Goal: Task Accomplishment & Management: Use online tool/utility

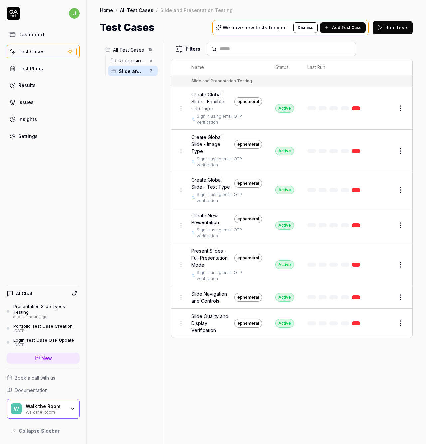
click at [215, 97] on span "Create Global Slide - Flexible Grid Type" at bounding box center [211, 101] width 40 height 21
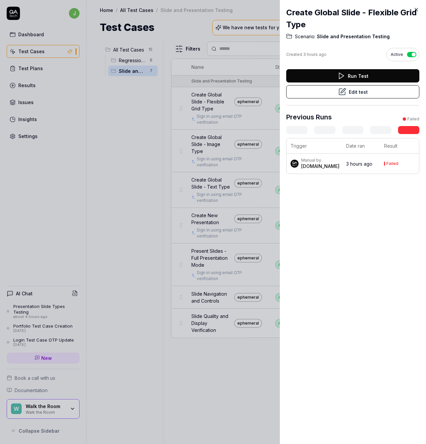
click at [353, 74] on button "Run Test" at bounding box center [352, 75] width 133 height 13
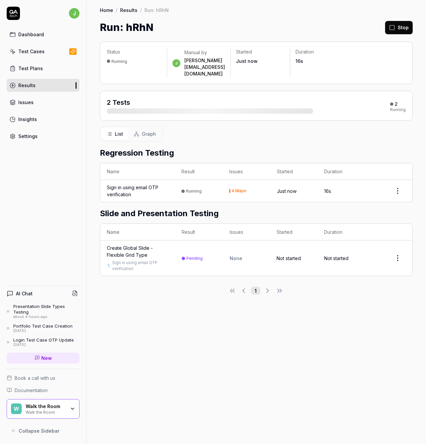
click at [145, 130] on span "Graph" at bounding box center [149, 133] width 14 height 7
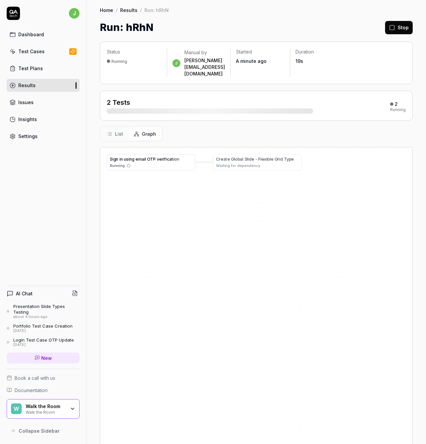
click at [122, 130] on span "List" at bounding box center [119, 133] width 8 height 7
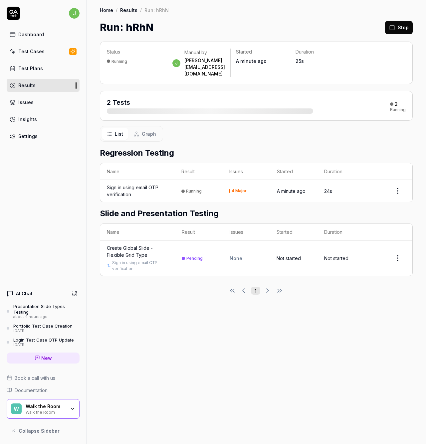
click at [133, 184] on div "Sign in using email OTP verification" at bounding box center [137, 191] width 61 height 14
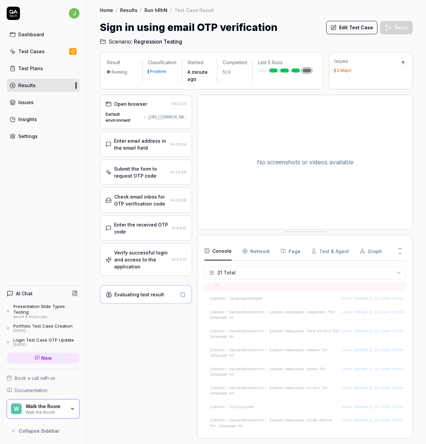
scroll to position [211, 0]
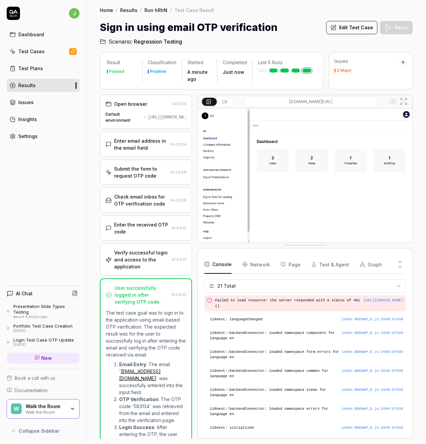
click at [153, 11] on link "Run hRhN" at bounding box center [155, 10] width 23 height 7
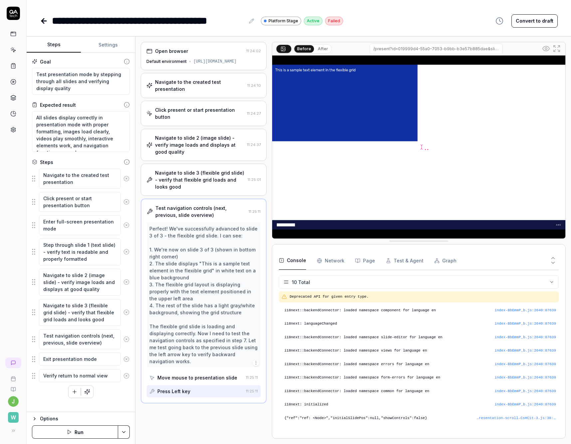
click at [189, 187] on div "Navigate to slide 3 (flexible grid slide) - verify that flexible grid loads and…" at bounding box center [200, 179] width 90 height 21
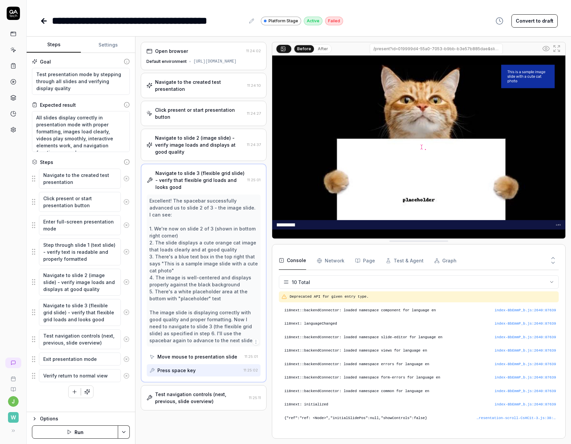
click at [192, 153] on div "Navigate to slide 2 (image slide) - verify image loads and displays at good qua…" at bounding box center [199, 144] width 89 height 21
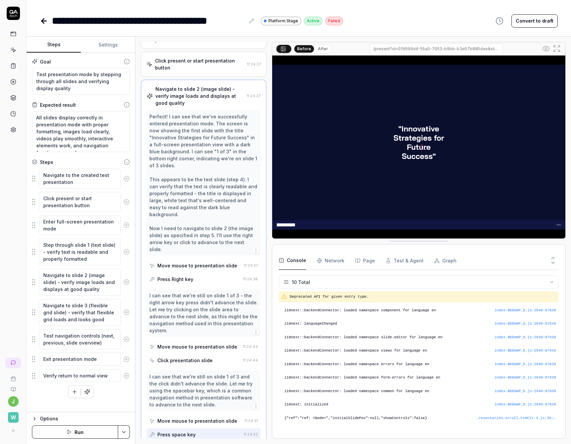
scroll to position [112, 0]
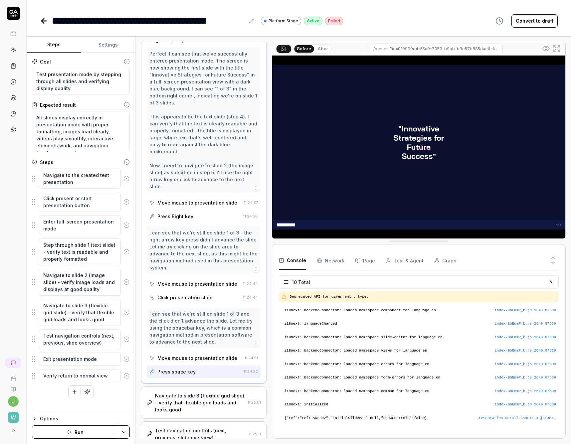
click at [197, 392] on div "Navigate to slide 3 (flexible grid slide) - verify that flexible grid loads and…" at bounding box center [200, 402] width 90 height 21
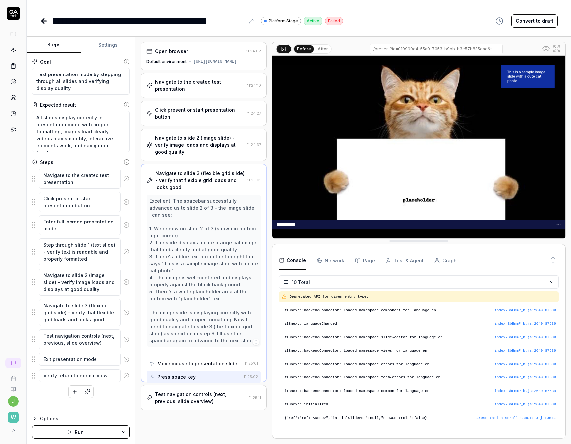
scroll to position [0, 0]
click at [184, 402] on div "Test navigation controls (next, previous, slide overview)" at bounding box center [200, 398] width 91 height 14
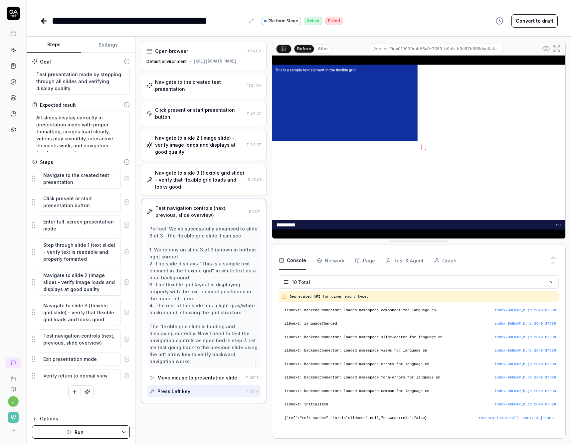
click at [222, 378] on div "Move mouse to presentation slide" at bounding box center [197, 377] width 80 height 7
click at [217, 389] on div "Press Left key" at bounding box center [196, 391] width 94 height 12
click at [215, 375] on div "Move mouse to presentation slide" at bounding box center [197, 377] width 80 height 7
click at [208, 385] on div "Press Left key" at bounding box center [196, 391] width 94 height 12
click at [224, 415] on div "Open browser 11:24:02 Default environment https://platform.stage.walktheroom.co…" at bounding box center [204, 240] width 126 height 397
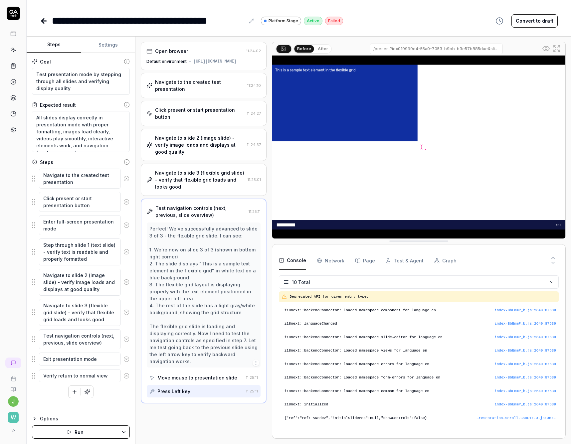
drag, startPoint x: 326, startPoint y: 21, endPoint x: 330, endPoint y: 20, distance: 4.4
click at [326, 21] on div "Failed" at bounding box center [334, 21] width 18 height 9
click at [330, 20] on div "Failed" at bounding box center [334, 21] width 18 height 9
click at [104, 340] on textarea "Test navigation controls (next, previous, slide overview)" at bounding box center [80, 340] width 82 height 20
click at [82, 355] on textarea "Exit presentation mode" at bounding box center [80, 359] width 82 height 13
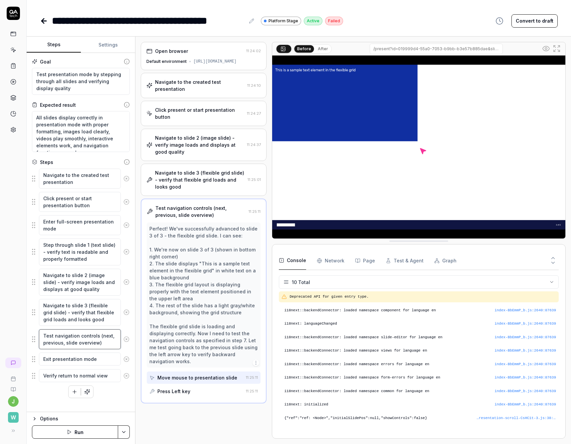
click at [84, 330] on textarea "Test navigation controls (next, previous, slide overview)" at bounding box center [80, 340] width 82 height 20
click at [85, 376] on textarea "Verify return to normal view" at bounding box center [80, 375] width 82 height 13
click at [179, 355] on div "Perfect! We've successfully advanced to slide 3 of 3 - the flexible grid slide.…" at bounding box center [203, 295] width 109 height 140
click at [77, 286] on textarea "Navigate to slide 2 (image slide) - verify image loads and displays at good qua…" at bounding box center [80, 282] width 82 height 27
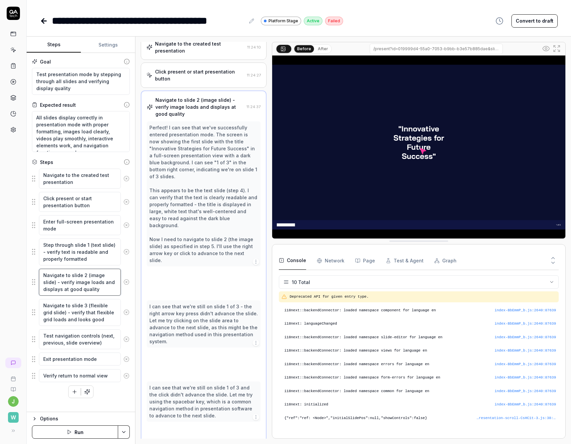
scroll to position [49, 0]
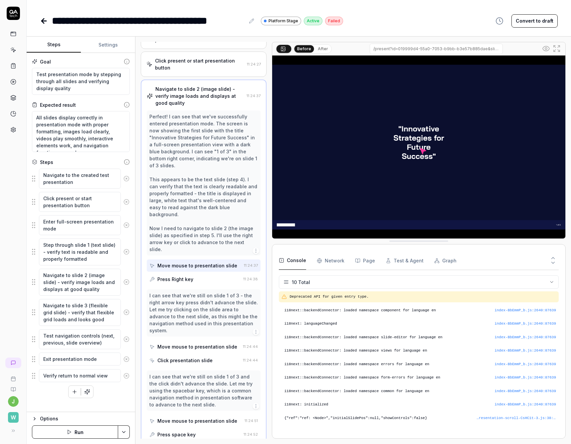
click at [80, 235] on fieldset "Navigate to the created test presentation Click present or start presentation b…" at bounding box center [81, 275] width 98 height 215
click at [78, 213] on fieldset "Navigate to the created test presentation Click present or start presentation b…" at bounding box center [81, 275] width 98 height 215
click at [77, 196] on textarea "Click present or start presentation button" at bounding box center [80, 202] width 82 height 20
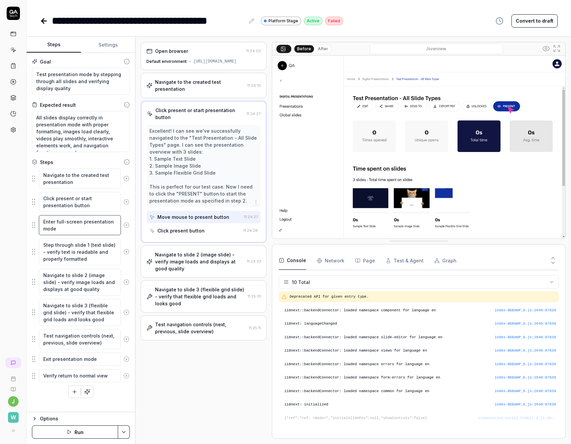
click at [78, 223] on textarea "Enter full-screen presentation mode" at bounding box center [80, 225] width 82 height 20
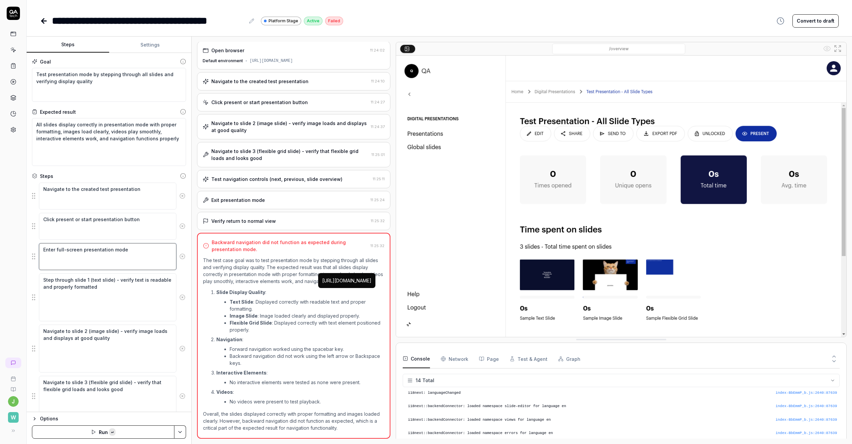
scroll to position [14, 0]
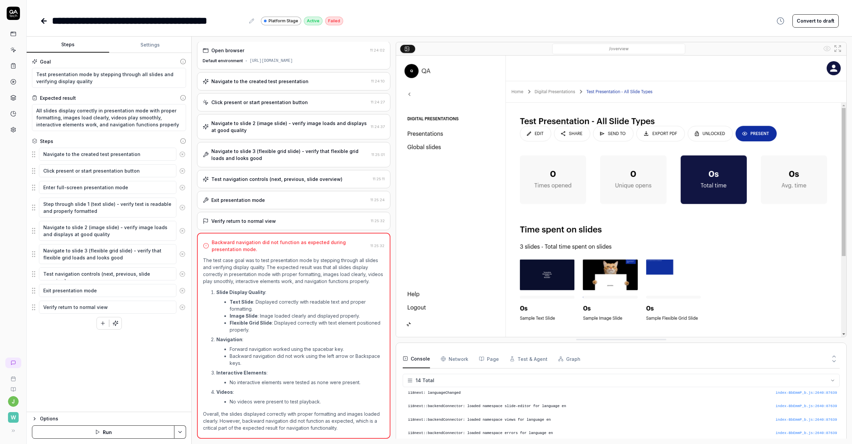
click at [243, 191] on div "Exit presentation mode 11:25:24" at bounding box center [293, 200] width 193 height 18
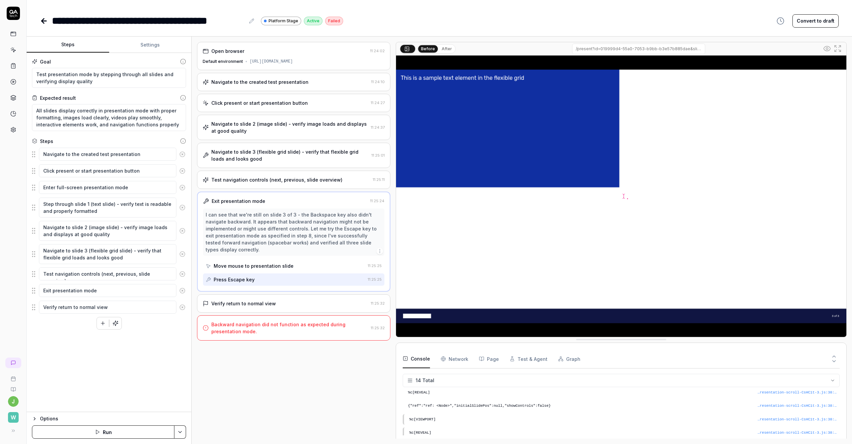
click at [263, 301] on div "Verify return to normal view 11:25:32" at bounding box center [293, 304] width 193 height 18
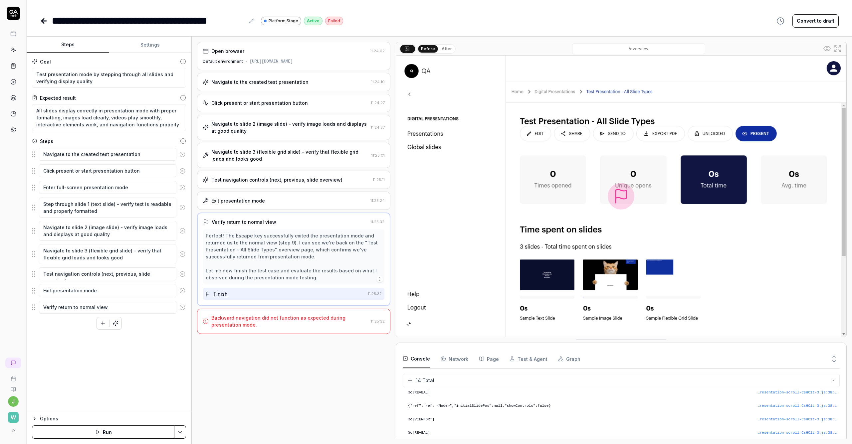
click at [273, 329] on div "Backward navigation did not function as expected during presentation mode." at bounding box center [289, 322] width 157 height 14
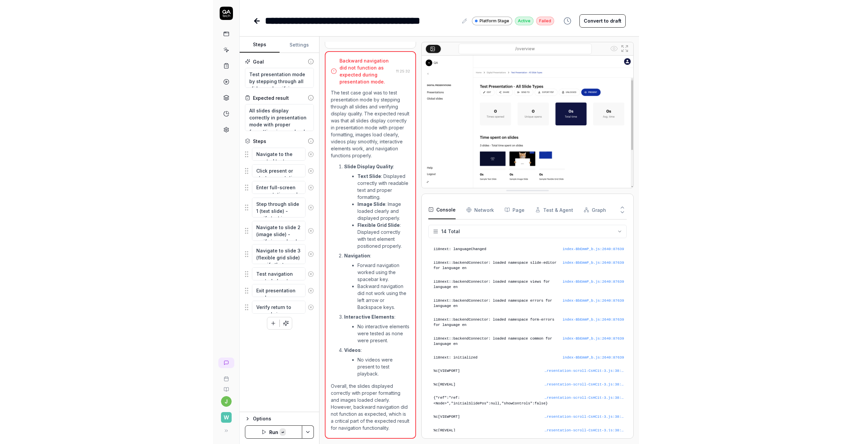
scroll to position [14, 0]
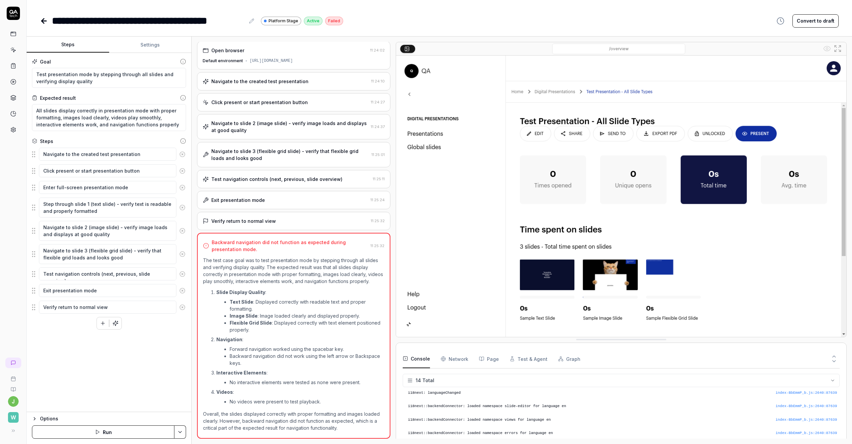
click at [330, 350] on li "Forward navigation worked using the spacebar key." at bounding box center [307, 349] width 155 height 7
click at [240, 218] on div "Verify return to normal view" at bounding box center [243, 221] width 65 height 7
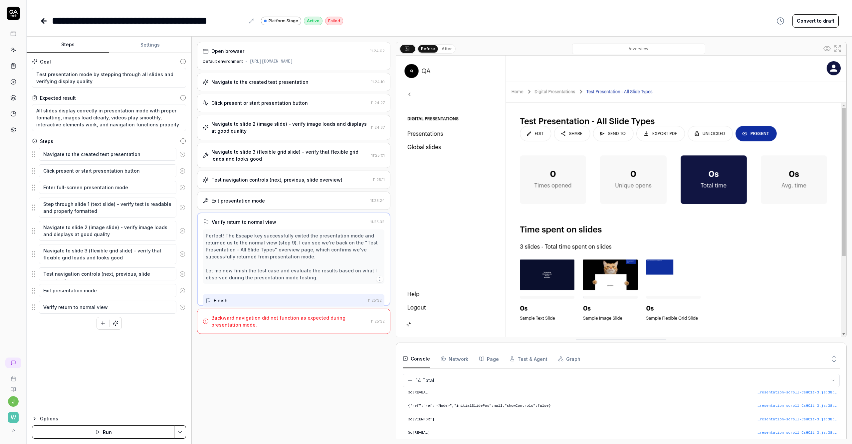
scroll to position [0, 0]
click at [129, 274] on textarea "Test navigation controls (next, previous, slide overview)" at bounding box center [107, 274] width 137 height 13
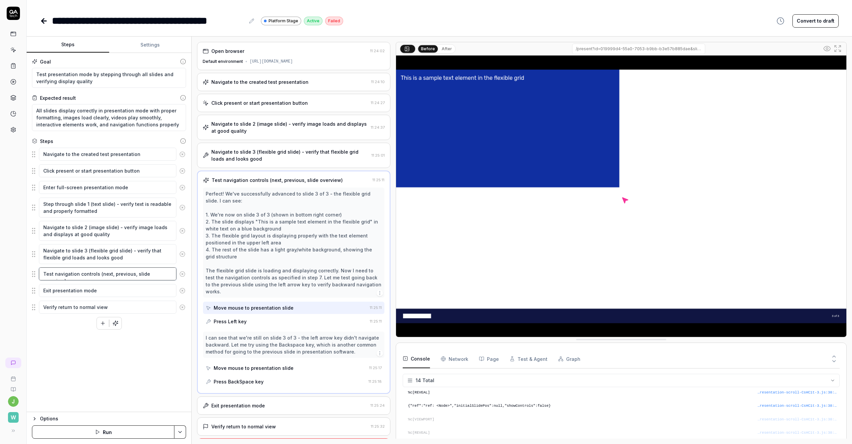
click at [96, 274] on textarea "Test navigation controls (next, previous, slide overview)" at bounding box center [107, 274] width 137 height 13
click at [111, 251] on textarea "Navigate to slide 3 (flexible grid slide) - verify that flexible grid loads and…" at bounding box center [107, 254] width 137 height 20
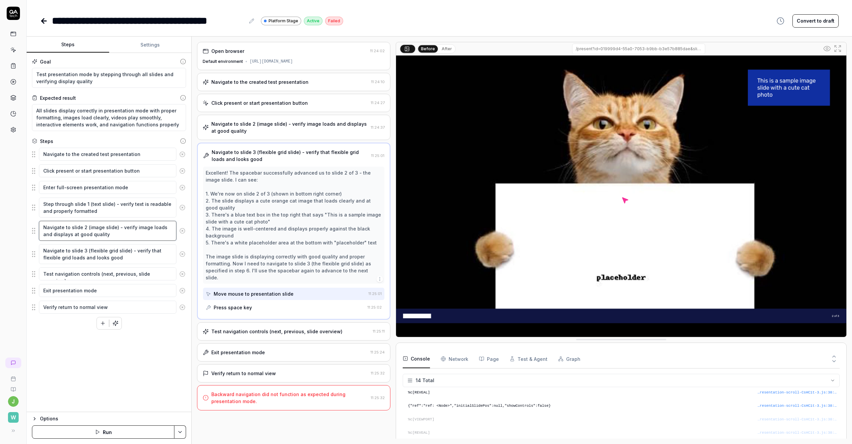
click at [117, 234] on textarea "Navigate to slide 2 (image slide) - verify image loads and displays at good qua…" at bounding box center [107, 231] width 137 height 20
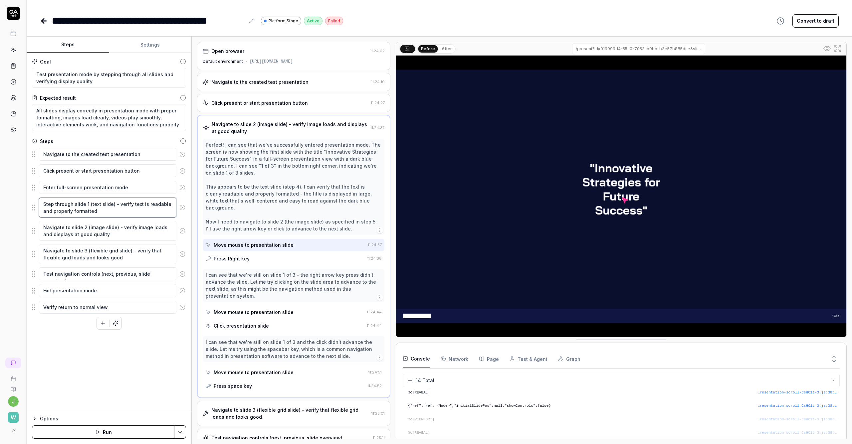
click at [123, 208] on textarea "Step through slide 1 (text slide) - verify text is readable and properly format…" at bounding box center [107, 208] width 137 height 20
click at [128, 188] on textarea "Enter full-screen presentation mode" at bounding box center [107, 187] width 137 height 13
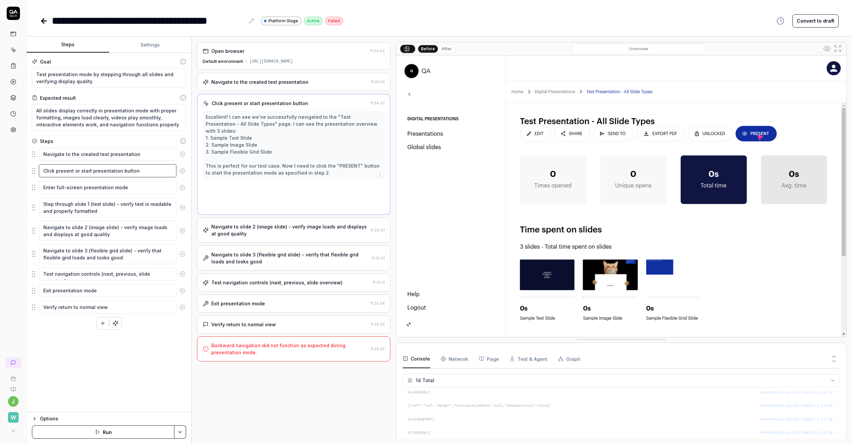
click at [132, 170] on textarea "Click present or start presentation button" at bounding box center [107, 170] width 137 height 13
click at [140, 153] on textarea "Navigate to the created test presentation" at bounding box center [107, 154] width 137 height 13
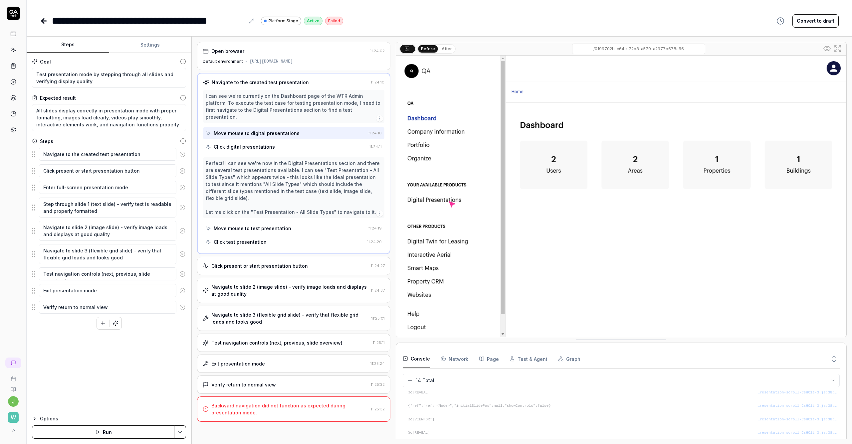
click at [269, 402] on div "Backward navigation did not function as expected during presentation mode." at bounding box center [289, 409] width 157 height 14
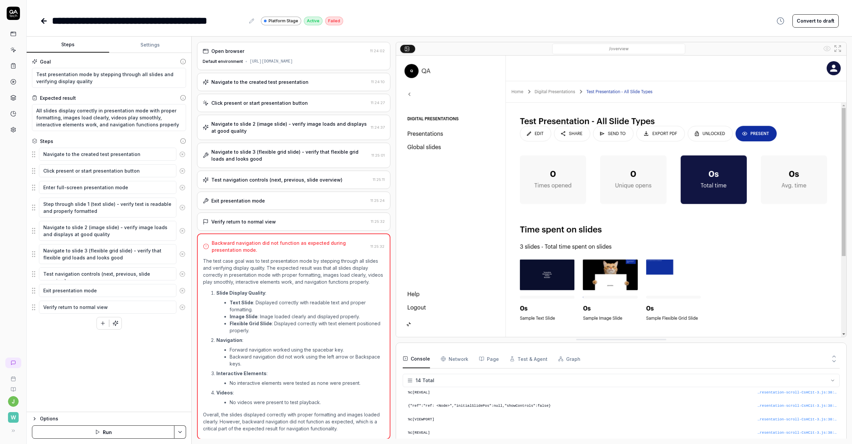
scroll to position [14, 0]
click at [271, 218] on div "Verify return to normal view" at bounding box center [243, 221] width 65 height 7
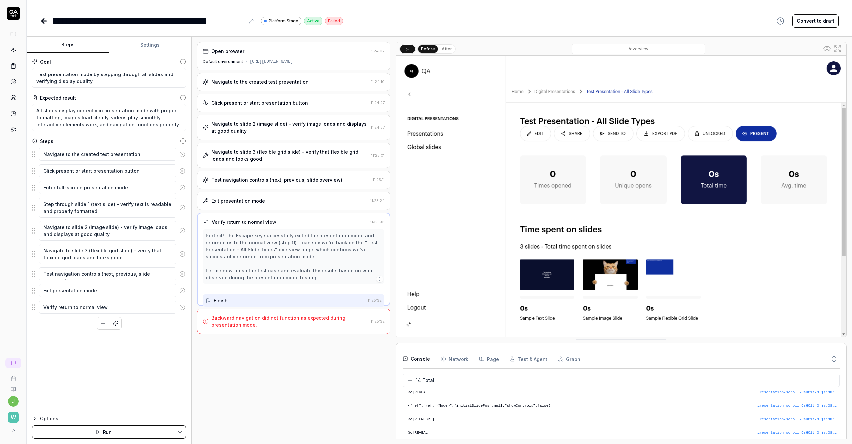
scroll to position [0, 0]
click at [260, 328] on div "Backward navigation did not function as expected during presentation mode." at bounding box center [289, 322] width 157 height 14
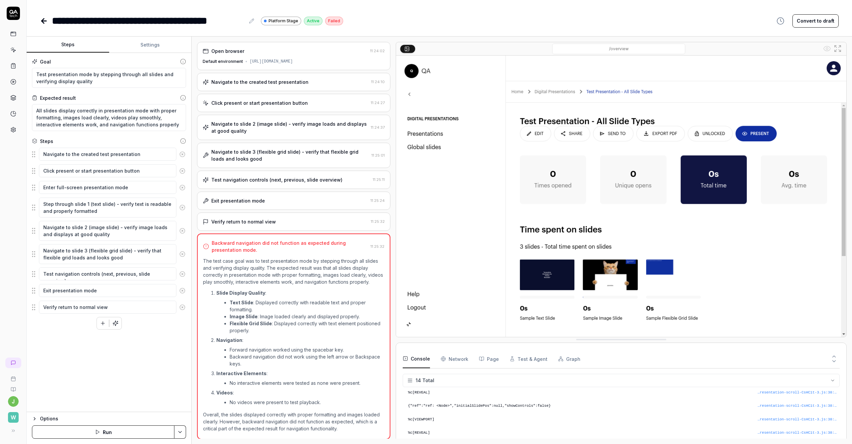
scroll to position [14, 0]
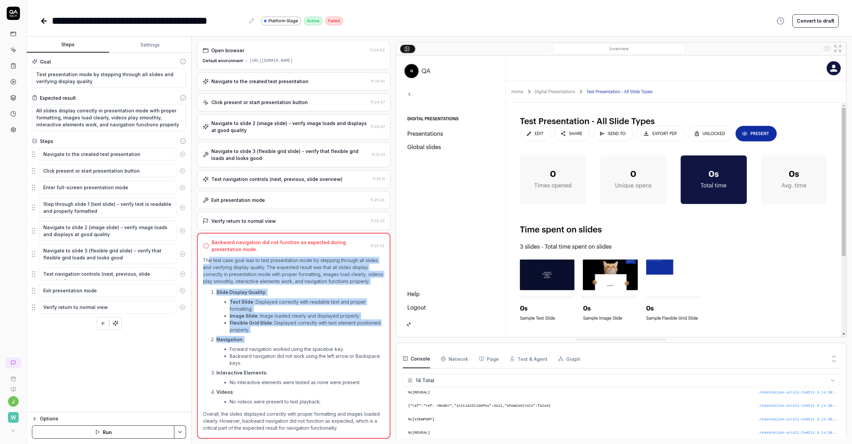
drag, startPoint x: 209, startPoint y: 256, endPoint x: 299, endPoint y: 343, distance: 125.2
click at [299, 343] on div "The test case goal was to test presentation mode by stepping through all slides…" at bounding box center [293, 344] width 181 height 175
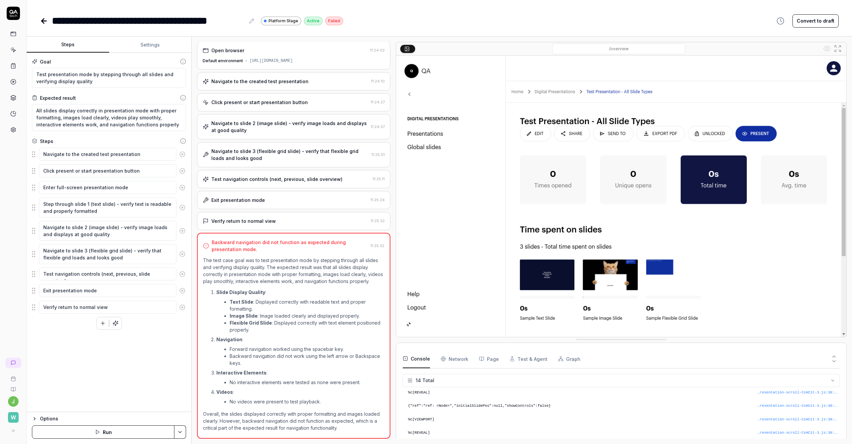
click at [294, 347] on li "Forward navigation worked using the spacebar key." at bounding box center [307, 349] width 155 height 7
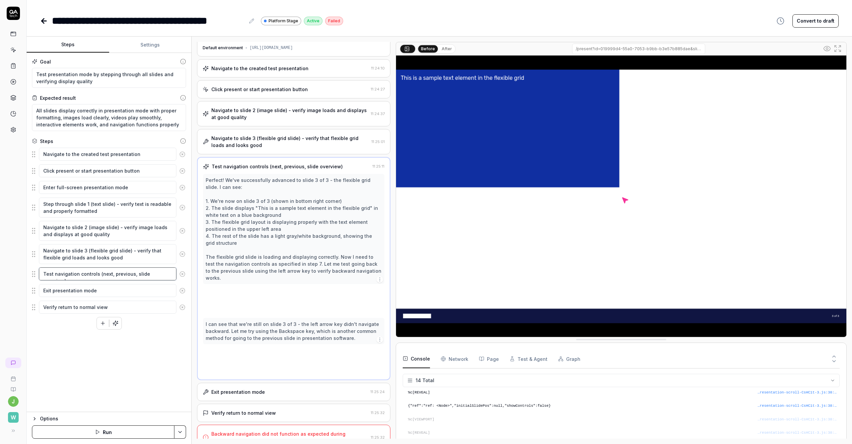
click at [112, 277] on textarea "Test navigation controls (next, previous, slide overview)" at bounding box center [107, 274] width 137 height 13
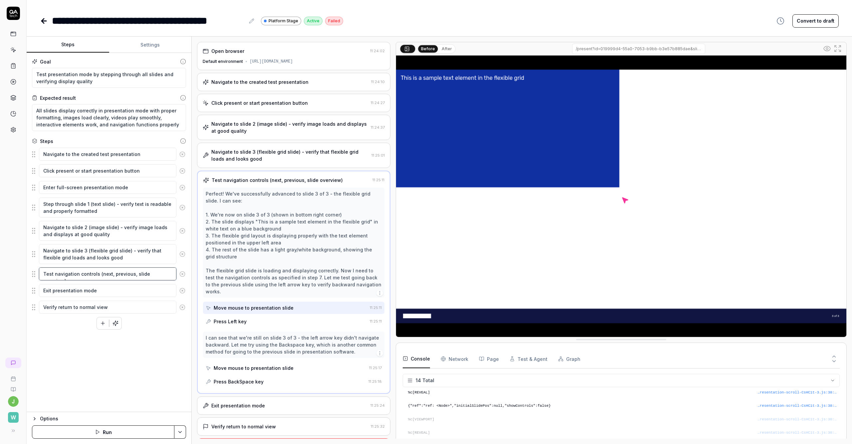
scroll to position [24, 0]
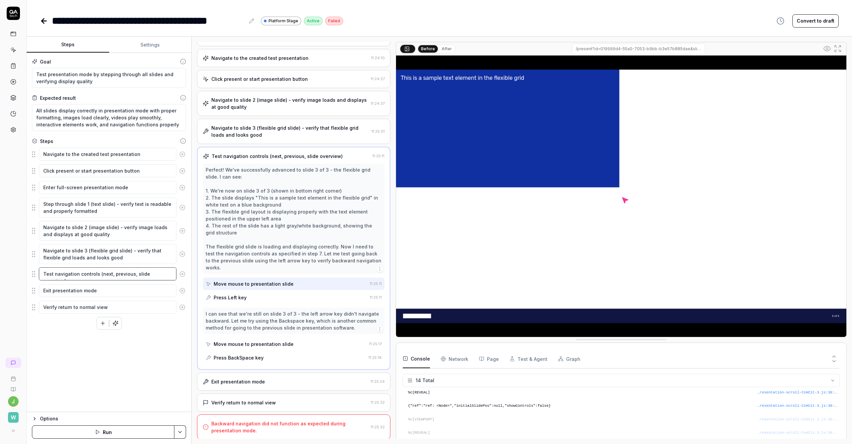
drag, startPoint x: 141, startPoint y: 270, endPoint x: 152, endPoint y: 278, distance: 13.0
click at [180, 289] on fieldset "Navigate to the created test presentation Click present or start presentation b…" at bounding box center [109, 230] width 154 height 167
click at [150, 275] on textarea "Test navigation controls (next, previous, slide overview)" at bounding box center [107, 274] width 137 height 13
click at [283, 332] on div "I can see that we're still on slide 3 of 3 - the left arrow key didn't navigate…" at bounding box center [293, 321] width 181 height 26
click at [233, 355] on div "Press BackSpace key" at bounding box center [239, 357] width 50 height 7
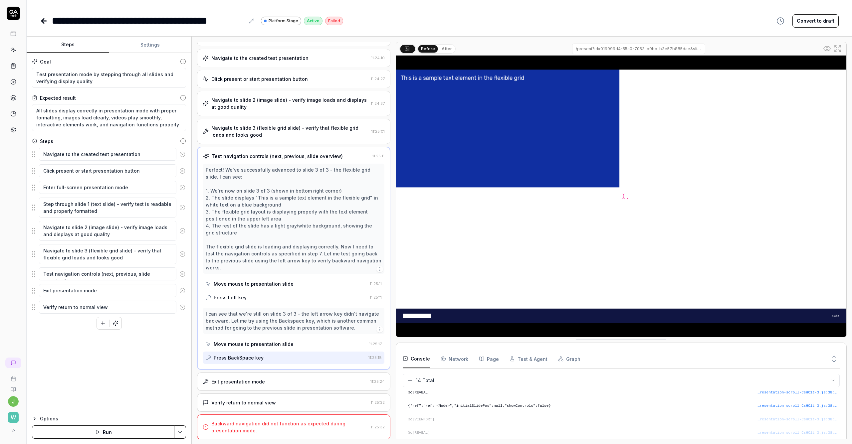
click at [254, 345] on div "Move mouse to presentation slide" at bounding box center [254, 344] width 80 height 7
click at [116, 251] on textarea "Navigate to slide 3 (flexible grid slide) - verify that flexible grid loads and…" at bounding box center [107, 254] width 137 height 20
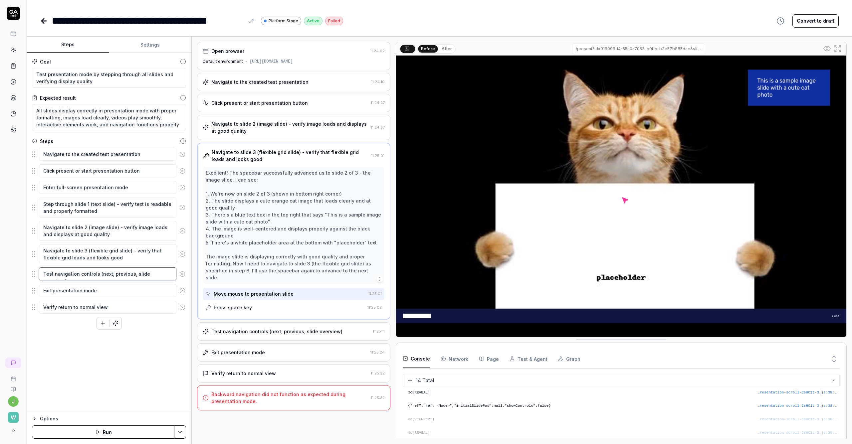
type textarea "*"
click at [112, 276] on textarea "Test navigation controls (next, previous, slide overview)" at bounding box center [107, 274] width 137 height 13
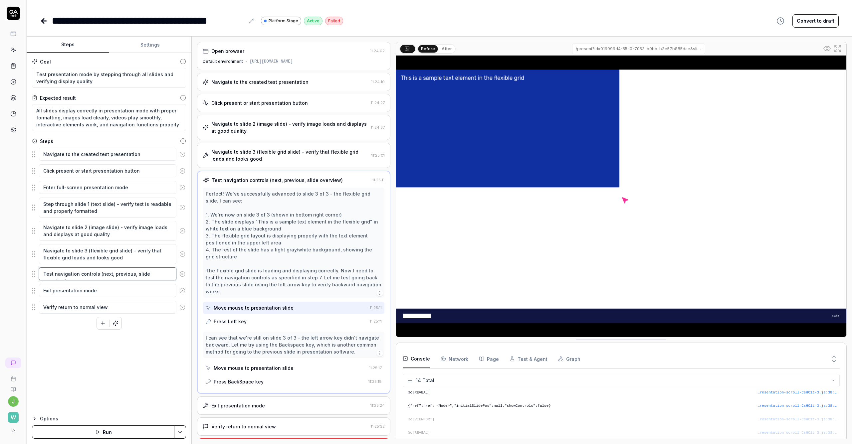
click at [135, 275] on textarea "Test navigation controls (next, previous, slide overview)" at bounding box center [107, 274] width 137 height 13
type textarea "Test navigation controls (next, previous, slide overview )"
type textarea "*"
type textarea "Test navigation controls (next, previous, slide overview a)"
type textarea "*"
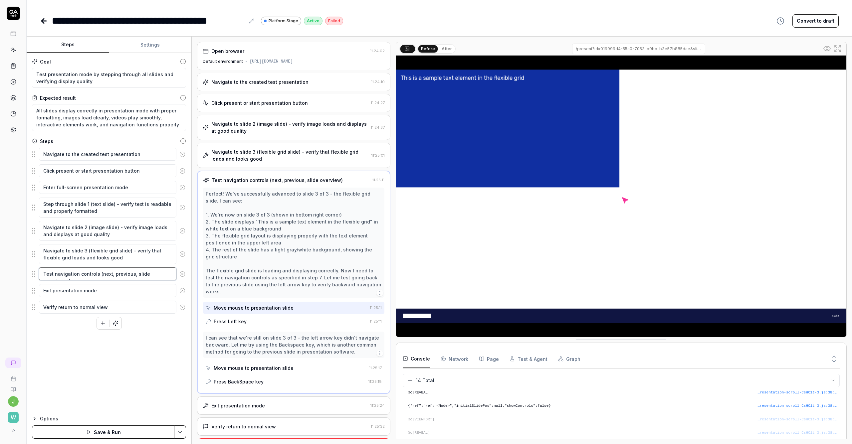
type textarea "Test navigation controls (next, previous, slide overview an)"
type textarea "*"
type textarea "Test navigation controls (next, previous, slide overview and)"
type textarea "*"
type textarea "Test navigation controls (next, previous, slide overview and )"
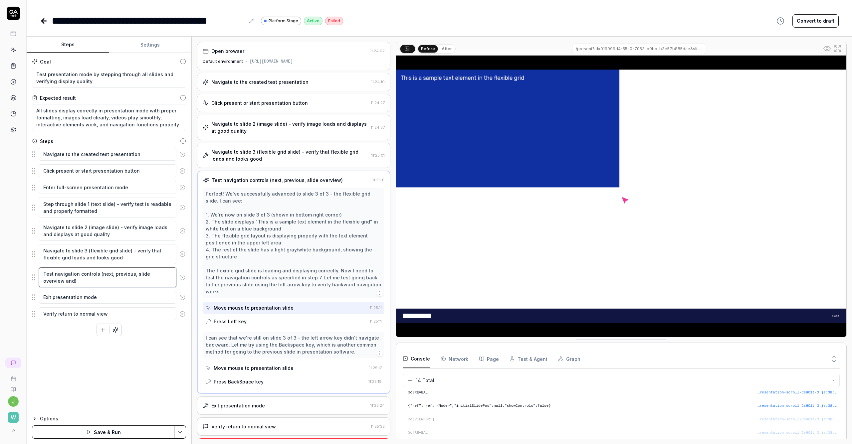
type textarea "*"
type textarea "Test navigation controls (next, previous, slide overview and u)"
type textarea "*"
type textarea "Test navigation controls (next, previous, slide overview and us)"
type textarea "*"
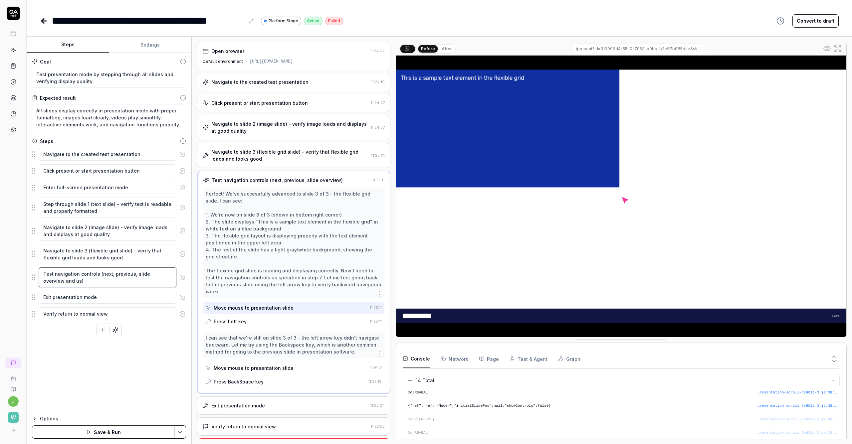
type textarea "Test navigation controls (next, previous, slide overview and use)"
type textarea "*"
type textarea "Test navigation controls (next, previous, slide overview and use )"
type textarea "*"
type textarea "Test navigation controls (next, previous, slide overview and use l)"
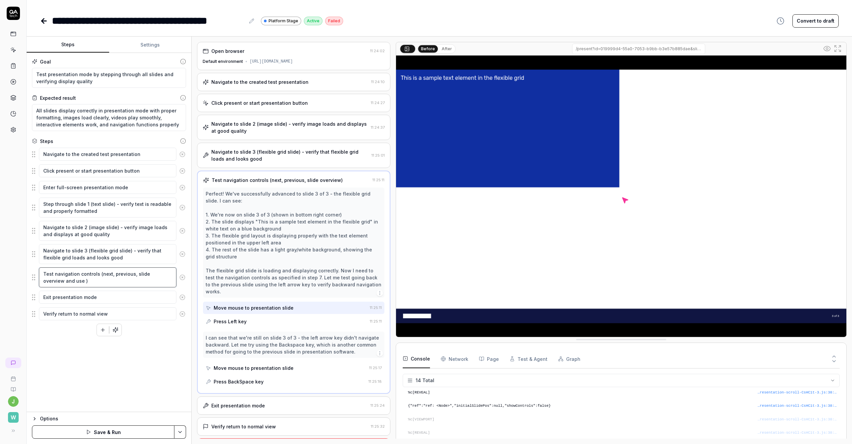
type textarea "*"
type textarea "Test navigation controls (next, previous, slide overview and use le)"
type textarea "*"
type textarea "Test navigation controls (next, previous, slide overview and use lef)"
type textarea "*"
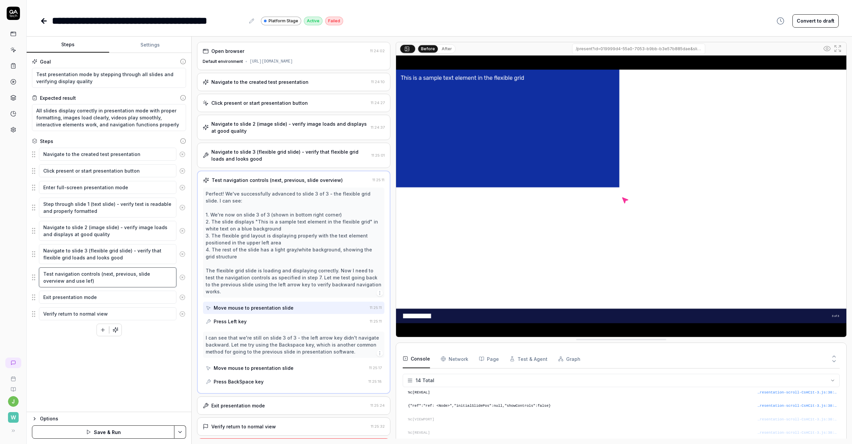
type textarea "Test navigation controls (next, previous, slide overview and use left)"
type textarea "*"
type textarea "Test navigation controls (next, previous, slide overview and use left/)"
type textarea "*"
type textarea "Test navigation controls (next, previous, slide overview and use left/u)"
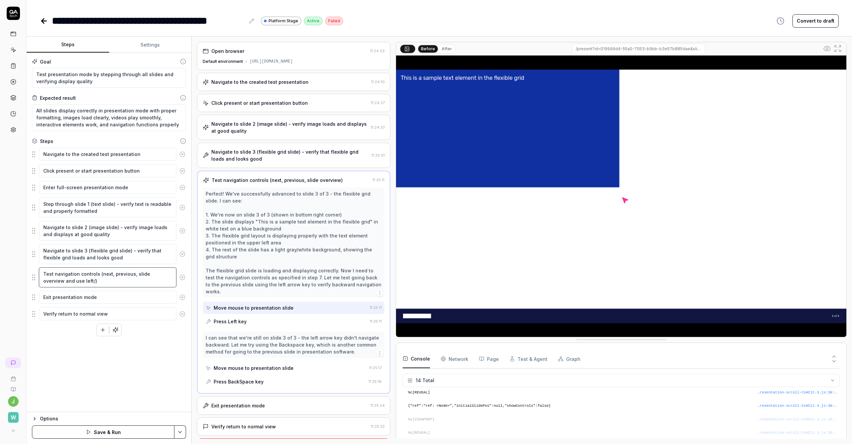
type textarea "*"
type textarea "Test navigation controls (next, previous, slide overview and use left/)"
type textarea "*"
type textarea "Test navigation controls (next, previous, slide overview and use left)"
type textarea "*"
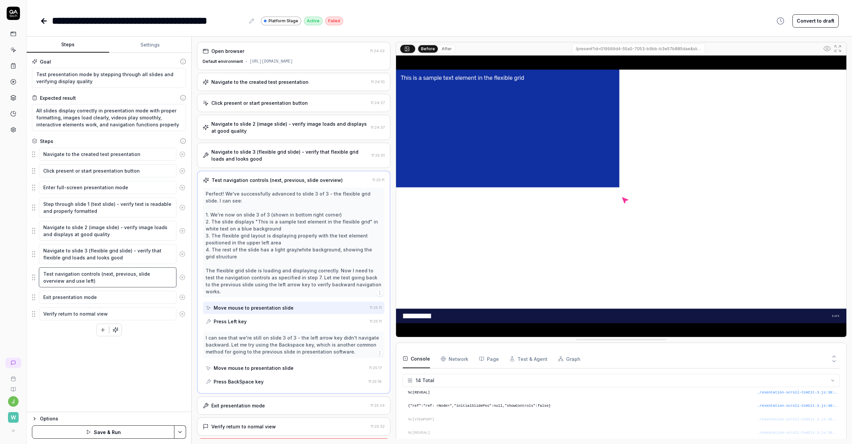
type textarea "Test navigation controls (next, previous, slide overview and use left )"
type textarea "*"
click at [67, 277] on textarea "Test navigation controls (next, previous, slide overview and use left )" at bounding box center [107, 278] width 137 height 20
type textarea "Test navigation controls (next, previous, slide overview and use left/ )"
type textarea "*"
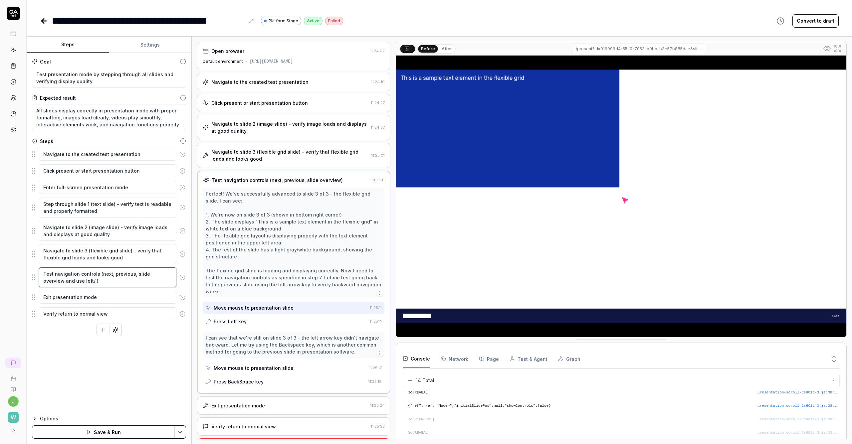
type textarea "Test navigation controls (next, previous, slide overview and use left/u )"
type textarea "*"
type textarea "Test navigation controls (next, previous, slide overview and use left/up )"
type textarea "*"
type textarea "Test navigation controls (next, previous, slide overview and use left/up )"
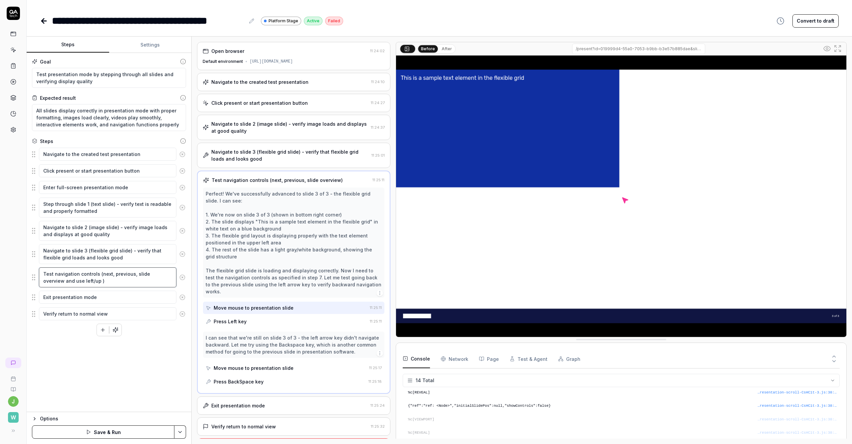
type textarea "*"
type textarea "Test navigation controls (next, previous, slide overview and use left/up a )"
type textarea "*"
type textarea "Test navigation controls (next, previous, slide overview and use left/up ar )"
type textarea "*"
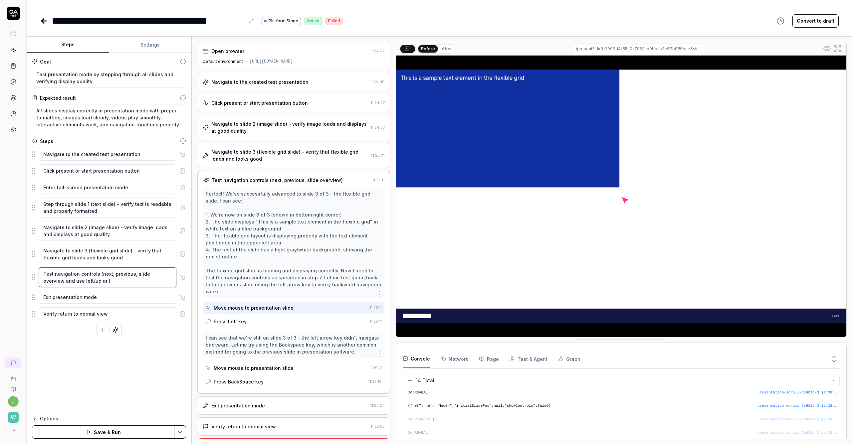
type textarea "Test navigation controls (next, previous, slide overview and use left/up arr )"
type textarea "*"
type textarea "Test navigation controls (next, previous, slide overview and use left/up arro )"
type textarea "*"
type textarea "Test navigation controls (next, previous, slide overview and use left/up arrow )"
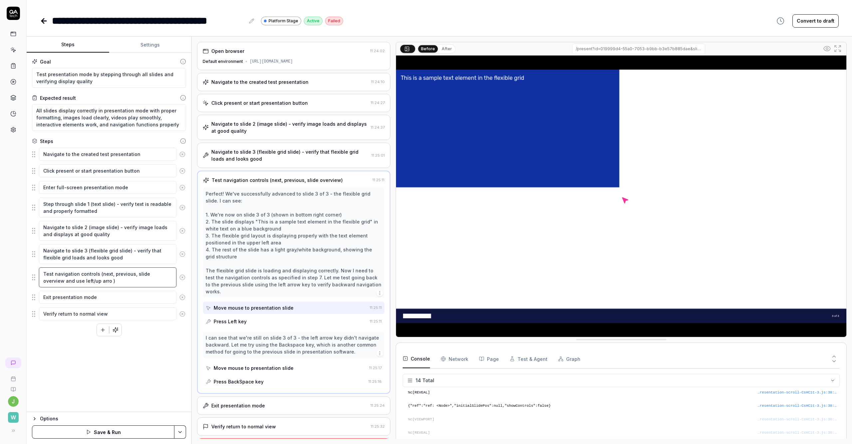
type textarea "*"
type textarea "Test navigation controls (next, previous, slide overview and use left/up arrow )"
type textarea "*"
type textarea "Test navigation controls (next, previous, slide overview and use left/up arrow …"
type textarea "*"
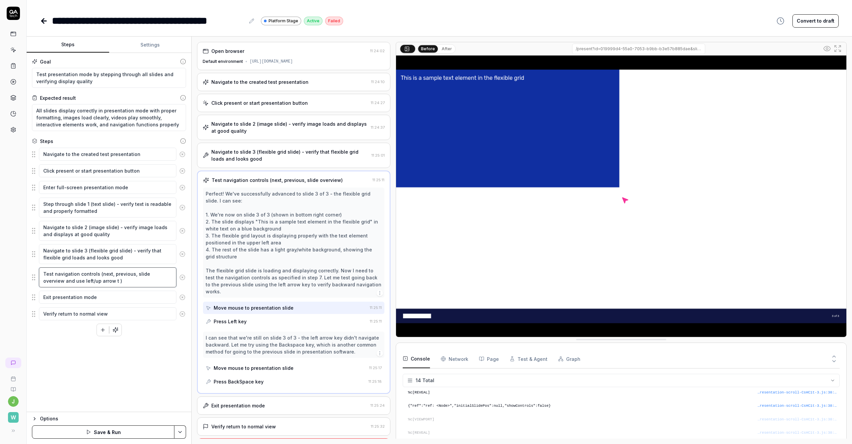
type textarea "Test navigation controls (next, previous, slide overview and use left/up arrow …"
type textarea "*"
type textarea "Test navigation controls (next, previous, slide overview and use left/up arrow …"
type textarea "*"
type textarea "Test navigation controls (next, previous, slide overview and use left/up arrow )"
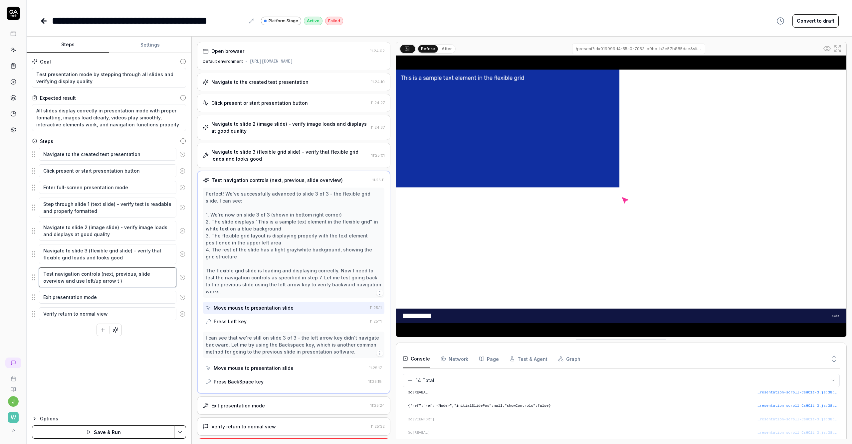
type textarea "*"
type textarea "Test navigation controls (next, previous, slide overview and use left/up arrow …"
type textarea "*"
type textarea "Test navigation controls (next, previous, slide overview and use left/up arrow …"
type textarea "*"
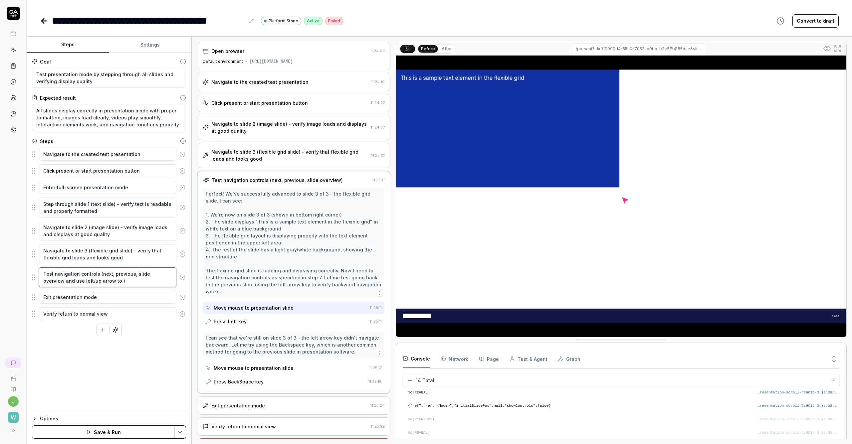
type textarea "Test navigation controls (next, previous, slide overview and use left/up arrow …"
type textarea "*"
type textarea "Test navigation controls (next, previous, slide overview and use left/up arrow )"
type textarea "*"
type textarea "Test navigation controls (next, previous, slide overview and use left/up arrow …"
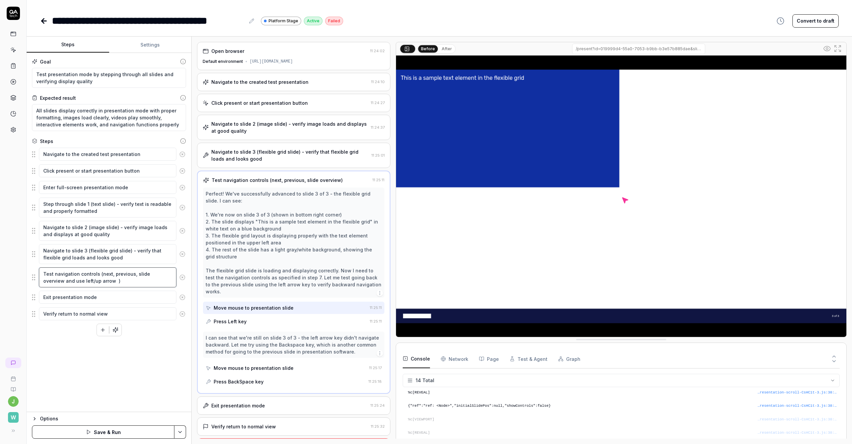
type textarea "*"
type textarea "Test navigation controls (next, previous, slide overview and use left/up arrow …"
type textarea "*"
type textarea "Test navigation controls (next, previous, slide overview and use left/up arrow …"
type textarea "*"
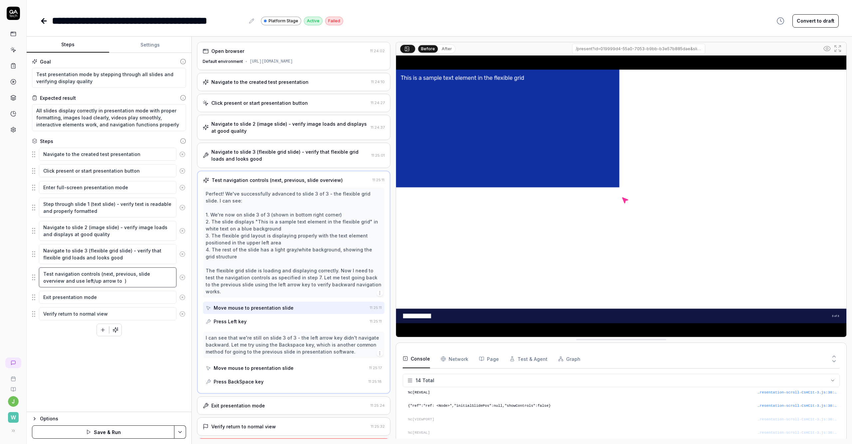
type textarea "Test navigation controls (next, previous, slide overview and use left/up arrow …"
type textarea "*"
type textarea "Test navigation controls (next, previous, slide overview and use left/up arrow …"
type textarea "*"
type textarea "Test navigation controls (next, previous, slide overview and use left/up arrow …"
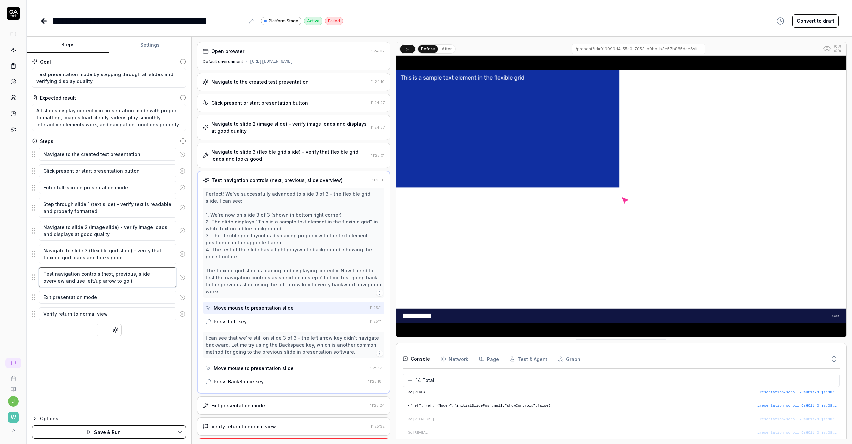
type textarea "*"
type textarea "Test navigation controls (next, previous, slide overview and use left/up arrow …"
type textarea "*"
type textarea "Test navigation controls (next, previous, slide overview and use left/up arrow …"
type textarea "*"
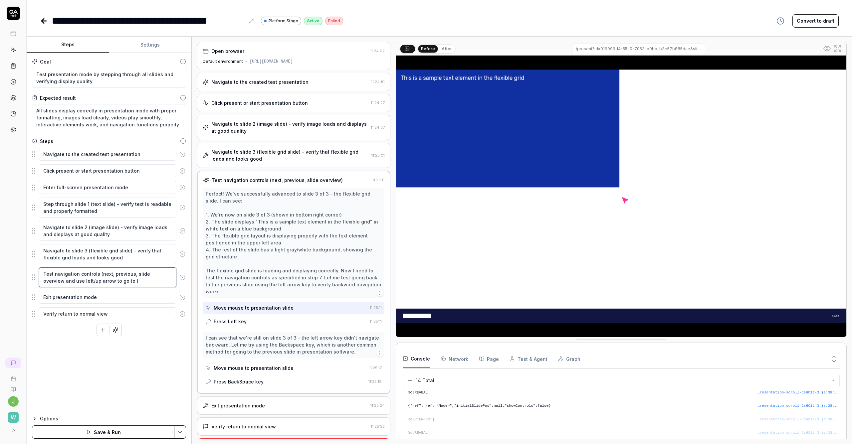
type textarea "Test navigation controls (next, previous, slide overview and use left/up arrow …"
type textarea "*"
type textarea "Test navigation controls (next, previous, slide overview and use left/up arrow …"
type textarea "*"
type textarea "Test navigation controls (next, previous, slide overview and use left/up arrow …"
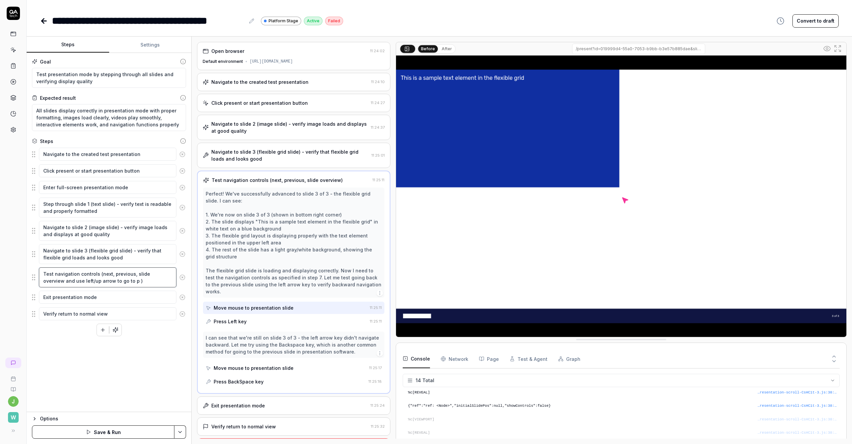
type textarea "*"
type textarea "Test navigation controls (next, previous, slide overview and use left/up arrow …"
type textarea "*"
type textarea "Test navigation controls (next, previous, slide overview and use left/up arrow …"
type textarea "*"
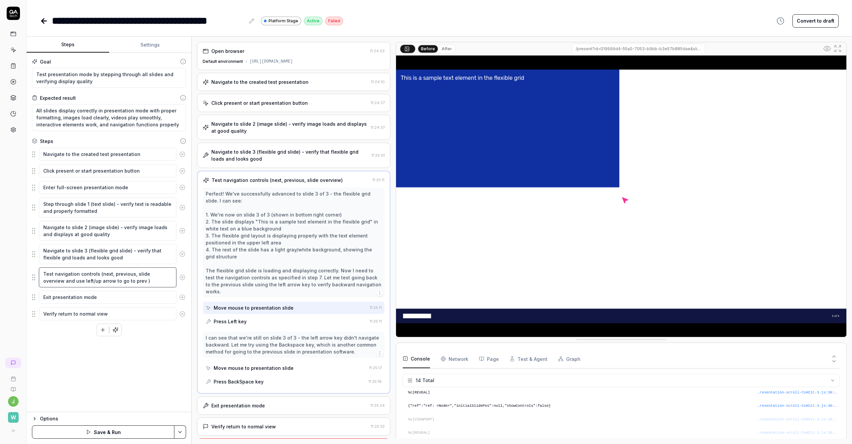
type textarea "Test navigation controls (next, previous, slide overview and use left/up arrow …"
type textarea "*"
type textarea "Test navigation controls (next, previous, slide overview and use left/up arrow …"
type textarea "*"
type textarea "Test navigation controls (next, previous, slide overview and use left/up arrow …"
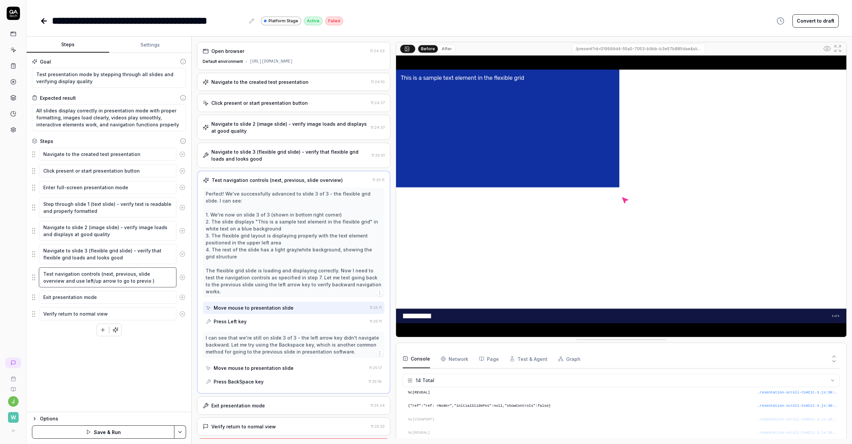
type textarea "*"
type textarea "Test navigation controls (next, previous, slide overview and use left/up arrow …"
type textarea "*"
type textarea "Test navigation controls (next, previous, slide overview and use left/up arrow …"
type textarea "*"
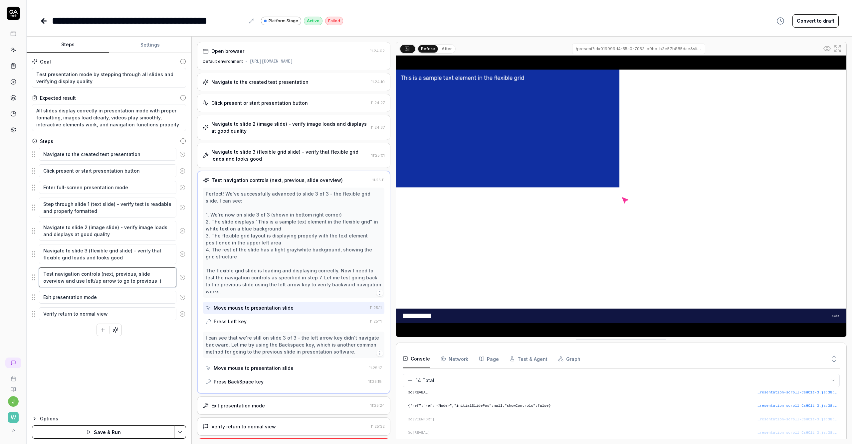
type textarea "Test navigation controls (next, previous, slide overview and use left/up arrow …"
type textarea "*"
type textarea "Test navigation controls (next, previous, slide overview and use left/up arrow …"
type textarea "*"
type textarea "Test navigation controls (next, previous, slide overview and use left/up arrow …"
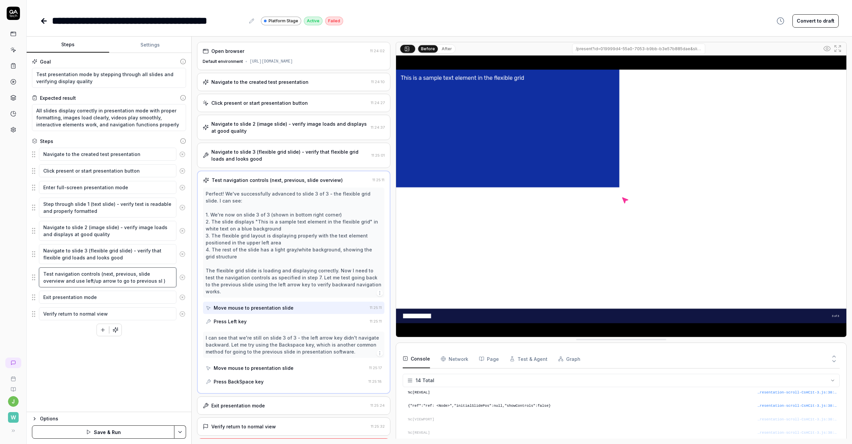
type textarea "*"
type textarea "Test navigation controls (next, previous, slide overview and use left/up arrow …"
type textarea "*"
type textarea "Test navigation controls (next, previous, slide overview and use left/up arrow …"
type textarea "*"
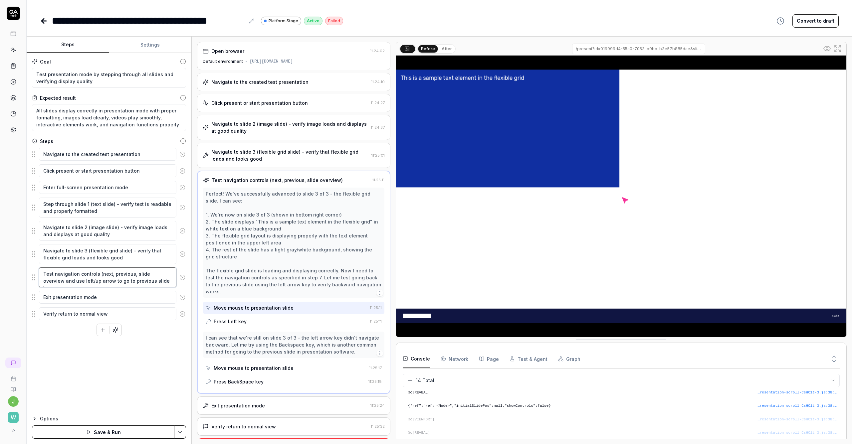
type textarea "Test navigation controls (next, previous, slide overview and use left/up arrow …"
type textarea "*"
type textarea "Test navigation controls (next, previous, slide overview and use left/up arrow …"
type textarea "*"
type textarea "Test navigation controls (next, previous, slide overview and use left/up arrow …"
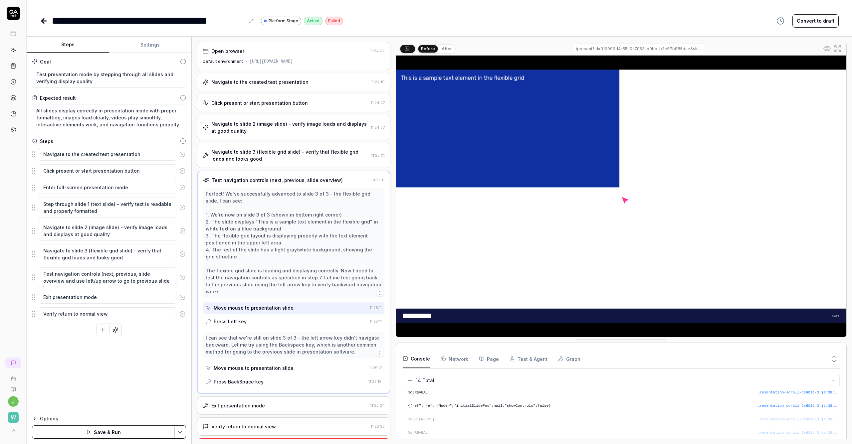
click at [154, 392] on div "Goal Test presentation mode by stepping through all slides and verifying displa…" at bounding box center [109, 232] width 165 height 359
click at [119, 431] on button "Save & Run" at bounding box center [103, 432] width 142 height 13
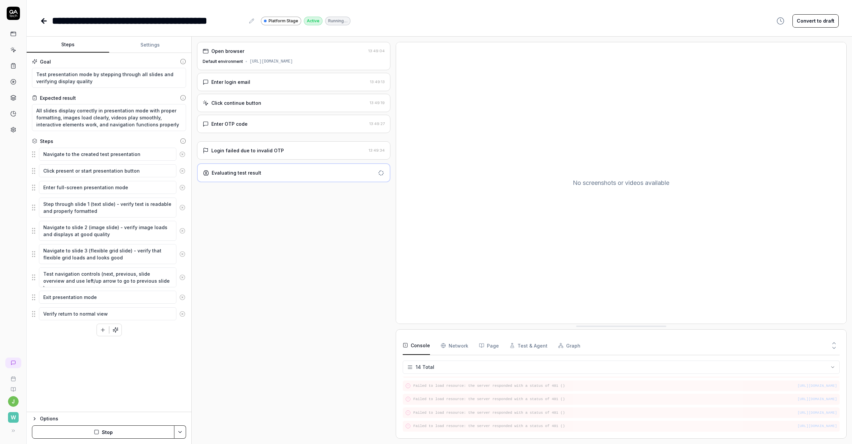
scroll to position [128, 0]
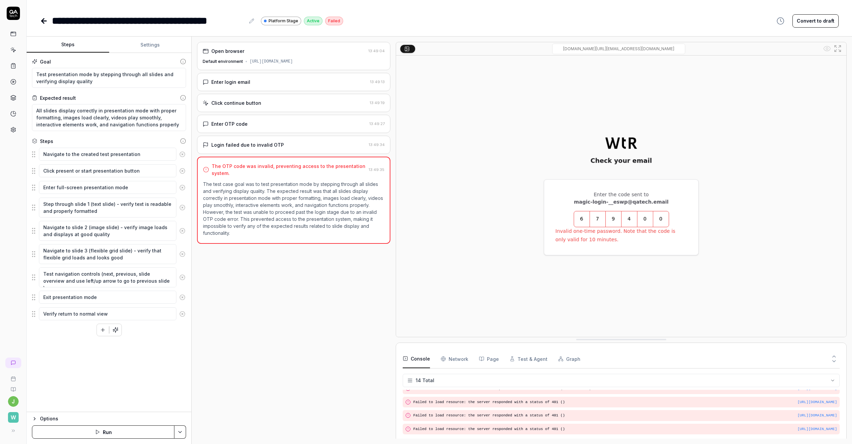
click at [117, 429] on button "Run" at bounding box center [103, 432] width 142 height 13
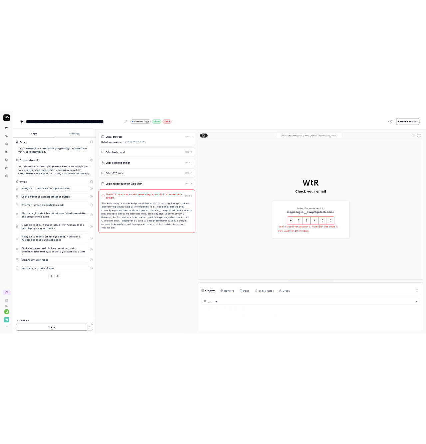
scroll to position [137, 0]
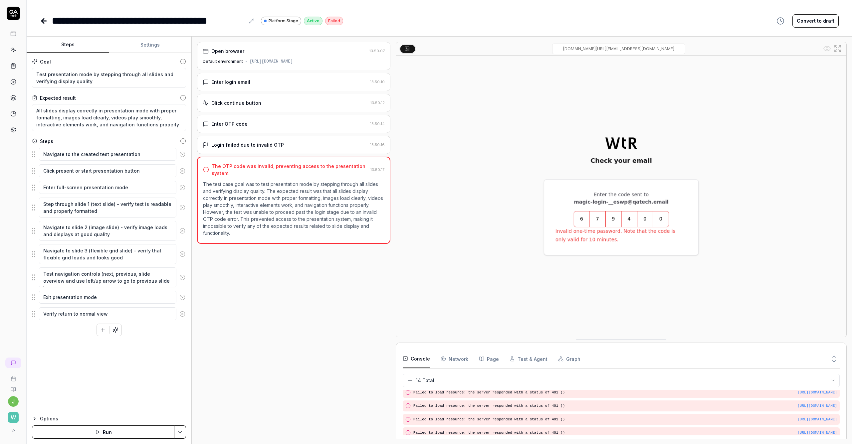
click at [270, 60] on div "Default environment https://platform.stage.walktheroom.com/0199702b-c64c-72b8-a…" at bounding box center [294, 62] width 182 height 6
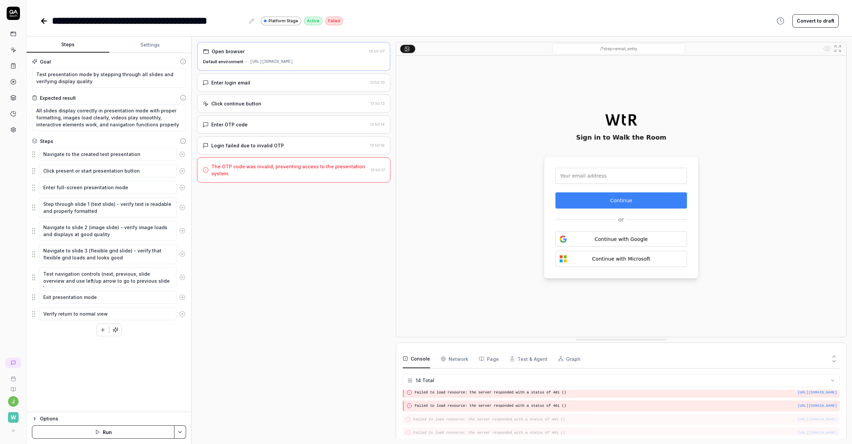
click at [252, 86] on div "Enter login email" at bounding box center [285, 82] width 165 height 7
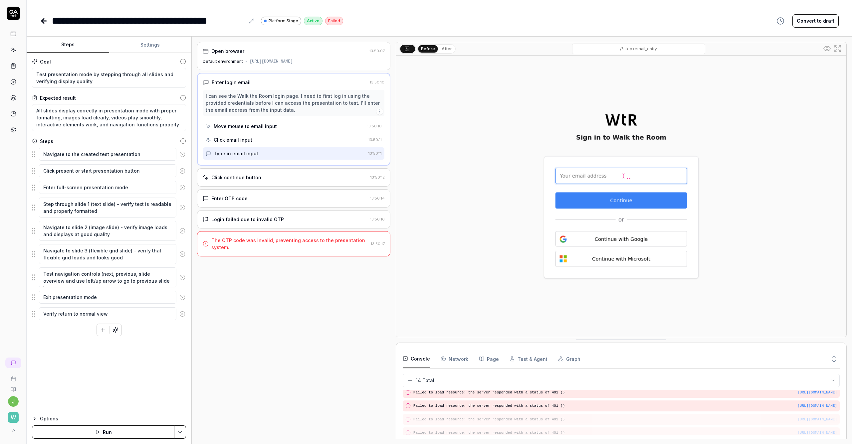
click at [255, 181] on div "Click continue button" at bounding box center [236, 177] width 50 height 7
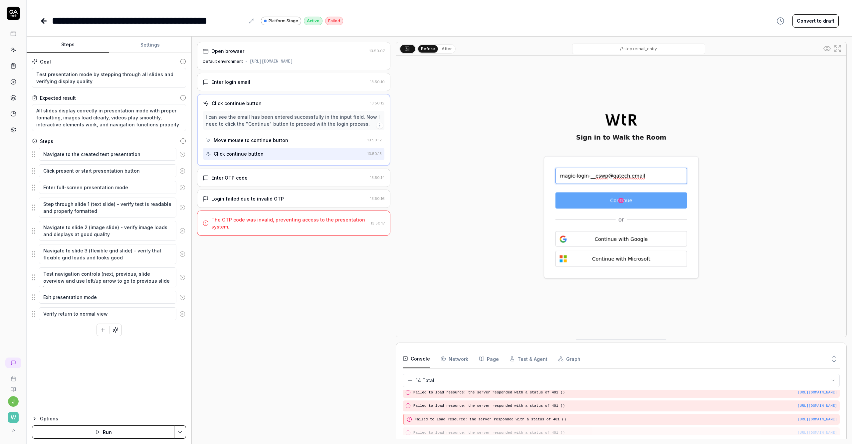
click at [266, 197] on div "Login failed due to invalid OTP 13:50:16" at bounding box center [293, 199] width 193 height 18
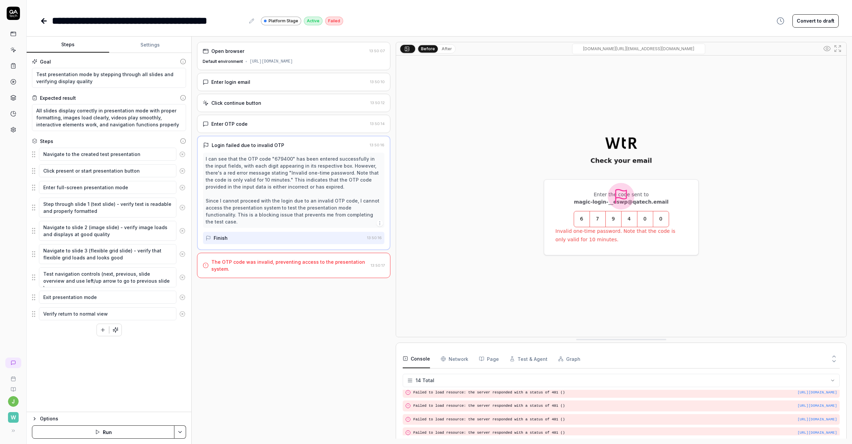
click at [270, 261] on div "The OTP code was invalid, preventing access to the presentation system." at bounding box center [289, 266] width 157 height 14
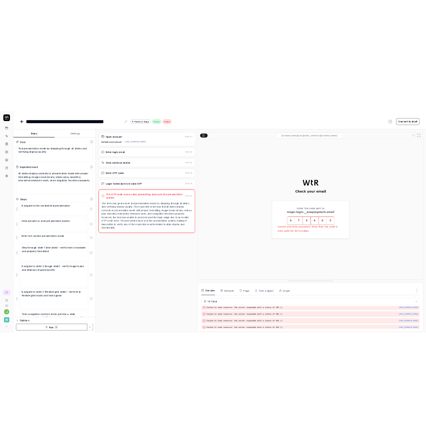
scroll to position [51, 0]
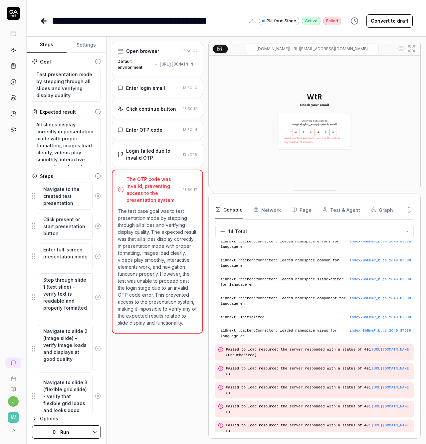
click at [151, 134] on div "Enter OTP code 13:50:14" at bounding box center [157, 130] width 91 height 18
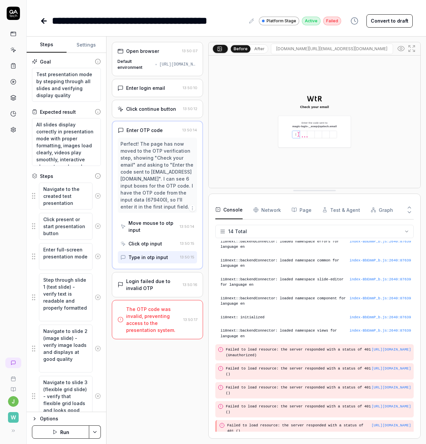
click at [155, 245] on div "Click otp input" at bounding box center [145, 243] width 34 height 7
click at [157, 223] on div "Move mouse to otp input" at bounding box center [152, 227] width 49 height 14
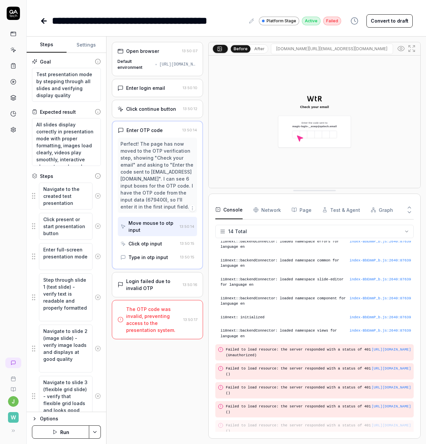
click at [155, 242] on div "Click otp input" at bounding box center [145, 243] width 34 height 7
click at [153, 258] on div "Type in otp input" at bounding box center [148, 257] width 40 height 7
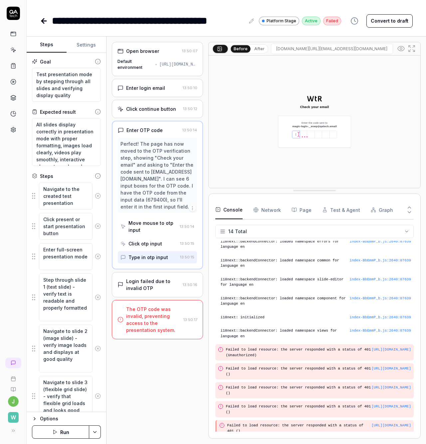
click at [154, 282] on div "Login failed due to invalid OTP" at bounding box center [153, 285] width 54 height 14
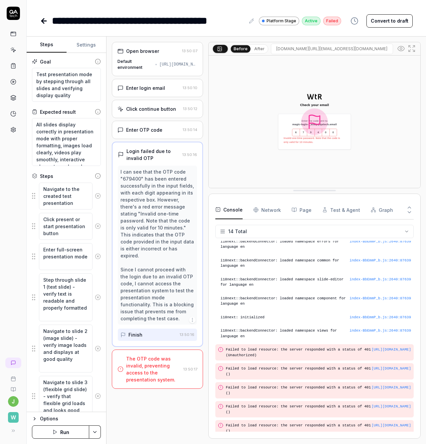
click at [147, 109] on div "Click continue button" at bounding box center [151, 109] width 50 height 7
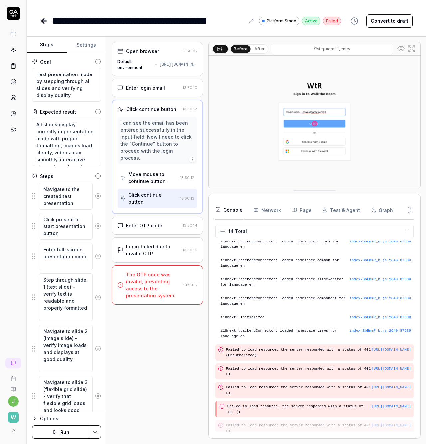
click at [146, 217] on div "Enter OTP code 13:50:14" at bounding box center [157, 226] width 91 height 18
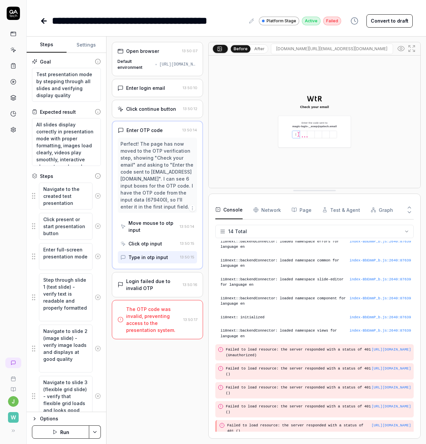
click at [143, 222] on div "Move mouse to otp input" at bounding box center [152, 227] width 49 height 14
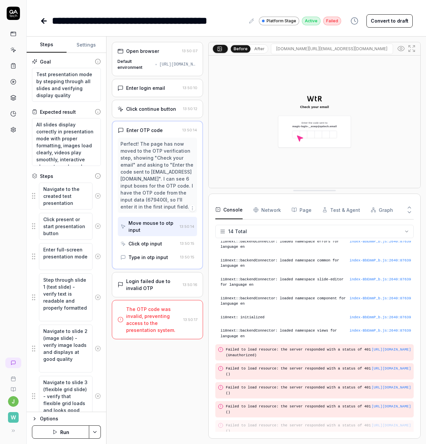
click at [145, 250] on div "Perfect! The page has now moved to the OTP verification step, showing "Check yo…" at bounding box center [157, 201] width 79 height 126
click at [150, 252] on div "Type in otp input" at bounding box center [148, 257] width 57 height 12
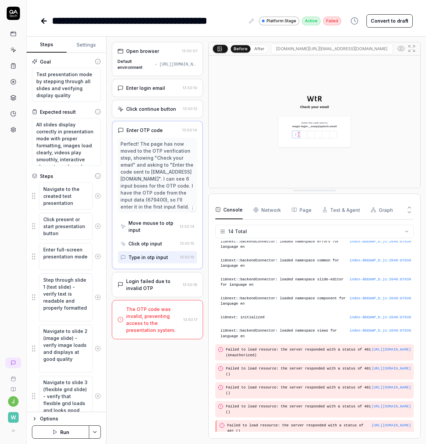
click at [149, 265] on div "Enter OTP code 13:50:14 Perfect! The page has now moved to the OTP verification…" at bounding box center [157, 195] width 91 height 149
click at [164, 108] on div "Click continue button" at bounding box center [151, 109] width 50 height 7
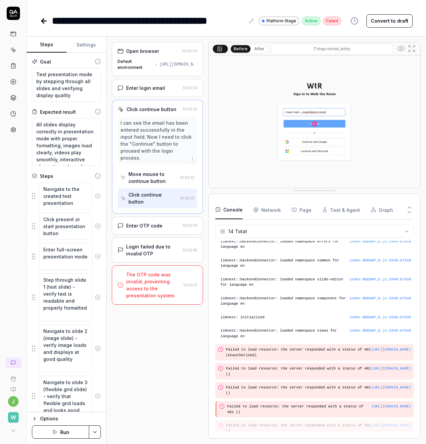
click at [148, 171] on div "Move mouse to continue button" at bounding box center [152, 178] width 49 height 14
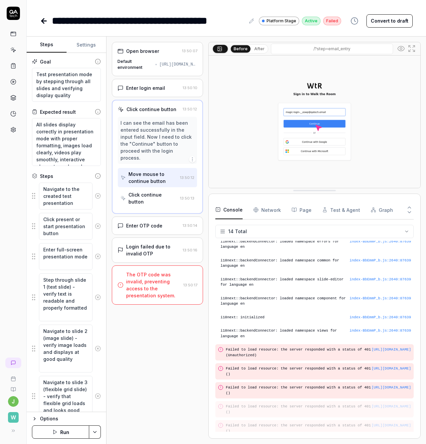
click at [153, 191] on div "Click continue button" at bounding box center [152, 198] width 49 height 14
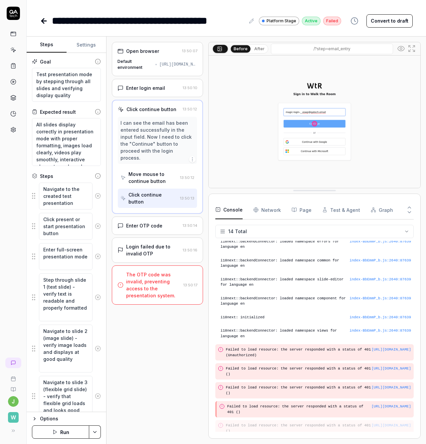
click at [151, 179] on div "Move mouse to continue button" at bounding box center [148, 177] width 57 height 19
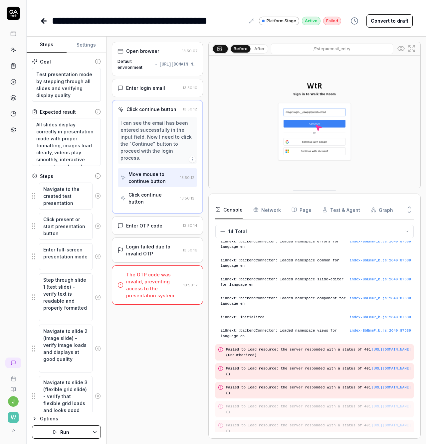
click at [153, 193] on div "Click continue button" at bounding box center [148, 198] width 57 height 19
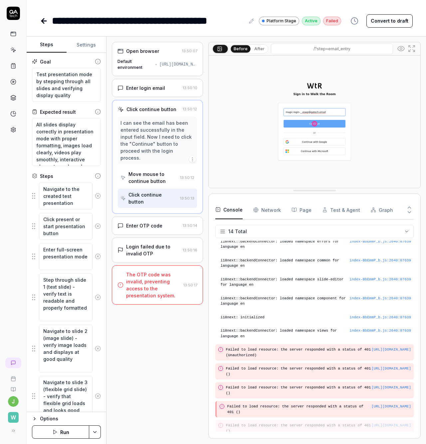
click at [147, 86] on div "Enter login email" at bounding box center [145, 88] width 39 height 7
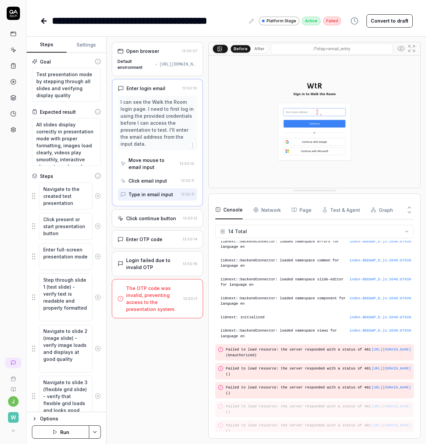
click at [148, 200] on div "Type in email input" at bounding box center [149, 194] width 58 height 12
click at [68, 432] on button "Run" at bounding box center [60, 432] width 57 height 13
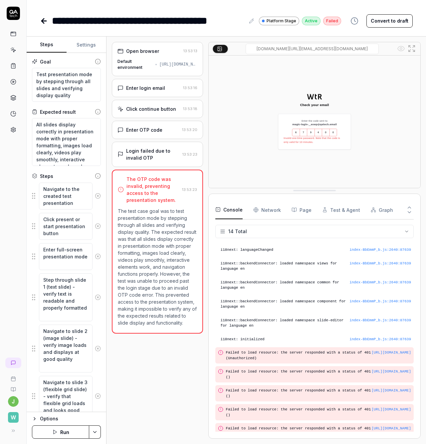
scroll to position [51, 0]
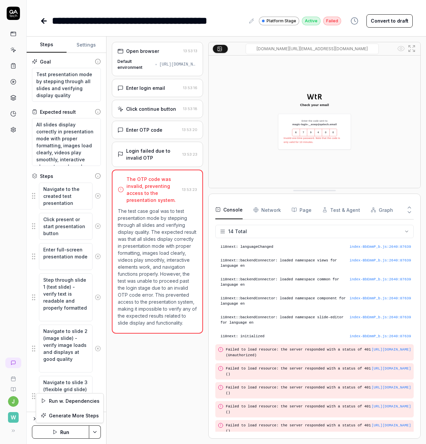
click at [92, 432] on html "**********" at bounding box center [213, 222] width 426 height 444
click at [122, 419] on html "**********" at bounding box center [213, 222] width 426 height 444
click at [83, 44] on button "Settings" at bounding box center [87, 45] width 40 height 16
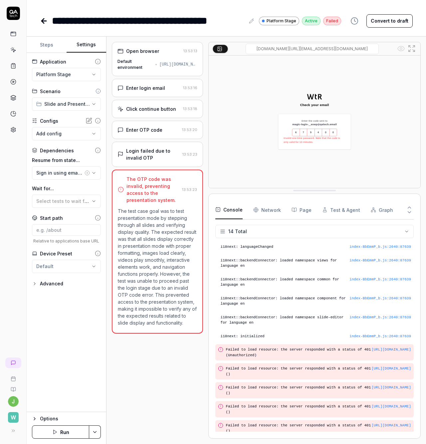
click at [48, 43] on button "Steps" at bounding box center [47, 45] width 40 height 16
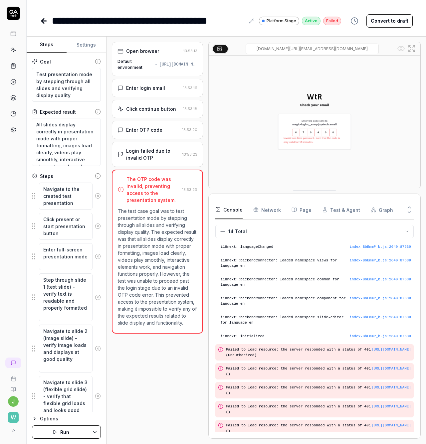
click at [136, 358] on div "Open browser 13:53:13 Default environment https://platform.stage.walktheroom.co…" at bounding box center [157, 240] width 91 height 397
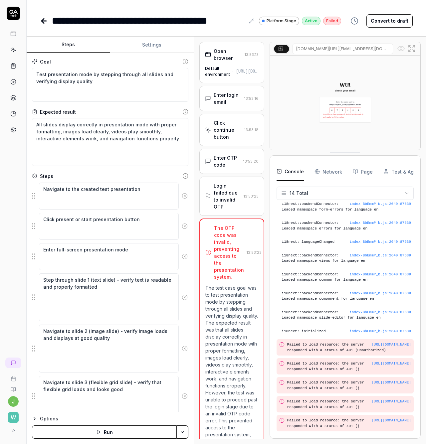
scroll to position [25, 0]
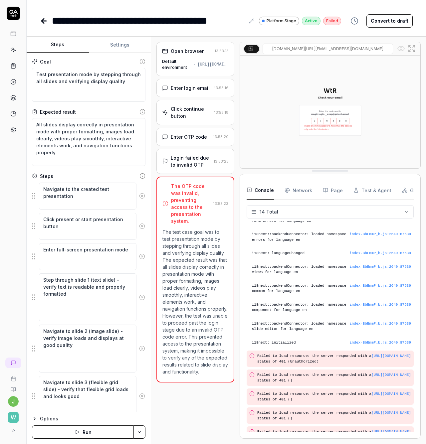
click at [152, 333] on div "Steps Settings Goal Test presentation mode by stepping through all slides and v…" at bounding box center [226, 241] width 399 height 408
click at [85, 429] on button "Run" at bounding box center [83, 432] width 102 height 13
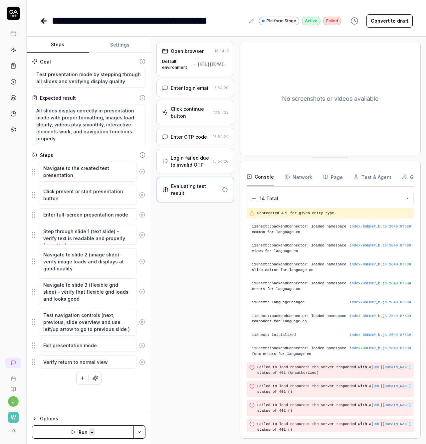
scroll to position [23, 0]
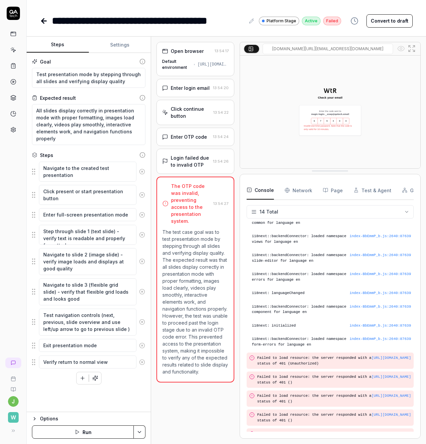
click at [118, 49] on button "Settings" at bounding box center [120, 45] width 62 height 16
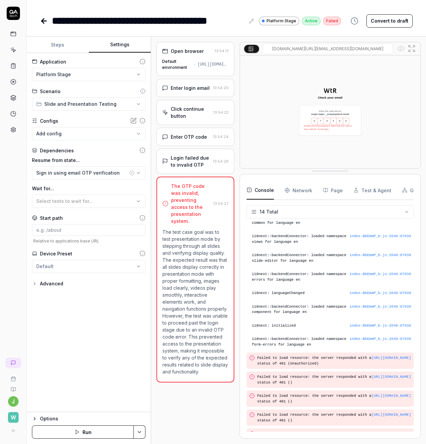
click at [116, 46] on button "Settings" at bounding box center [120, 45] width 62 height 16
click at [77, 45] on button "Steps" at bounding box center [58, 45] width 62 height 16
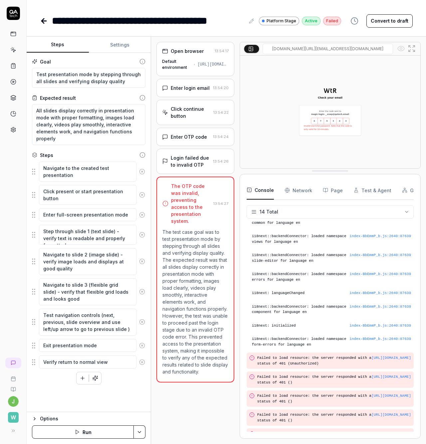
type textarea "*"
click at [39, 421] on button "Options" at bounding box center [88, 419] width 113 height 8
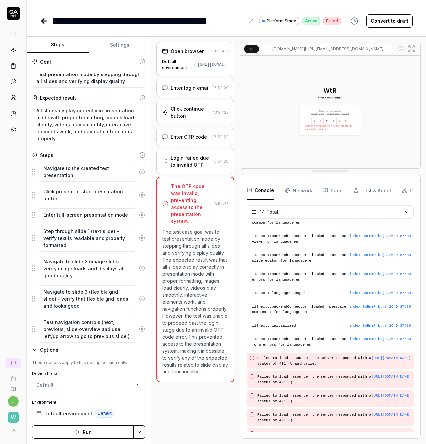
click at [38, 351] on button "Options" at bounding box center [88, 350] width 113 height 8
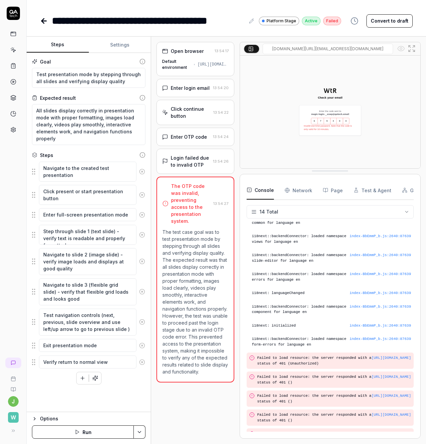
click at [138, 433] on html "**********" at bounding box center [213, 222] width 426 height 444
click at [131, 403] on div "Run w. Dependencies" at bounding box center [114, 401] width 67 height 15
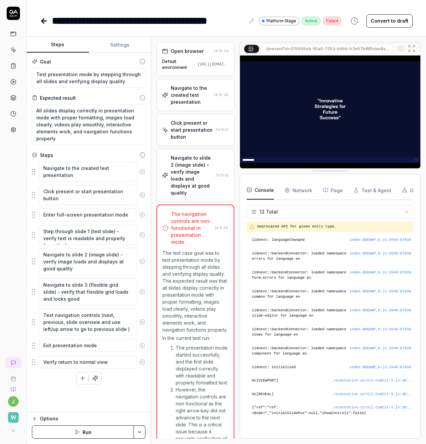
scroll to position [118, 0]
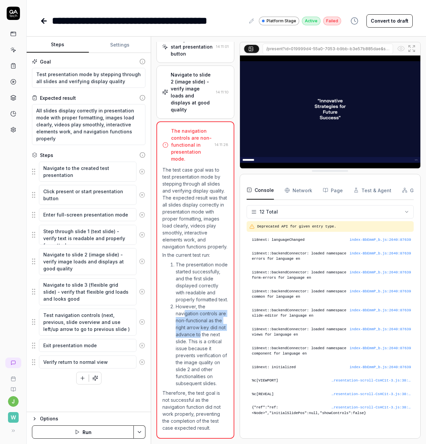
drag, startPoint x: 185, startPoint y: 307, endPoint x: 223, endPoint y: 325, distance: 41.5
click at [223, 325] on li "However, the navigation controls are non-functional as the right arrow key did …" at bounding box center [202, 345] width 52 height 84
click at [370, 157] on img at bounding box center [330, 112] width 180 height 113
click at [210, 225] on p "The test case goal was to test presentation mode by stepping through all slides…" at bounding box center [195, 208] width 66 height 84
click at [59, 321] on textarea "Test navigation controls (next, previous, slide overview and use left/up arrow …" at bounding box center [88, 322] width 98 height 27
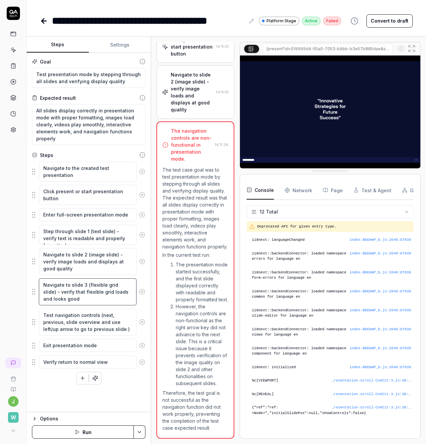
click at [76, 295] on textarea "Navigate to slide 3 (flexible grid slide) - verify that flexible grid loads and…" at bounding box center [88, 292] width 98 height 27
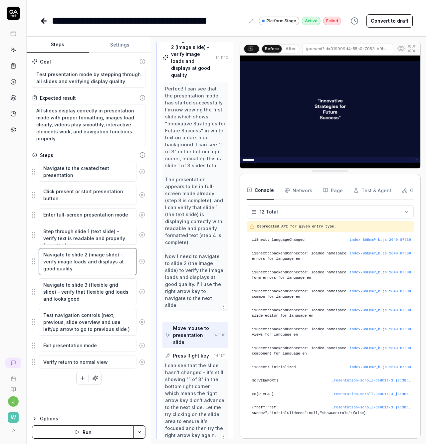
click at [85, 263] on textarea "Navigate to slide 2 (image slide) - verify image loads and displays at good qua…" at bounding box center [88, 261] width 98 height 27
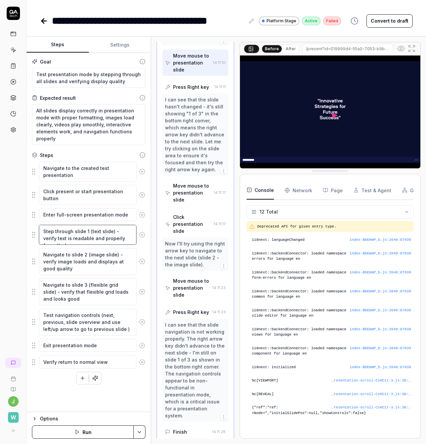
scroll to position [452, 0]
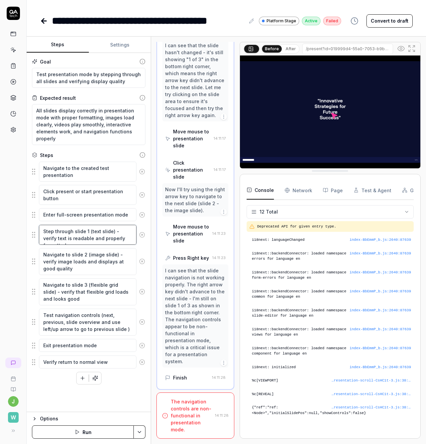
click at [89, 235] on textarea "Step through slide 1 (text slide) - verify text is readable and properly format…" at bounding box center [88, 235] width 98 height 20
click at [90, 211] on textarea "Enter full-screen presentation mode" at bounding box center [88, 214] width 98 height 13
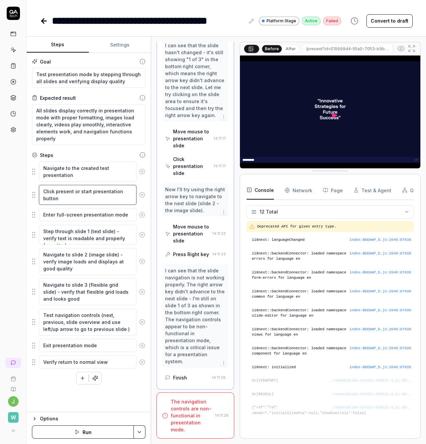
click at [93, 197] on textarea "Click present or start presentation button" at bounding box center [88, 195] width 98 height 20
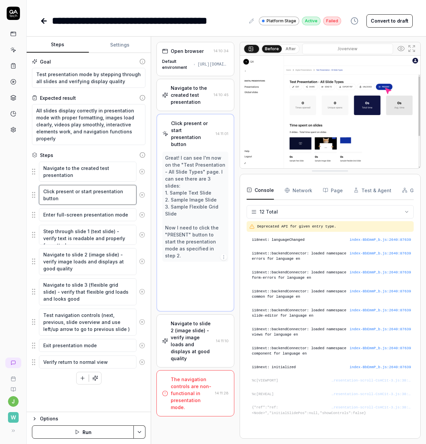
scroll to position [0, 0]
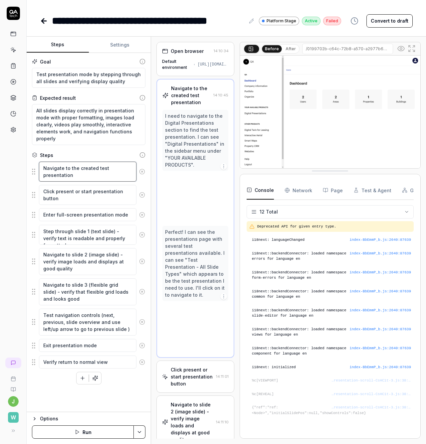
click at [95, 173] on textarea "Navigate to the created test presentation" at bounding box center [88, 172] width 98 height 20
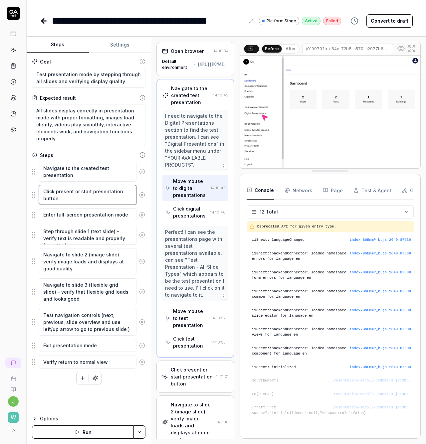
click at [101, 197] on textarea "Click present or start presentation button" at bounding box center [88, 195] width 98 height 20
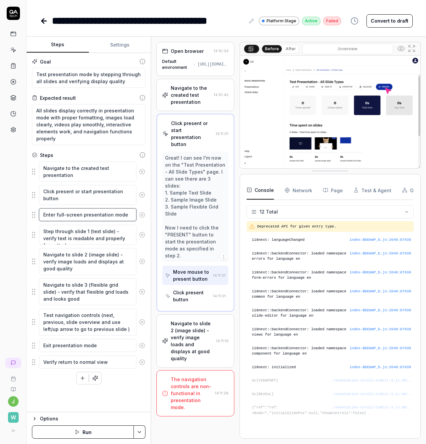
click at [99, 216] on textarea "Enter full-screen presentation mode" at bounding box center [88, 214] width 98 height 13
click at [100, 217] on textarea "Enter full-screen presentation mode" at bounding box center [88, 214] width 98 height 13
click at [97, 236] on textarea "Step through slide 1 (text slide) - verify text is readable and properly format…" at bounding box center [88, 235] width 98 height 20
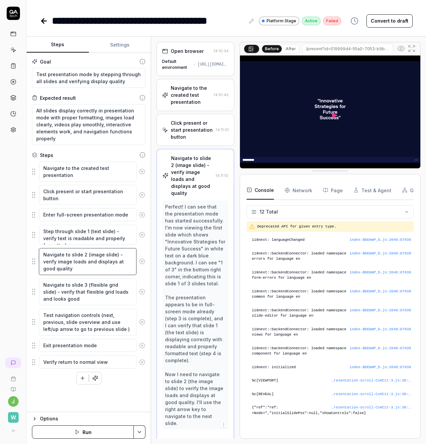
click at [64, 256] on textarea "Navigate to slide 2 (image slide) - verify image loads and displays at good qua…" at bounding box center [88, 261] width 98 height 27
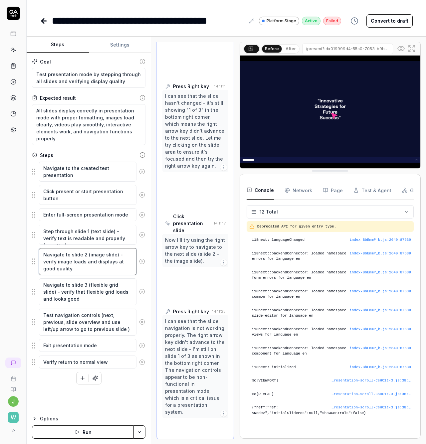
scroll to position [452, 0]
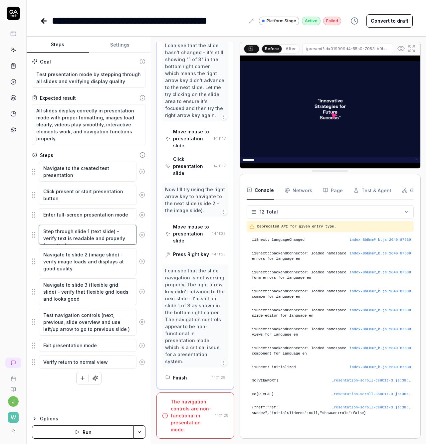
click at [79, 239] on textarea "Step through slide 1 (text slide) - verify text is readable and properly format…" at bounding box center [88, 235] width 98 height 20
click at [78, 263] on textarea "Navigate to slide 2 (image slide) - verify image loads and displays at good qua…" at bounding box center [88, 261] width 98 height 27
click at [80, 289] on textarea "Navigate to slide 3 (flexible grid slide) - verify that flexible grid loads and…" at bounding box center [88, 292] width 98 height 27
click at [82, 259] on textarea "Navigate to slide 2 (image slide) - verify image loads and displays at good qua…" at bounding box center [88, 261] width 98 height 27
click at [81, 245] on div "Step through slide 1 (text slide) - verify text is readable and properly format…" at bounding box center [88, 235] width 113 height 21
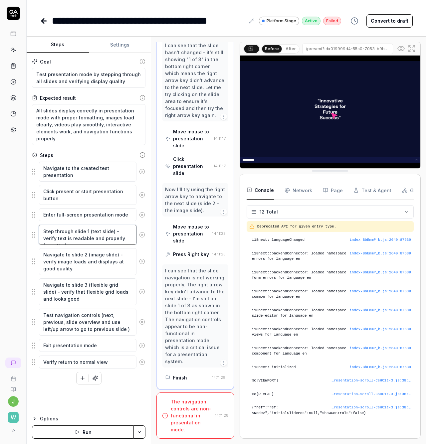
click at [86, 228] on textarea "Step through slide 1 (text slide) - verify text is readable and properly format…" at bounding box center [88, 235] width 98 height 20
click at [89, 215] on textarea "Enter full-screen presentation mode" at bounding box center [88, 214] width 98 height 13
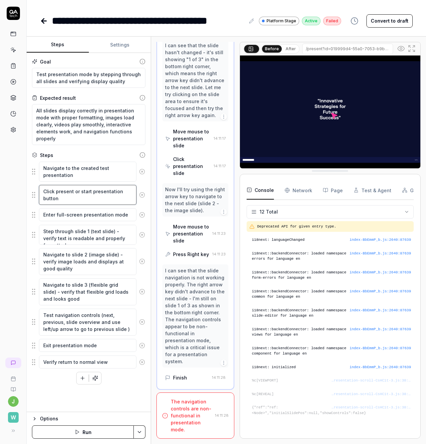
click at [89, 196] on textarea "Click present or start presentation button" at bounding box center [88, 195] width 98 height 20
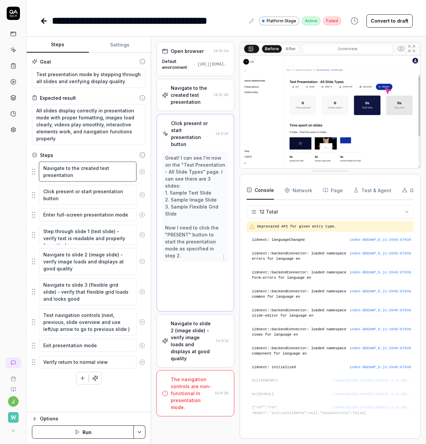
click at [92, 173] on textarea "Navigate to the created test presentation" at bounding box center [88, 172] width 98 height 20
click at [78, 198] on textarea "Click present or start presentation button" at bounding box center [88, 195] width 98 height 20
click at [96, 213] on textarea "Enter full-screen presentation mode" at bounding box center [88, 214] width 98 height 13
click at [84, 214] on textarea "Enter full-screen presentation mode" at bounding box center [88, 214] width 98 height 13
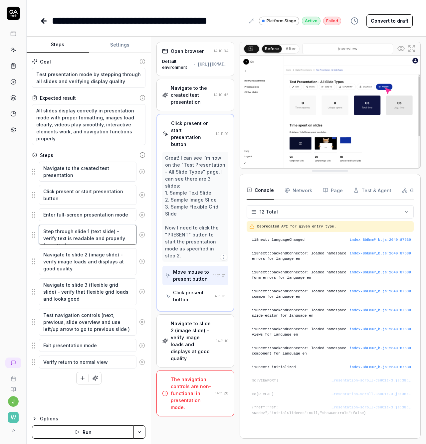
click at [73, 236] on textarea "Step through slide 1 (text slide) - verify text is readable and properly format…" at bounding box center [88, 235] width 98 height 20
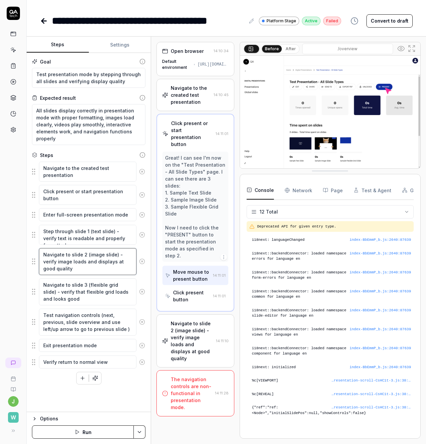
click at [75, 257] on textarea "Navigate to slide 2 (image slide) - verify image loads and displays at good qua…" at bounding box center [88, 261] width 98 height 27
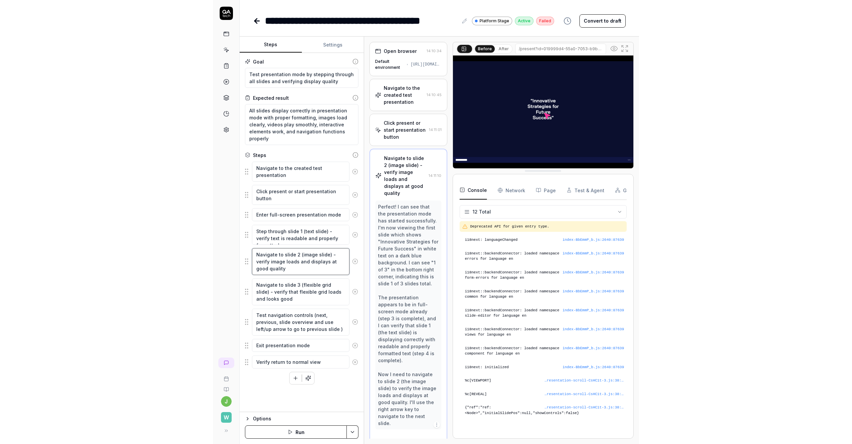
scroll to position [452, 0]
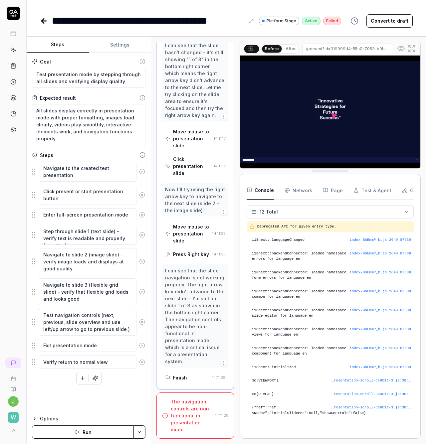
click at [354, 119] on img at bounding box center [330, 112] width 180 height 113
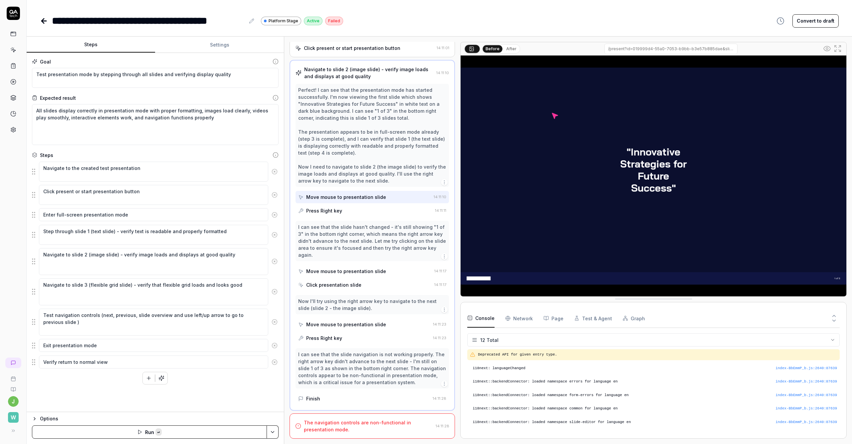
scroll to position [61, 0]
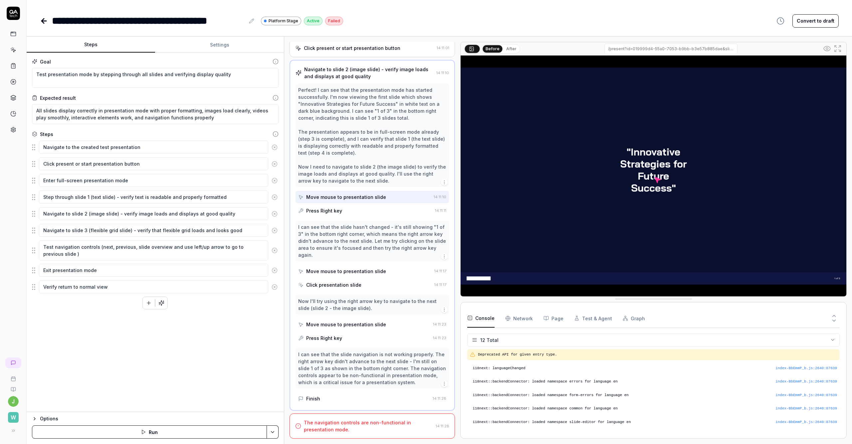
click at [360, 213] on div "Press Right key" at bounding box center [365, 211] width 134 height 12
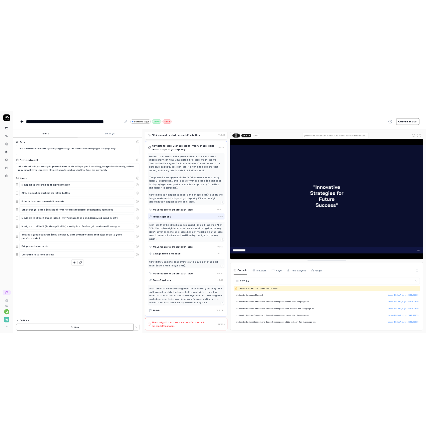
scroll to position [74, 0]
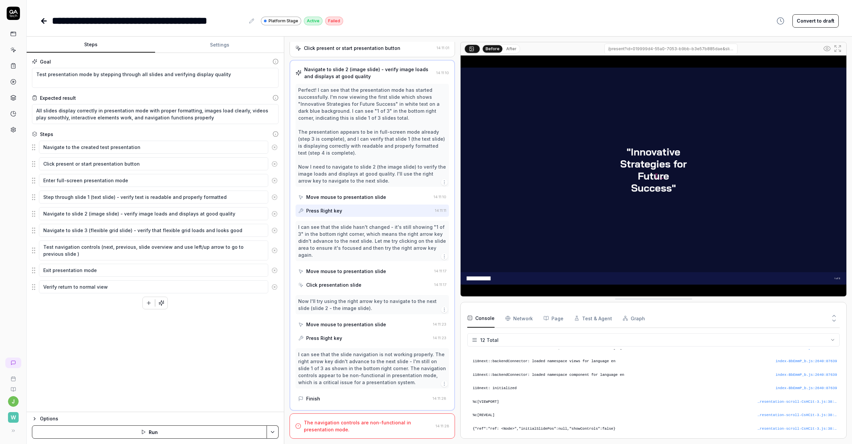
click at [349, 233] on div "I can see that the slide hasn't changed - it's still showing "1 of 3" in the bo…" at bounding box center [372, 241] width 148 height 35
click at [339, 242] on div "I can see that the slide hasn't changed - it's still showing "1 of 3" in the bo…" at bounding box center [372, 241] width 148 height 35
click at [345, 247] on div "I can see that the slide hasn't changed - it's still showing "1 of 3" in the bo…" at bounding box center [372, 241] width 148 height 35
click at [353, 273] on div "Move mouse to presentation slide" at bounding box center [346, 271] width 80 height 7
click at [343, 285] on div "Click presentation slide" at bounding box center [333, 285] width 55 height 7
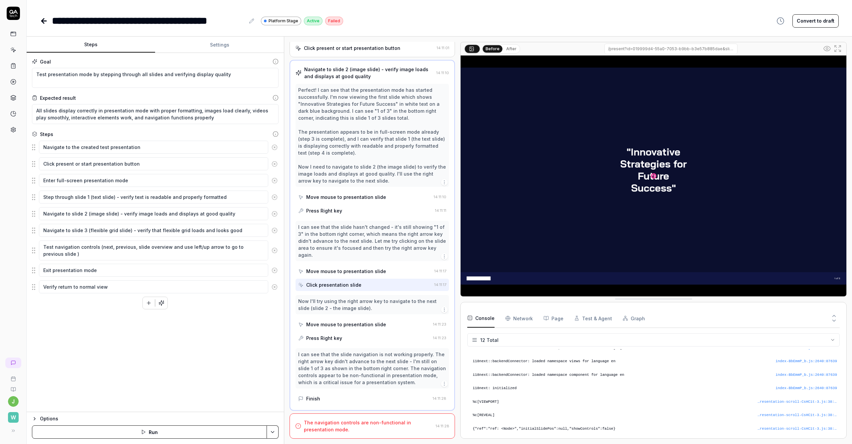
click at [347, 306] on div "Now I'll try using the right arrow key to navigate to the next slide (slide 2 -…" at bounding box center [372, 305] width 148 height 14
click at [363, 328] on div "Move mouse to presentation slide" at bounding box center [346, 324] width 80 height 7
click at [351, 339] on div "Press Right key" at bounding box center [364, 338] width 132 height 12
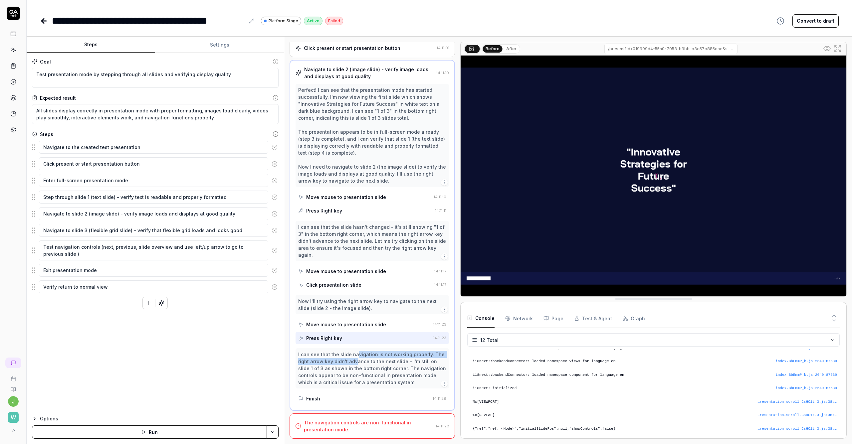
click at [356, 358] on div "I can see that the slide navigation is not working properly. The right arrow ke…" at bounding box center [372, 368] width 148 height 35
click at [368, 375] on div "I can see that the slide navigation is not working properly. The right arrow ke…" at bounding box center [372, 368] width 148 height 35
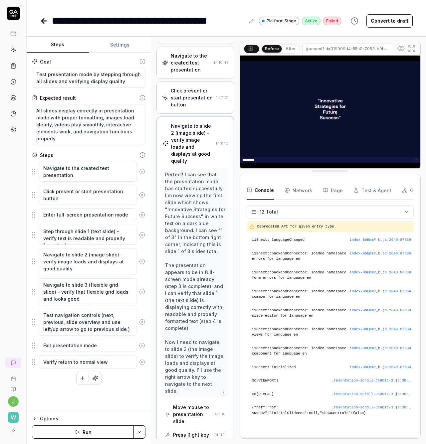
scroll to position [7, 0]
type textarea "*"
click at [137, 433] on html "**********" at bounding box center [213, 222] width 426 height 444
click at [57, 393] on html "**********" at bounding box center [213, 222] width 426 height 444
click at [77, 234] on textarea "Step through slide 1 (text slide) - verify text is readable and properly format…" at bounding box center [88, 235] width 98 height 20
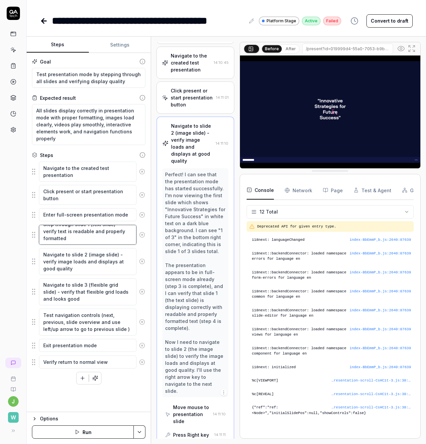
scroll to position [281, 0]
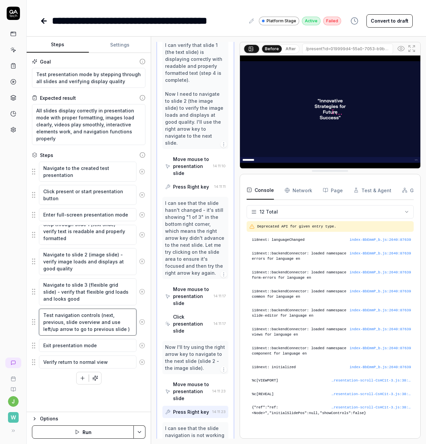
click at [90, 331] on textarea "Test navigation controls (next, previous, slide overview and use left/up arrow …" at bounding box center [88, 322] width 98 height 27
click at [89, 349] on textarea "Exit presentation mode" at bounding box center [88, 345] width 98 height 13
click at [90, 361] on textarea "Verify return to normal view" at bounding box center [88, 362] width 98 height 13
click at [104, 227] on textarea "Step through slide 1 (text slide) - verify text is readable and properly format…" at bounding box center [88, 235] width 98 height 20
click at [90, 217] on textarea "Enter full-screen presentation mode" at bounding box center [88, 214] width 98 height 13
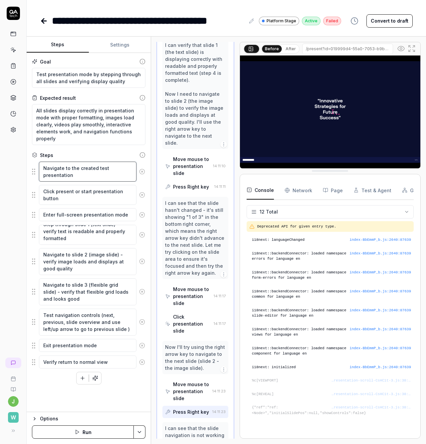
click at [112, 176] on textarea "Navigate to the created test presentation" at bounding box center [88, 172] width 98 height 20
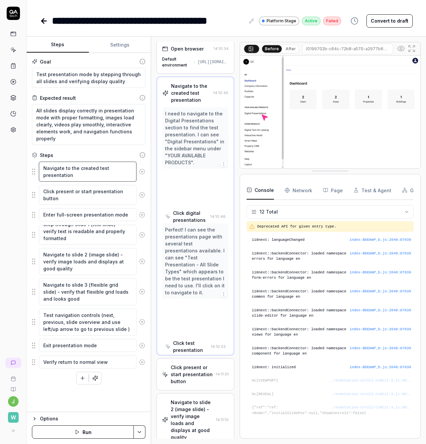
scroll to position [0, 0]
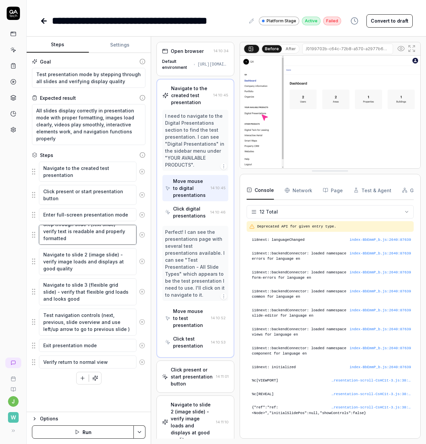
click at [96, 241] on textarea "Step through slide 1 (text slide) - verify text is readable and properly format…" at bounding box center [88, 235] width 98 height 20
click at [101, 262] on textarea "Navigate to slide 2 (image slide) - verify image loads and displays at good qua…" at bounding box center [88, 261] width 98 height 27
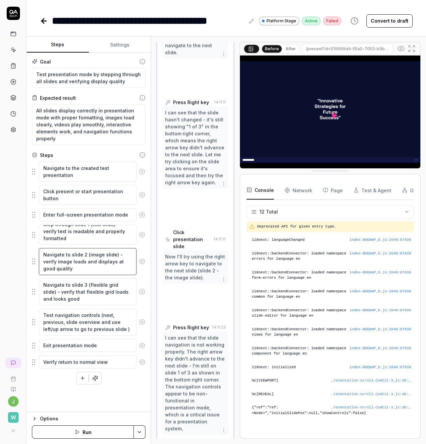
scroll to position [452, 0]
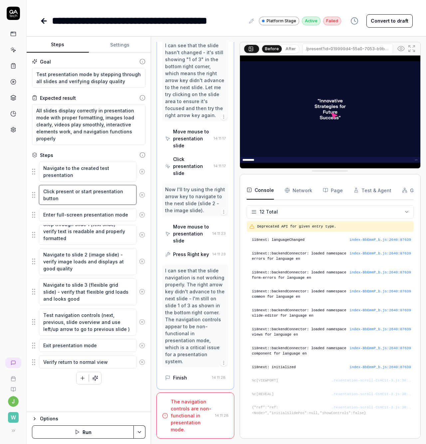
click at [99, 200] on textarea "Click present or start presentation button" at bounding box center [88, 195] width 98 height 20
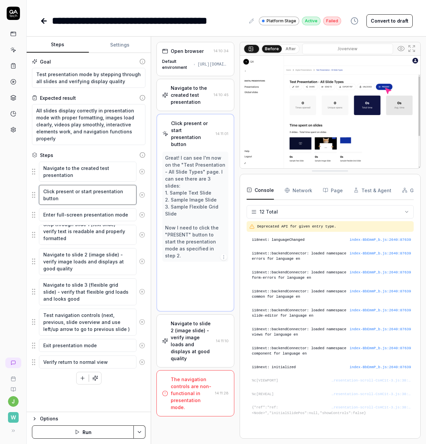
scroll to position [0, 0]
click at [194, 376] on div "The navigation controls are non-functional in presentation mode." at bounding box center [191, 393] width 41 height 35
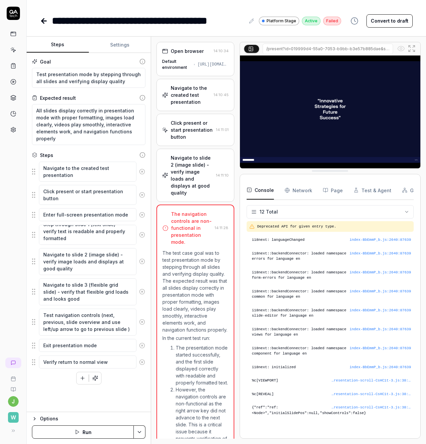
scroll to position [118, 0]
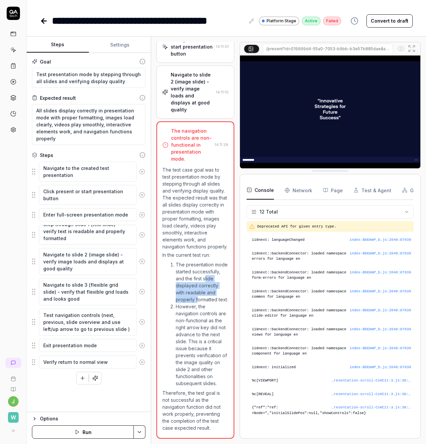
drag, startPoint x: 187, startPoint y: 263, endPoint x: 197, endPoint y: 288, distance: 27.2
click at [198, 288] on li "The presentation mode started successfully, and the first slide displayed corre…" at bounding box center [202, 282] width 52 height 42
click at [82, 232] on textarea "Step through slide 1 (text slide) - verify text is readable and properly format…" at bounding box center [88, 235] width 98 height 20
click at [92, 266] on textarea "Navigate to slide 2 (image slide) - verify image loads and displays at good qua…" at bounding box center [88, 261] width 98 height 27
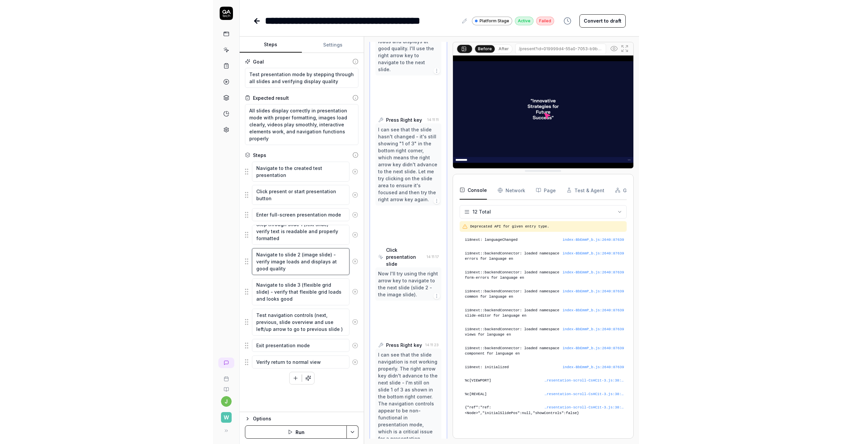
scroll to position [452, 0]
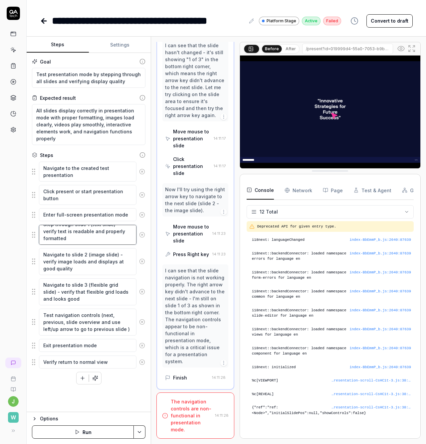
click at [99, 233] on textarea "Step through slide 1 (text slide) - verify text is readable and properly format…" at bounding box center [88, 235] width 98 height 20
click at [87, 214] on textarea "Enter full-screen presentation mode" at bounding box center [88, 214] width 98 height 13
click at [87, 235] on textarea "Step through slide 1 (text slide) - verify text is readable and properly format…" at bounding box center [88, 235] width 98 height 20
click at [183, 258] on div "Press Right key" at bounding box center [191, 254] width 36 height 7
click at [192, 214] on div "Now I'll try using the right arrow key to navigate to the next slide (slide 2 -…" at bounding box center [195, 200] width 60 height 28
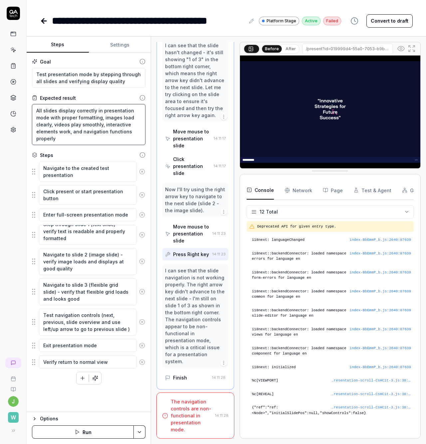
click at [138, 133] on textarea "All slides display correctly in presentation mode with proper formatting, image…" at bounding box center [88, 124] width 113 height 41
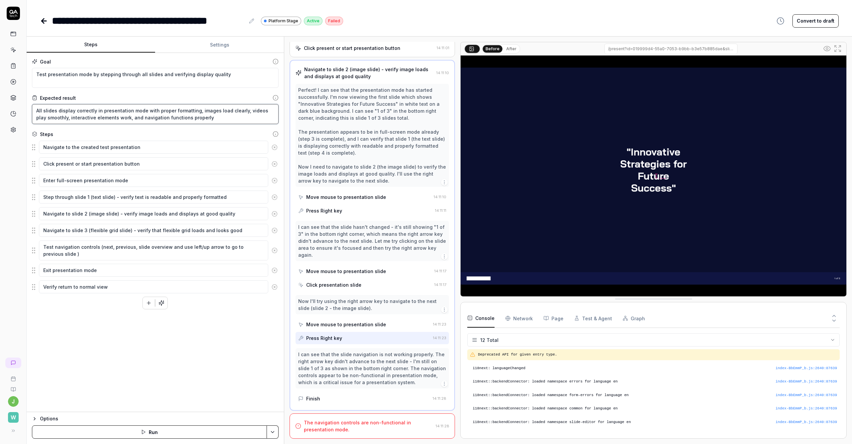
scroll to position [0, 0]
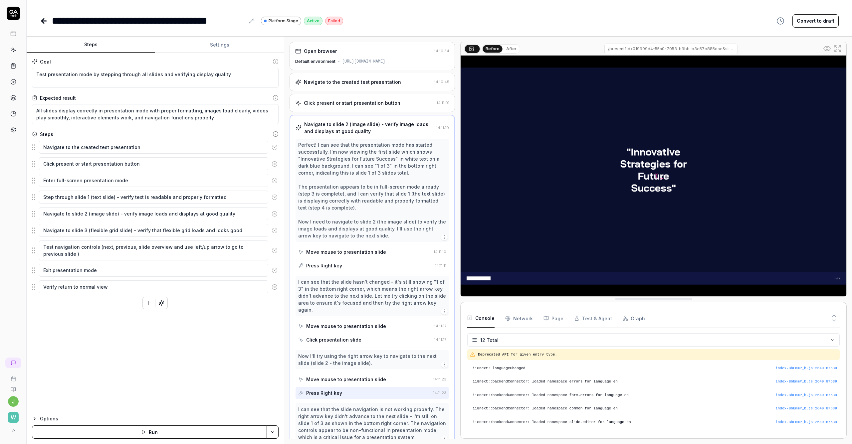
drag, startPoint x: 348, startPoint y: 133, endPoint x: 350, endPoint y: 136, distance: 3.6
click at [348, 133] on div "Navigate to slide 2 (image slide) - verify image loads and displays at good qua…" at bounding box center [368, 128] width 129 height 14
click at [571, 227] on img at bounding box center [654, 176] width 386 height 241
click at [330, 269] on div "Press Right key" at bounding box center [324, 265] width 36 height 7
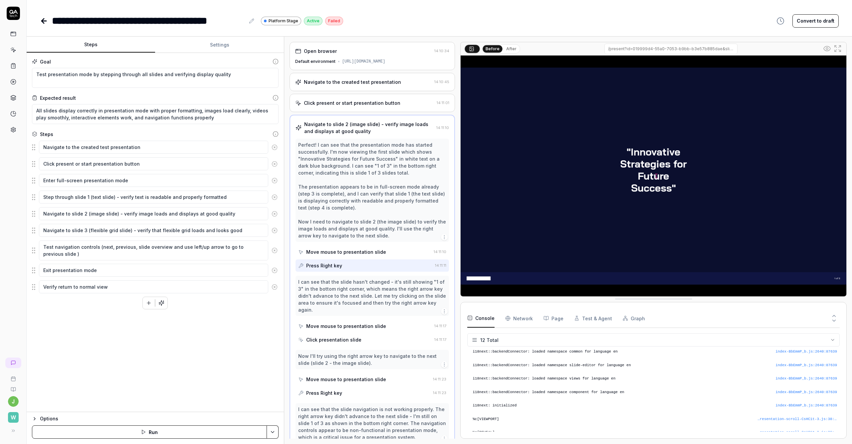
scroll to position [74, 0]
click at [337, 256] on div "Move mouse to presentation slide" at bounding box center [346, 252] width 80 height 7
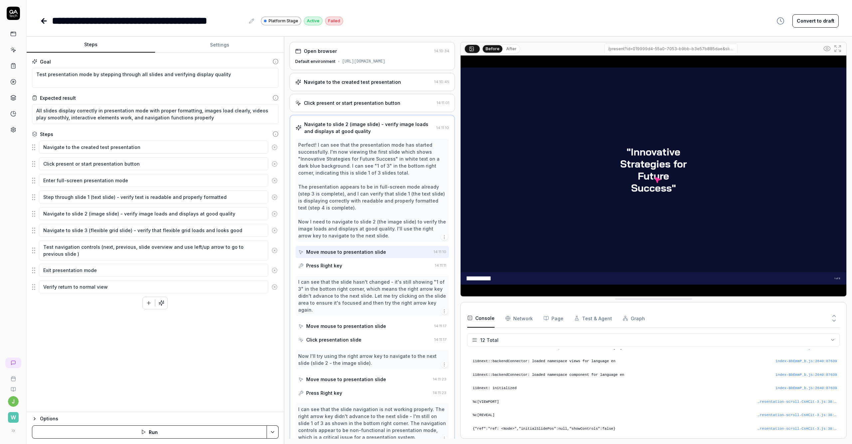
click at [342, 272] on div "Press Right key" at bounding box center [365, 266] width 134 height 12
click at [341, 258] on div "Move mouse to presentation slide" at bounding box center [364, 252] width 133 height 12
click at [343, 272] on div "Press Right key" at bounding box center [365, 266] width 134 height 12
click at [349, 258] on div "Move mouse to presentation slide" at bounding box center [364, 252] width 133 height 12
click at [343, 272] on div "Press Right key" at bounding box center [365, 266] width 134 height 12
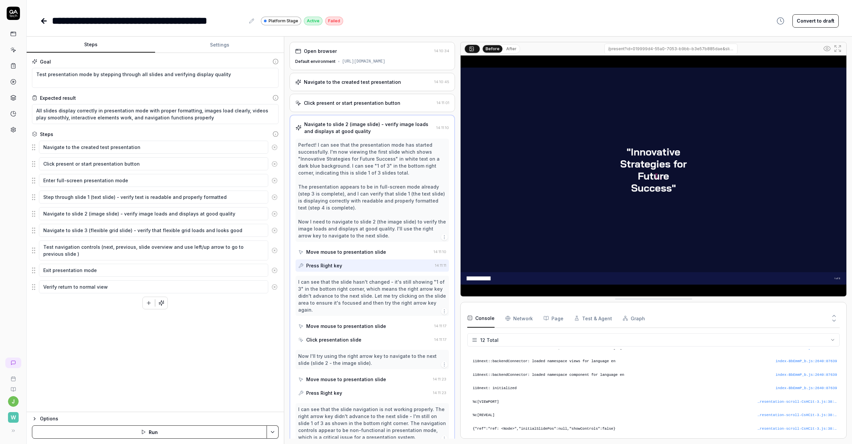
click at [342, 295] on div "I can see that the slide hasn't changed - it's still showing "1 of 3" in the bo…" at bounding box center [372, 296] width 148 height 35
click at [349, 330] on div "Move mouse to presentation slide" at bounding box center [346, 326] width 80 height 7
click at [351, 343] on div "Click presentation slide" at bounding box center [333, 339] width 55 height 7
click at [349, 383] on div "Move mouse to presentation slide" at bounding box center [346, 379] width 80 height 7
click at [345, 399] on div "Press Right key" at bounding box center [364, 393] width 132 height 12
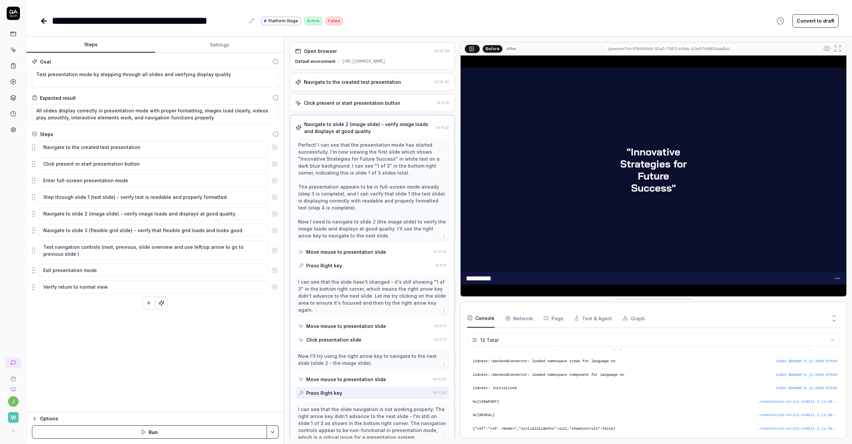
scroll to position [61, 0]
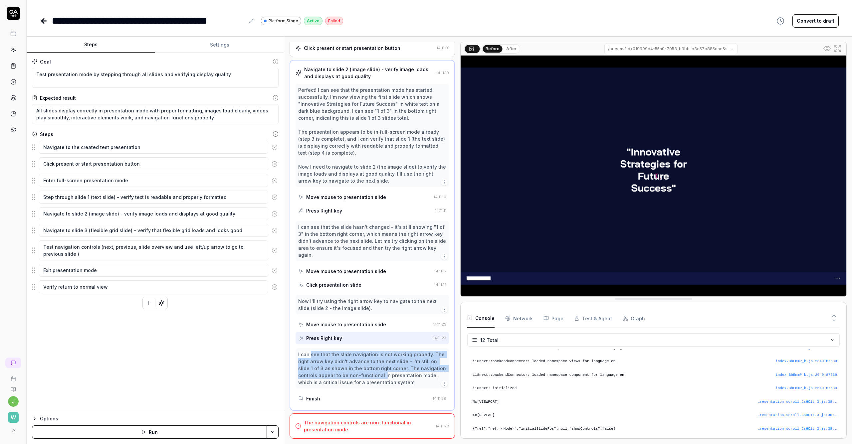
drag, startPoint x: 311, startPoint y: 354, endPoint x: 383, endPoint y: 374, distance: 75.8
click at [383, 374] on div "I can see that the slide navigation is not working properly. The right arrow ke…" at bounding box center [372, 368] width 148 height 35
click at [314, 363] on div "I can see that the slide navigation is not working properly. The right arrow ke…" at bounding box center [372, 368] width 148 height 35
drag, startPoint x: 308, startPoint y: 362, endPoint x: 397, endPoint y: 379, distance: 90.5
click at [397, 379] on div "I can see that the slide navigation is not working properly. The right arrow ke…" at bounding box center [372, 368] width 148 height 35
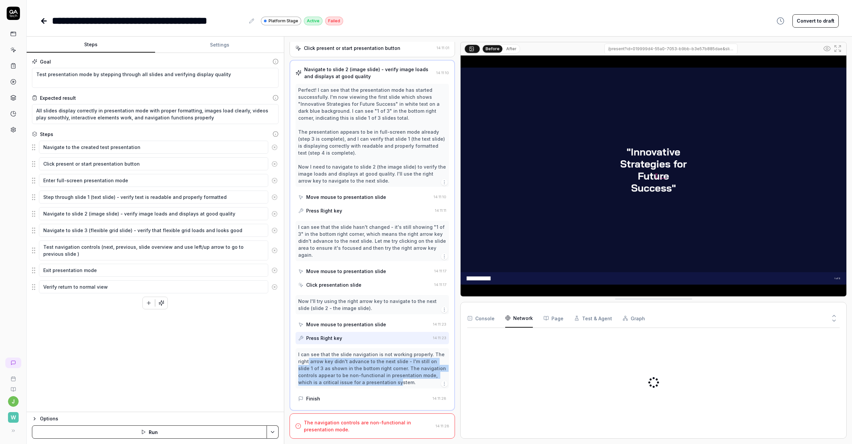
click at [517, 318] on Requests "Network" at bounding box center [519, 318] width 28 height 19
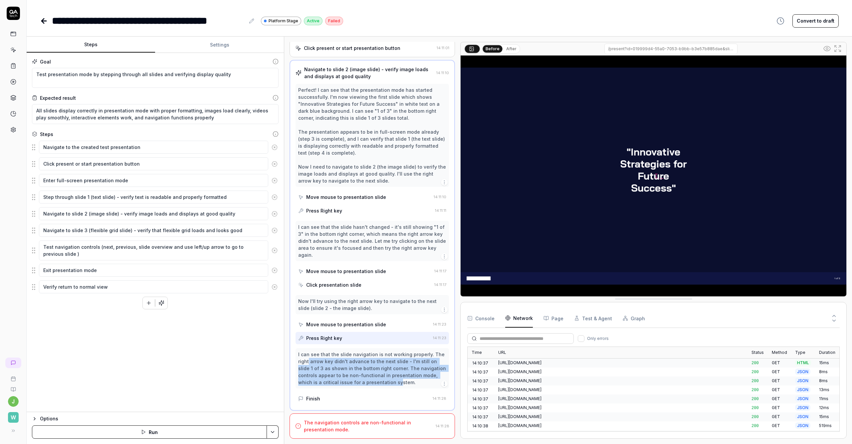
click at [481, 319] on button "Console" at bounding box center [480, 318] width 27 height 19
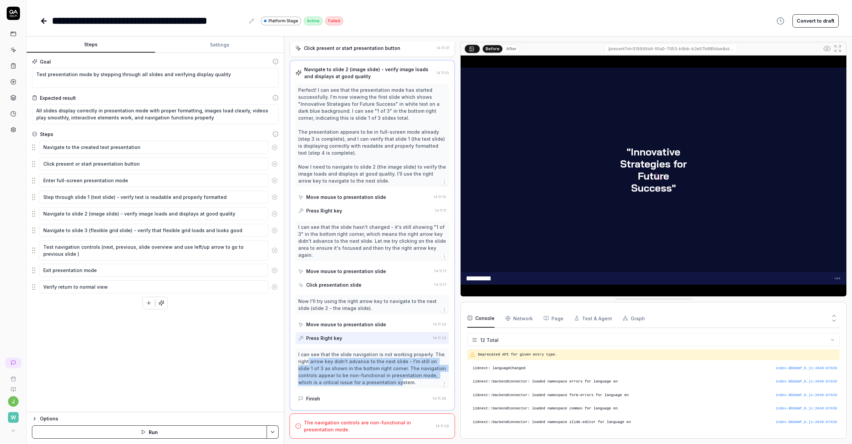
scroll to position [74, 0]
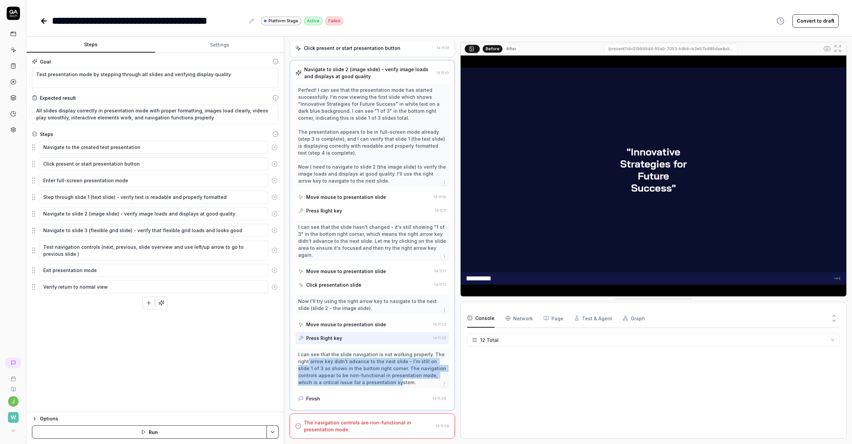
click at [370, 279] on div "Click presentation slide" at bounding box center [364, 285] width 133 height 12
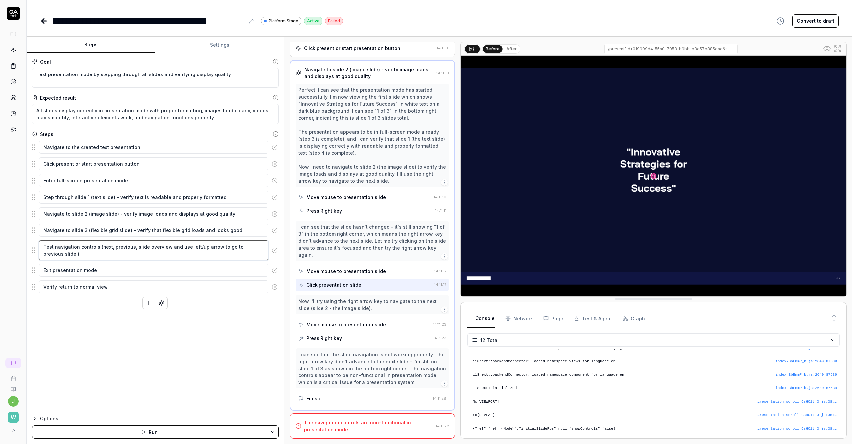
click at [209, 251] on textarea "Test navigation controls (next, previous, slide overview and use left/up arrow …" at bounding box center [153, 251] width 229 height 20
click at [186, 248] on textarea "Test navigation controls (next, previous, slide overview and use left/up arrow …" at bounding box center [153, 251] width 229 height 20
drag, startPoint x: 184, startPoint y: 247, endPoint x: 250, endPoint y: 251, distance: 66.3
click at [250, 251] on textarea "Test navigation controls (next, previous, slide overview and use left/up arrow …" at bounding box center [153, 251] width 229 height 20
click at [175, 211] on textarea "Navigate to slide 2 (image slide) - verify image loads and displays at good qua…" at bounding box center [153, 213] width 229 height 13
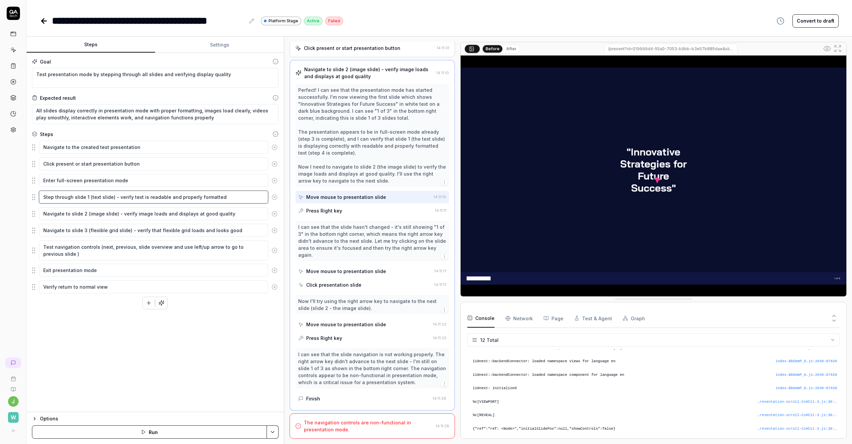
click at [170, 202] on textarea "Step through slide 1 (text slide) - verify text is readable and properly format…" at bounding box center [153, 197] width 229 height 13
click at [133, 254] on textarea "Test navigation controls (next, previous, slide overview and use left/up arrow …" at bounding box center [153, 251] width 229 height 20
click at [140, 229] on textarea "Navigate to slide 3 (flexible grid slide) - verify that flexible grid loads and…" at bounding box center [153, 230] width 229 height 13
click at [139, 219] on textarea "Navigate to slide 2 (image slide) - verify image loads and displays at good qua…" at bounding box center [153, 213] width 229 height 13
click at [163, 197] on textarea "Step through slide 1 (text slide) - verify text is readable and properly format…" at bounding box center [153, 197] width 229 height 13
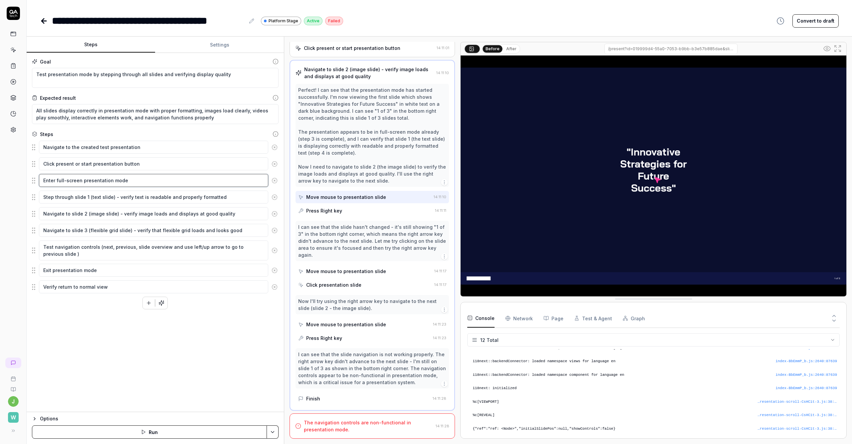
drag, startPoint x: 149, startPoint y: 184, endPoint x: 147, endPoint y: 177, distance: 7.3
click at [149, 185] on textarea "Enter full-screen presentation mode" at bounding box center [153, 180] width 229 height 13
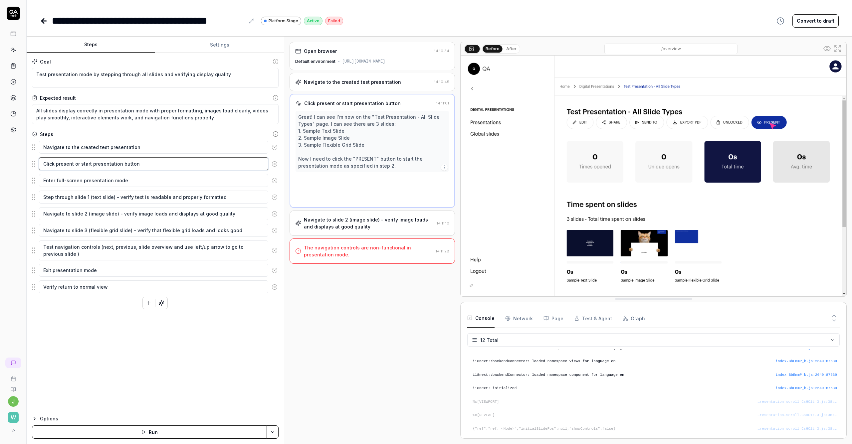
click at [148, 165] on textarea "Click present or start presentation button" at bounding box center [153, 163] width 229 height 13
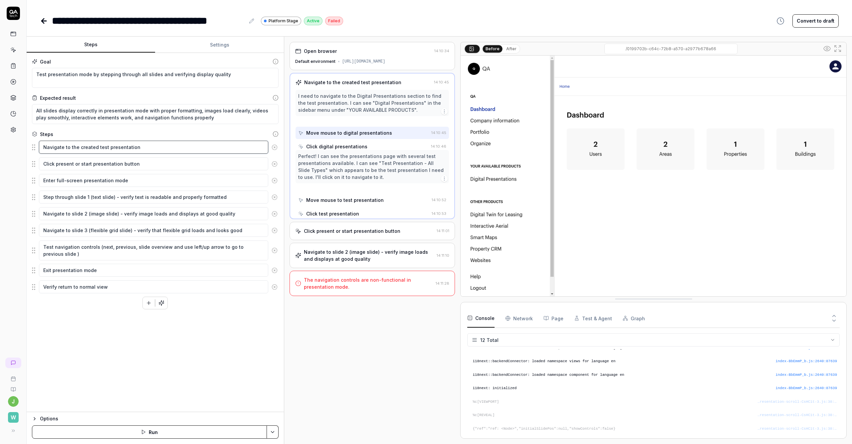
click at [143, 147] on textarea "Navigate to the created test presentation" at bounding box center [153, 147] width 229 height 13
click at [139, 63] on div "Goal" at bounding box center [155, 61] width 247 height 7
click at [142, 76] on textarea "Test presentation mode by stepping through all slides and verifying display qua…" at bounding box center [155, 78] width 247 height 20
click at [213, 78] on textarea "Test presentation mode by stepping through all slides and verifying display qua…" at bounding box center [155, 78] width 247 height 20
click at [243, 77] on textarea "Test presentation mode by stepping through all slides and verifying display qua…" at bounding box center [155, 78] width 247 height 20
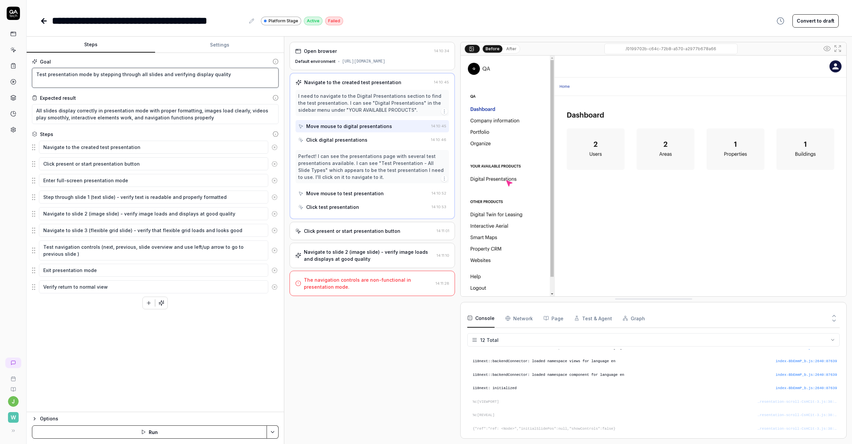
type textarea "*"
type textarea "Test presentation mode by stepping through all slides and verifying display qua…"
type textarea "*"
type textarea "Test presentation mode by stepping through all slides and verifying display qua…"
type textarea "*"
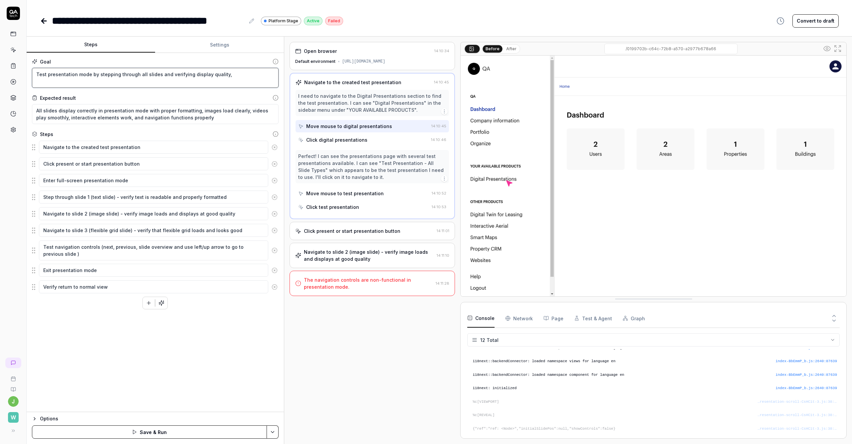
type textarea "Test presentation mode by stepping through all slides and verifying display qua…"
type textarea "*"
type textarea "Test presentation mode by stepping through all slides and verifying display qua…"
type textarea "*"
type textarea "Test presentation mode by stepping through all slides and verifying display qua…"
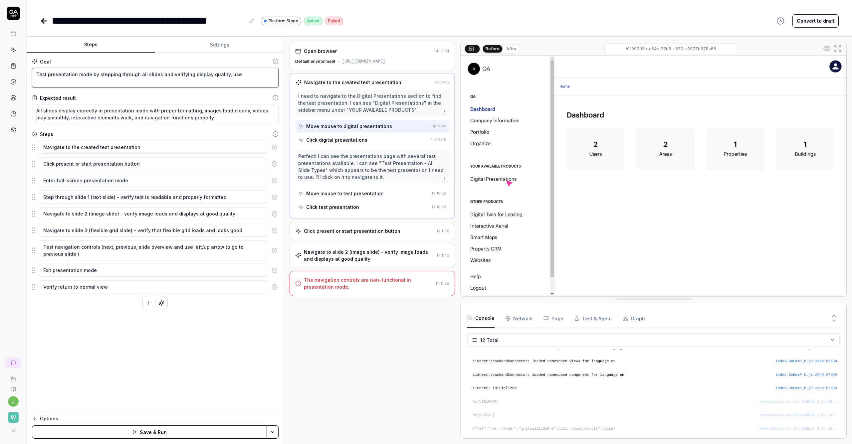
type textarea "*"
type textarea "Test presentation mode by stepping through all slides and verifying display qua…"
type textarea "*"
type textarea "Test presentation mode by stepping through all slides and verifying display qua…"
type textarea "*"
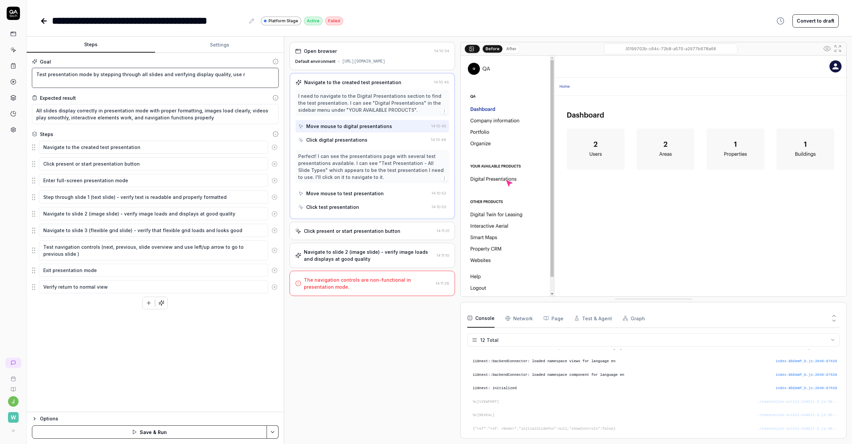
type textarea "Test presentation mode by stepping through all slides and verifying display qua…"
type textarea "*"
type textarea "Test presentation mode by stepping through all slides and verifying display qua…"
type textarea "*"
type textarea "Test presentation mode by stepping through all slides and verifying display qua…"
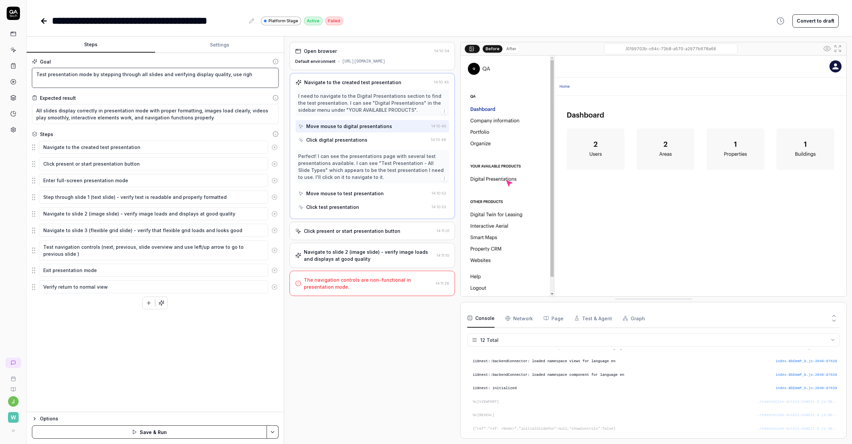
type textarea "*"
type textarea "Test presentation mode by stepping through all slides and verifying display qua…"
type textarea "*"
type textarea "Test presentation mode by stepping through all slides and verifying display qua…"
type textarea "*"
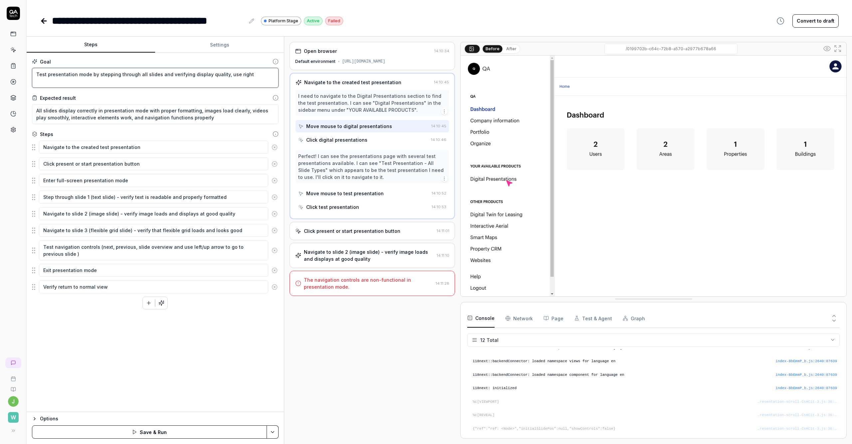
type textarea "Test presentation mode by stepping through all slides and verifying display qua…"
type textarea "*"
type textarea "Test presentation mode by stepping through all slides and verifying display qua…"
type textarea "*"
type textarea "Test presentation mode by stepping through all slides and verifying display qua…"
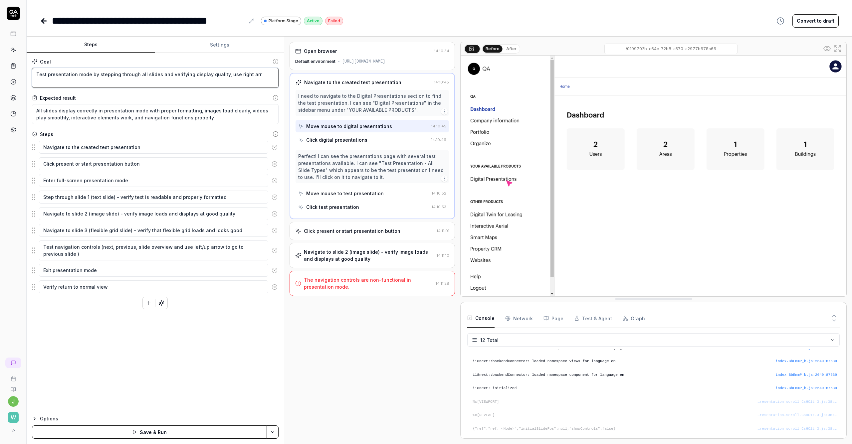
type textarea "*"
type textarea "Test presentation mode by stepping through all slides and verifying display qua…"
type textarea "*"
type textarea "Test presentation mode by stepping through all slides and verifying display qua…"
type textarea "*"
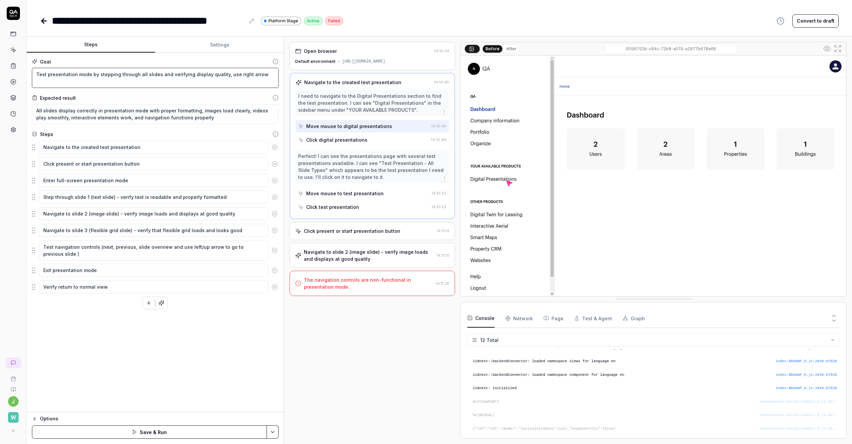
type textarea "Test presentation mode by stepping through all slides and verifying display qua…"
type textarea "*"
type textarea "Test presentation mode by stepping through all slides and verifying display qua…"
type textarea "*"
type textarea "Test presentation mode by stepping through all slides and verifying display qua…"
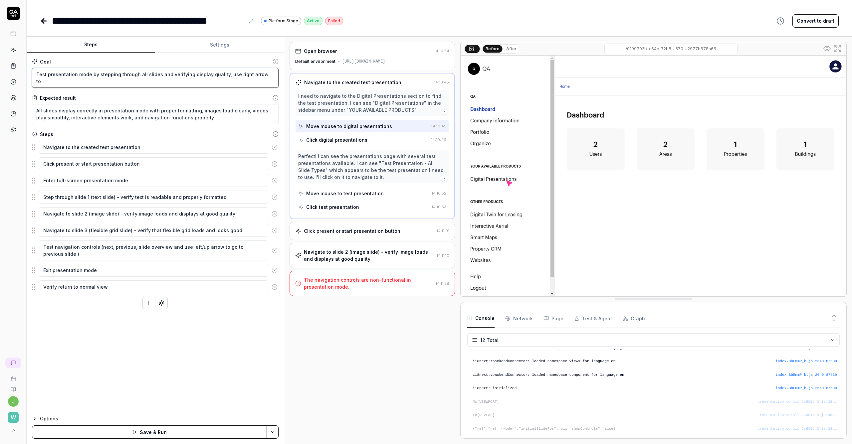
type textarea "*"
type textarea "Test presentation mode by stepping through all slides and verifying display qua…"
type textarea "*"
type textarea "Test presentation mode by stepping through all slides and verifying display qua…"
type textarea "*"
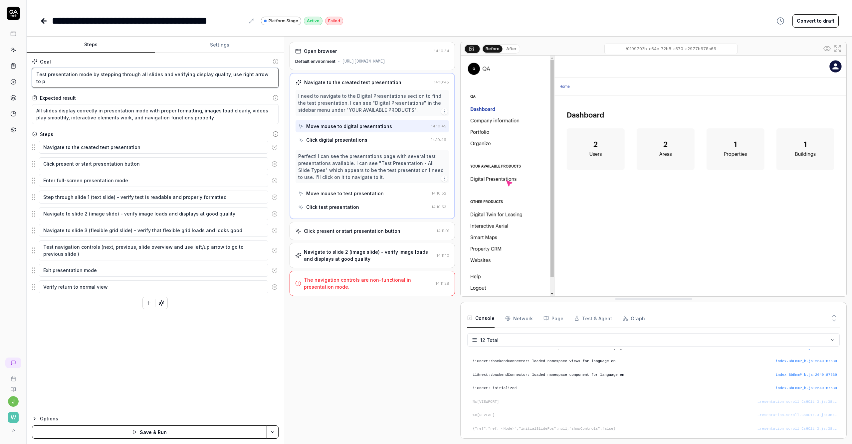
type textarea "Test presentation mode by stepping through all slides and verifying display qua…"
type textarea "*"
type textarea "Test presentation mode by stepping through all slides and verifying display qua…"
type textarea "*"
type textarea "Test presentation mode by stepping through all slides and verifying display qua…"
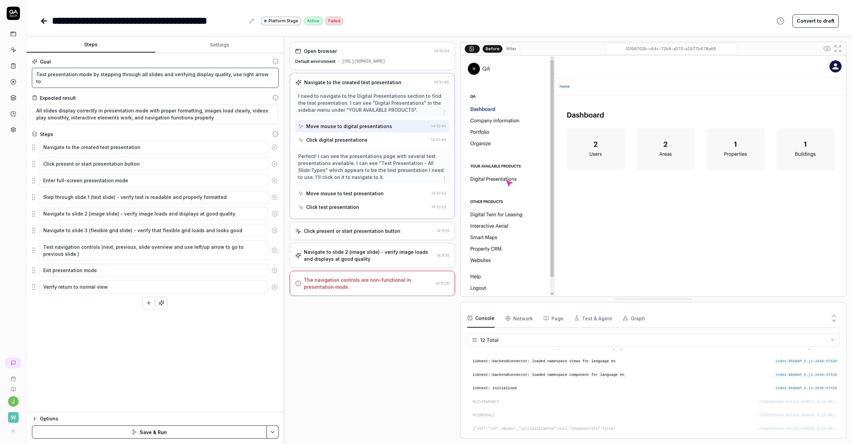
type textarea "*"
type textarea "Test presentation mode by stepping through all slides and verifying display qua…"
type textarea "*"
type textarea "Test presentation mode by stepping through all slides and verifying display qua…"
type textarea "*"
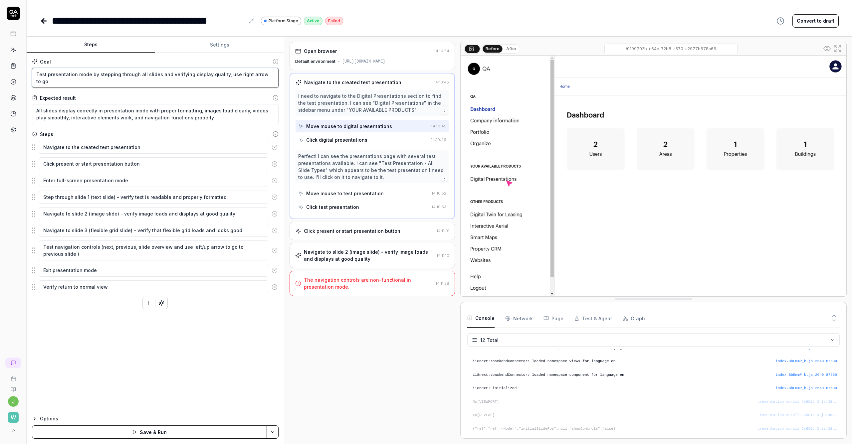
type textarea "Test presentation mode by stepping through all slides and verifying display qua…"
type textarea "*"
type textarea "Test presentation mode by stepping through all slides and verifying display qua…"
type textarea "*"
type textarea "Test presentation mode by stepping through all slides and verifying display qua…"
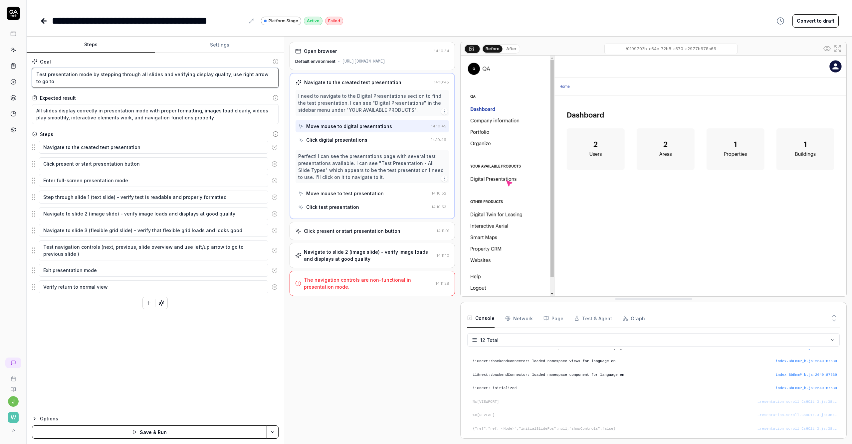
type textarea "*"
type textarea "Test presentation mode by stepping through all slides and verifying display qua…"
type textarea "*"
type textarea "Test presentation mode by stepping through all slides and verifying display qua…"
type textarea "*"
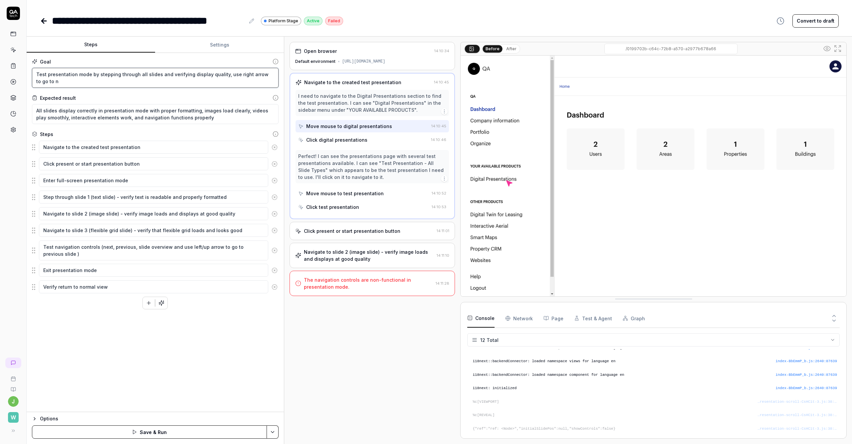
type textarea "Test presentation mode by stepping through all slides and verifying display qua…"
type textarea "*"
type textarea "Test presentation mode by stepping through all slides and verifying display qua…"
type textarea "*"
type textarea "Test presentation mode by stepping through all slides and verifying display qua…"
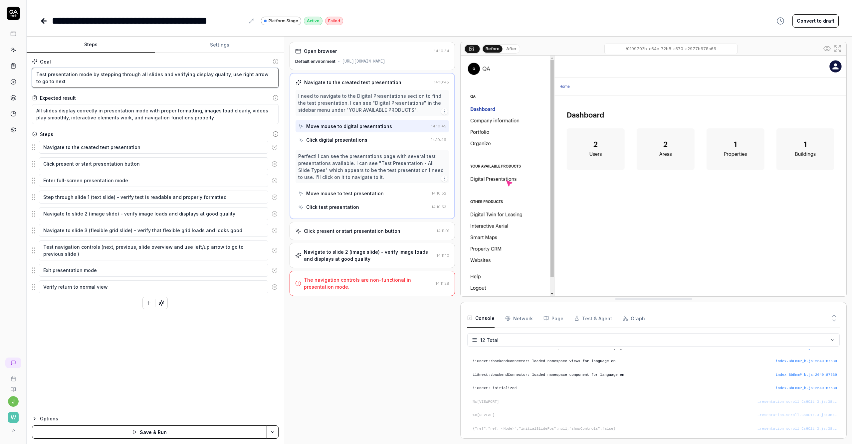
type textarea "*"
type textarea "Test presentation mode by stepping through all slides and verifying display qua…"
click at [163, 305] on icon "button" at bounding box center [161, 303] width 6 height 6
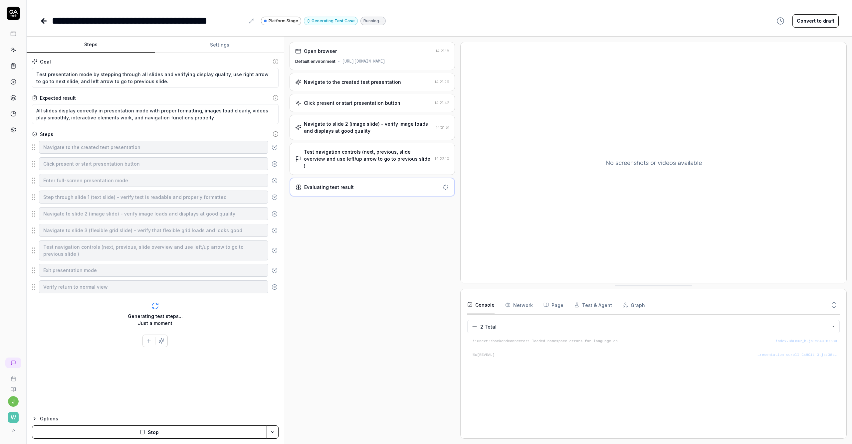
click at [340, 163] on div "Test navigation controls (next, previous, slide overview and use left/up arrow …" at bounding box center [368, 158] width 128 height 21
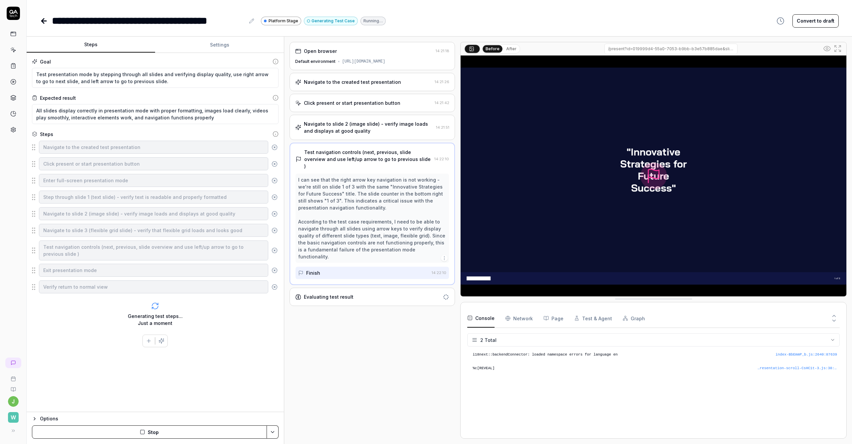
click at [343, 133] on div "Navigate to slide 2 (image slide) - verify image loads and displays at good qua…" at bounding box center [368, 127] width 129 height 14
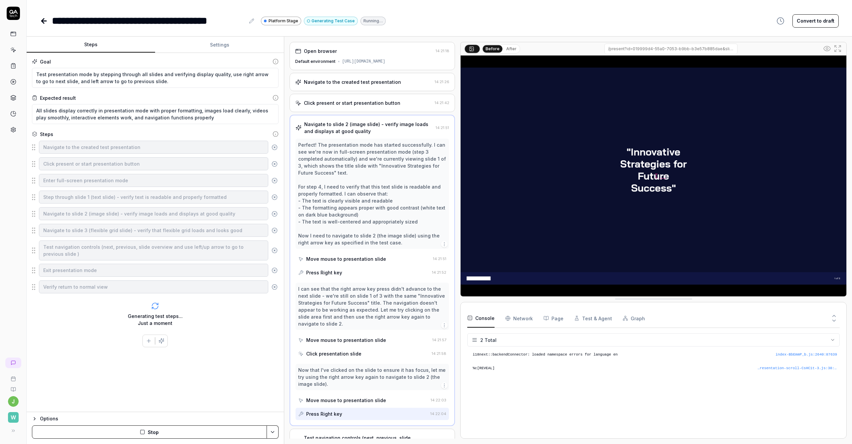
click at [353, 279] on div "Press Right key" at bounding box center [363, 273] width 131 height 12
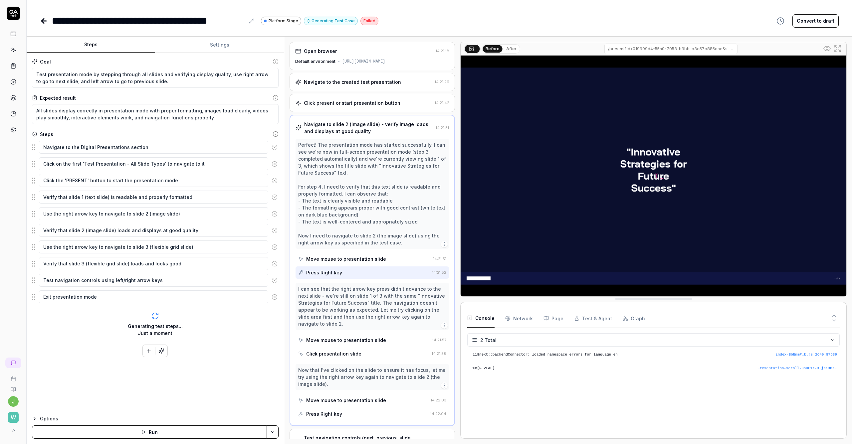
drag, startPoint x: 353, startPoint y: 280, endPoint x: 305, endPoint y: 278, distance: 47.9
click at [305, 278] on div "Press Right key" at bounding box center [363, 273] width 131 height 12
click at [346, 279] on div "Press Right key" at bounding box center [363, 273] width 131 height 12
click at [306, 276] on div "Press Right key" at bounding box center [324, 272] width 36 height 7
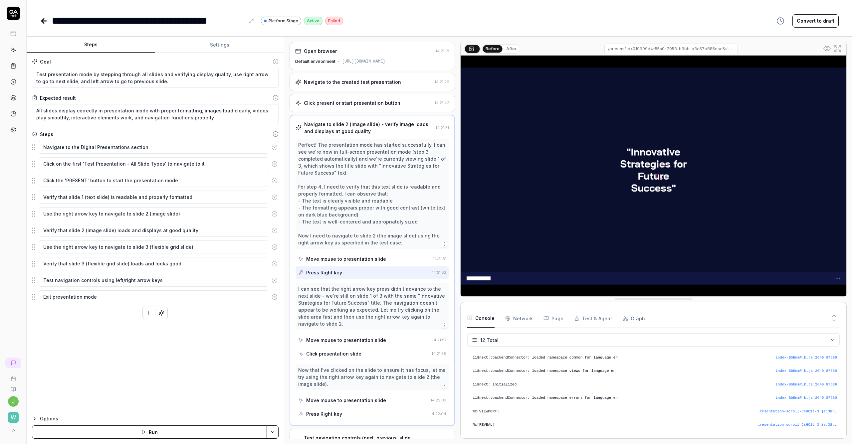
scroll to position [74, 0]
click at [386, 279] on div "Press Right key" at bounding box center [363, 273] width 131 height 12
click at [571, 183] on img at bounding box center [654, 176] width 386 height 241
click at [571, 78] on img at bounding box center [654, 176] width 386 height 241
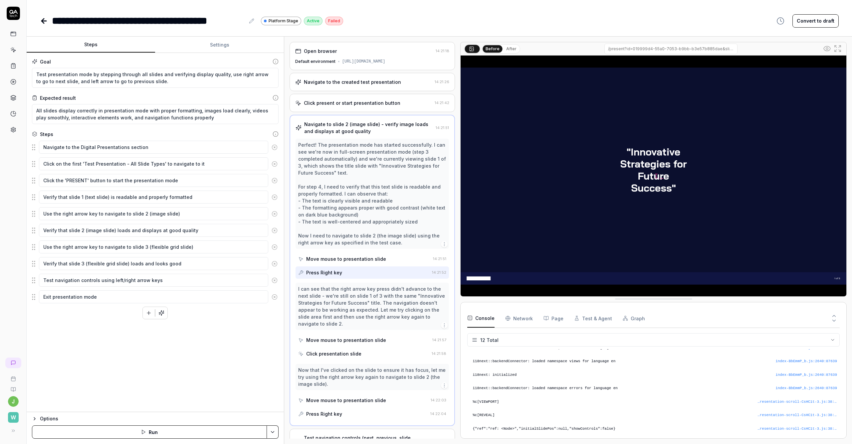
click at [571, 187] on img at bounding box center [654, 176] width 386 height 241
click at [164, 185] on textarea "Click the 'PRESENT' button to start the presentation mode" at bounding box center [153, 180] width 229 height 13
click at [135, 84] on textarea "Test presentation mode by stepping through all slides and verifying display qua…" at bounding box center [155, 78] width 247 height 20
click at [224, 76] on textarea "Test presentation mode by stepping through all slides and verifying display qua…" at bounding box center [155, 78] width 247 height 20
click at [164, 315] on icon "button" at bounding box center [161, 313] width 6 height 6
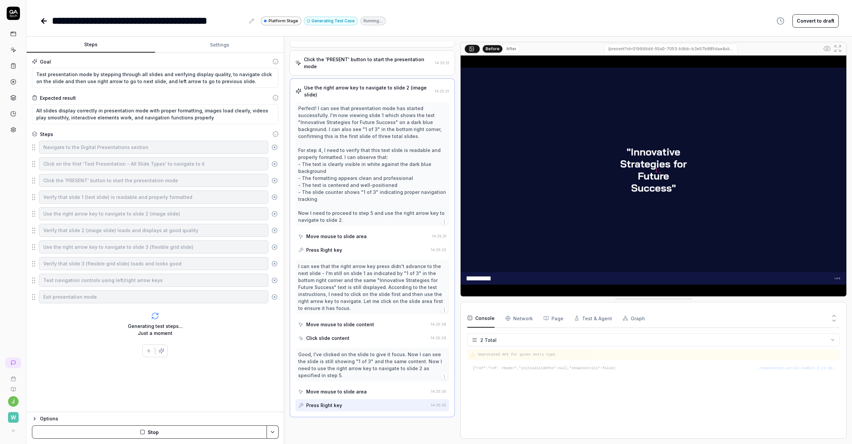
scroll to position [78, 0]
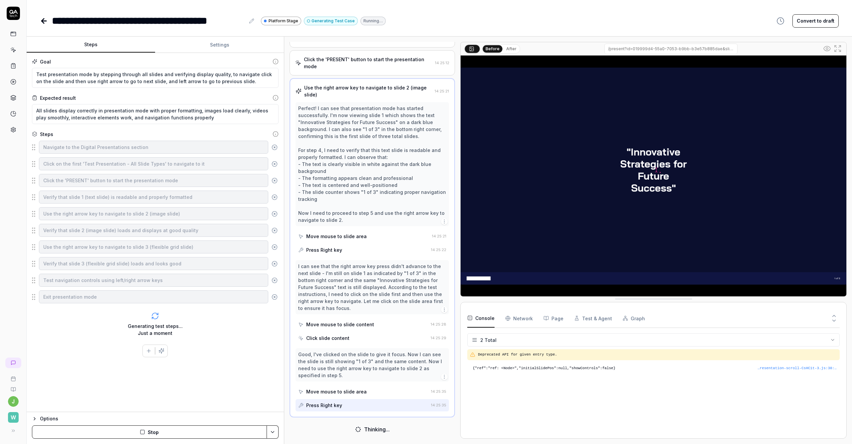
click at [177, 441] on div "Options Stop" at bounding box center [155, 428] width 257 height 32
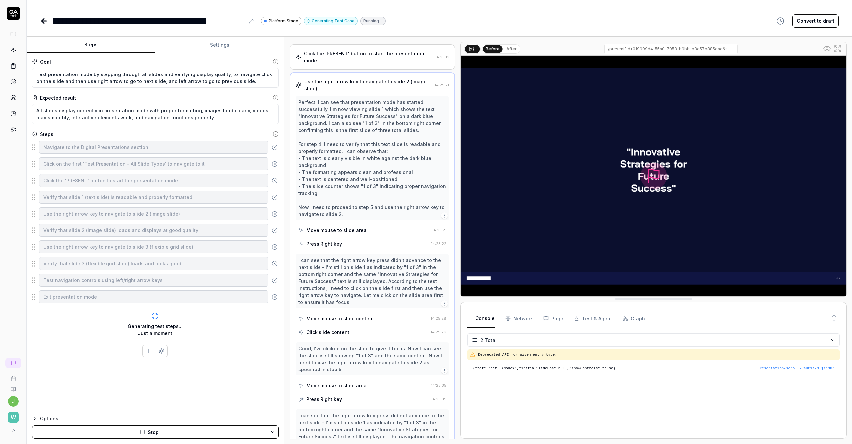
scroll to position [0, 0]
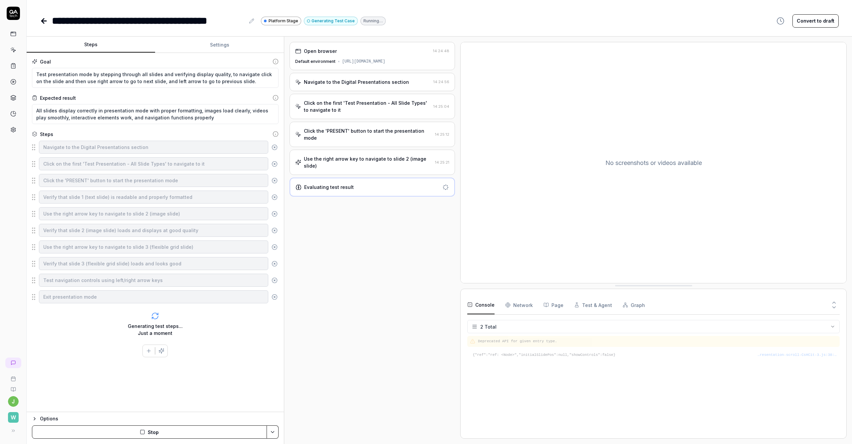
click at [337, 139] on div "Click the 'PRESENT' button to start the presentation mode" at bounding box center [368, 134] width 128 height 14
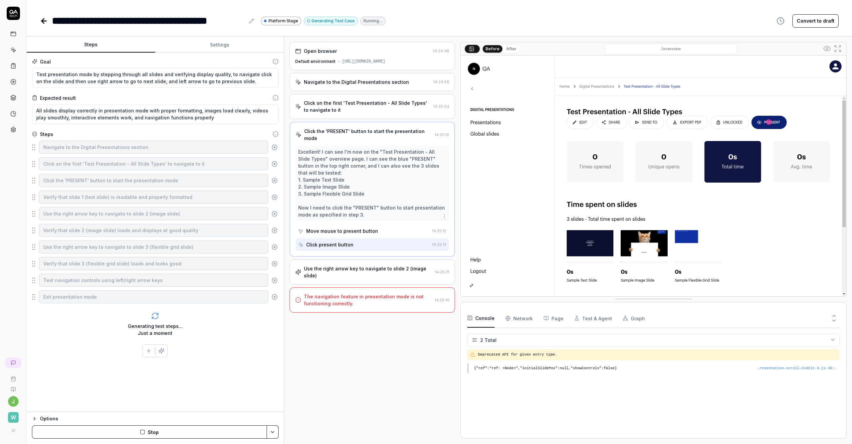
click at [357, 266] on div "Use the right arrow key to navigate to slide 2 (image slide)" at bounding box center [368, 272] width 128 height 14
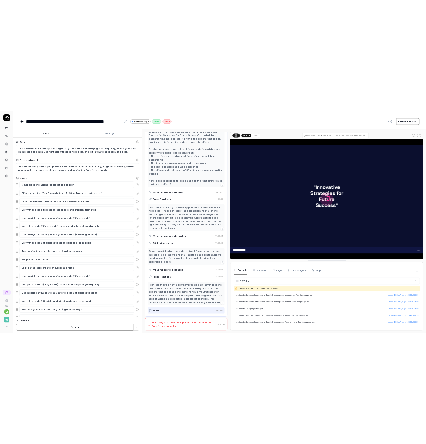
scroll to position [74, 0]
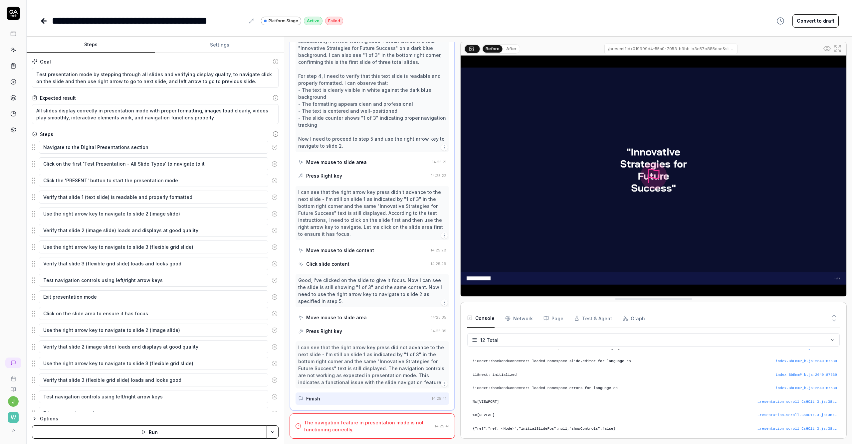
drag, startPoint x: 343, startPoint y: 235, endPoint x: 351, endPoint y: 233, distance: 8.2
click at [344, 235] on div "I can see that the right arrow key press didn't advance to the next slide - I'm…" at bounding box center [372, 213] width 148 height 49
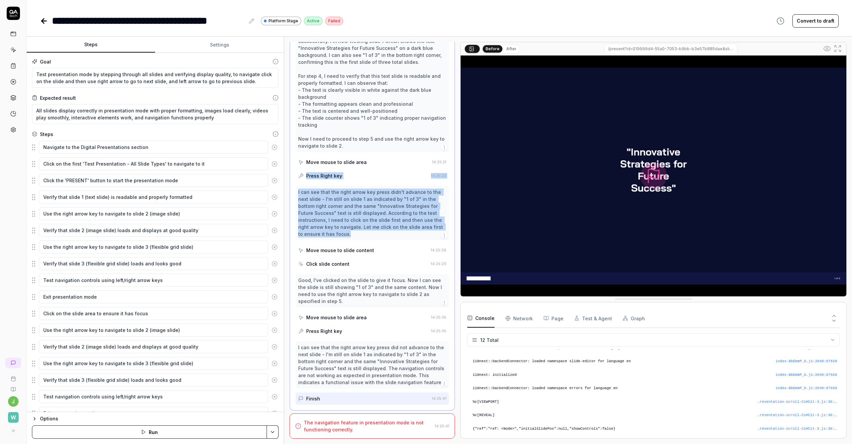
drag, startPoint x: 323, startPoint y: 220, endPoint x: 294, endPoint y: 174, distance: 54.1
click at [294, 174] on div "Use the right arrow key to navigate to slide 2 (image slide) 14:25:21 Perfect! …" at bounding box center [372, 207] width 165 height 407
copy div "Press Right key 14:25:22 I can see that the right arrow key press didn't advanc…"
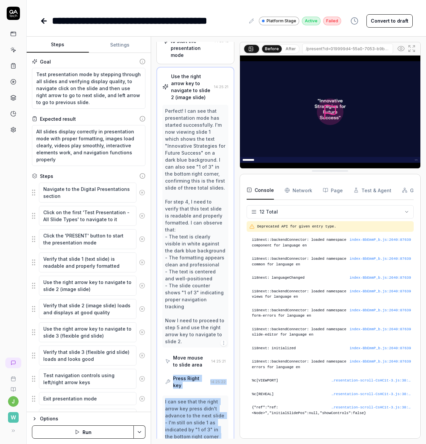
scroll to position [0, 0]
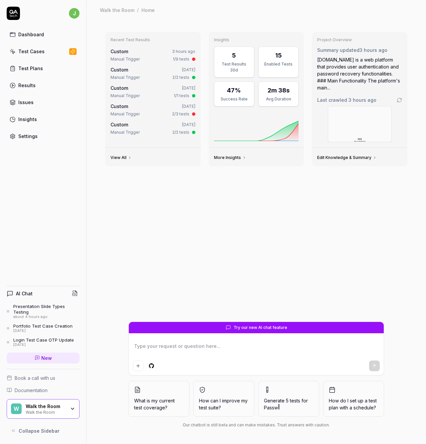
type textarea "*"
click at [35, 135] on div "Settings" at bounding box center [27, 136] width 19 height 7
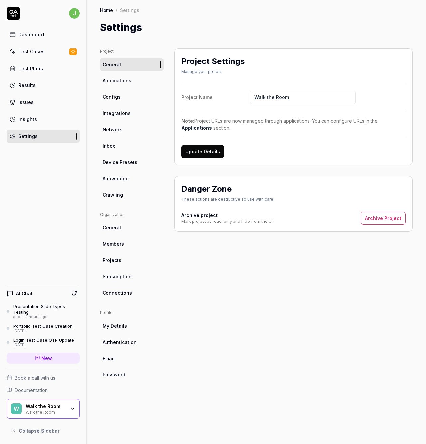
click at [116, 146] on link "Inbox" at bounding box center [132, 146] width 64 height 12
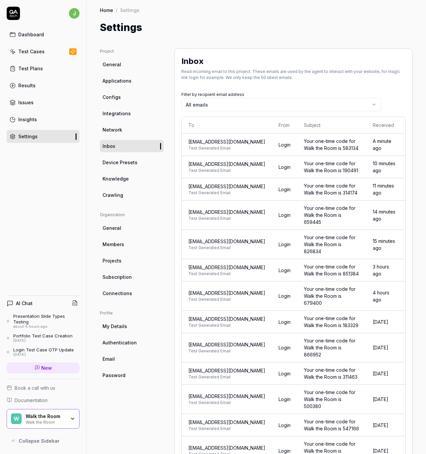
click at [240, 32] on div "Settings" at bounding box center [256, 27] width 313 height 15
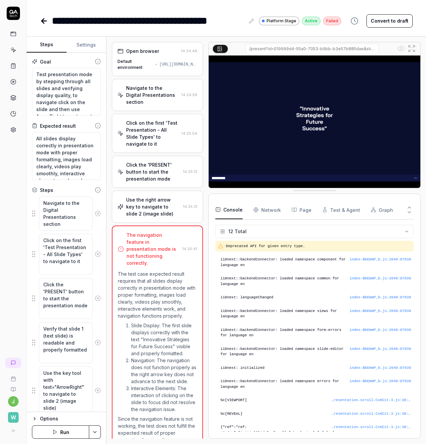
scroll to position [3, 0]
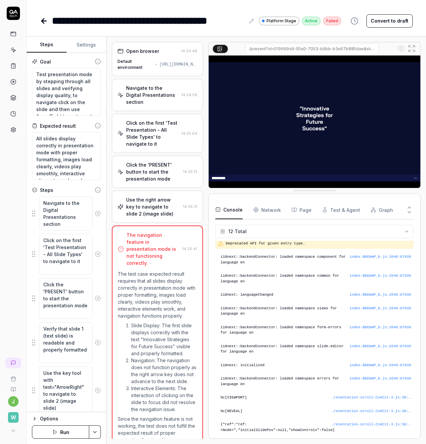
type textarea "*"
